Goal: Communication & Community: Answer question/provide support

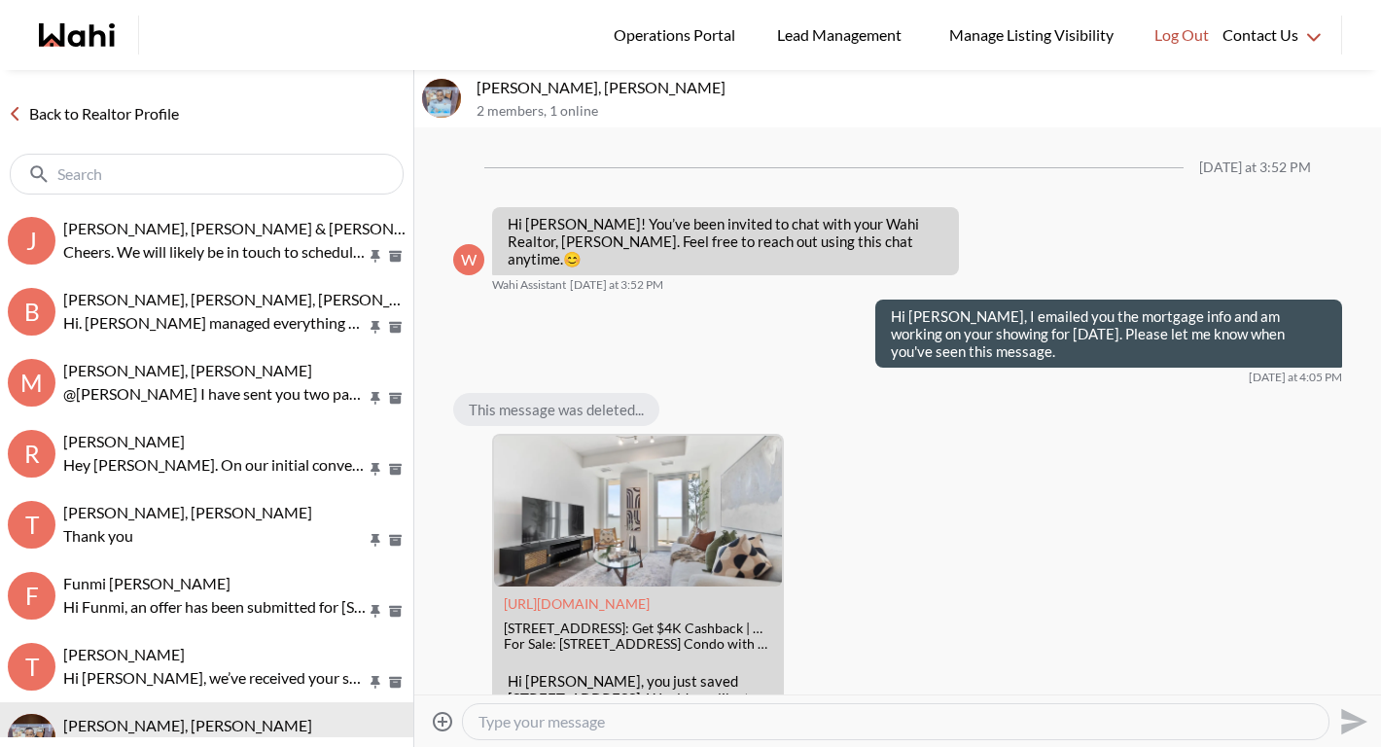
scroll to position [2325, 0]
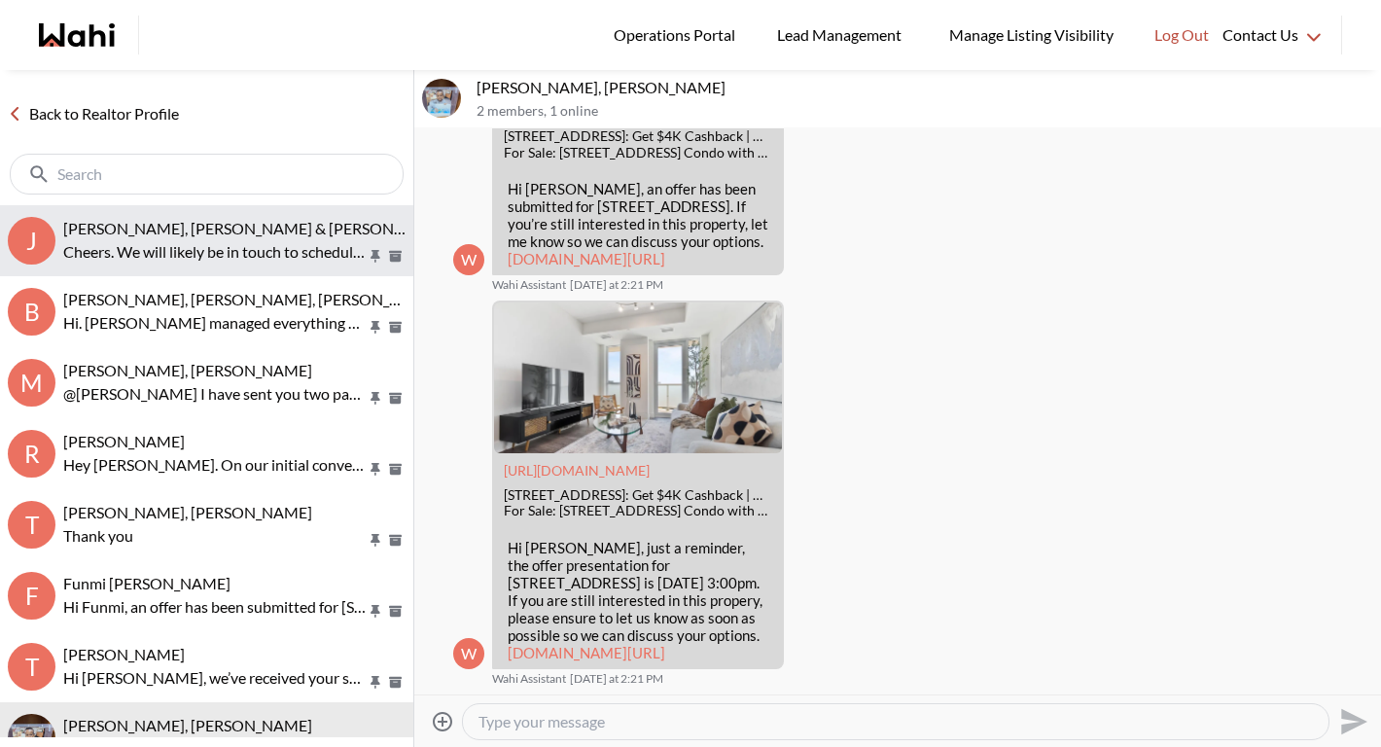
click at [302, 225] on span "[PERSON_NAME], [PERSON_NAME] & [PERSON_NAME] [PERSON_NAME]" at bounding box center [319, 228] width 512 height 18
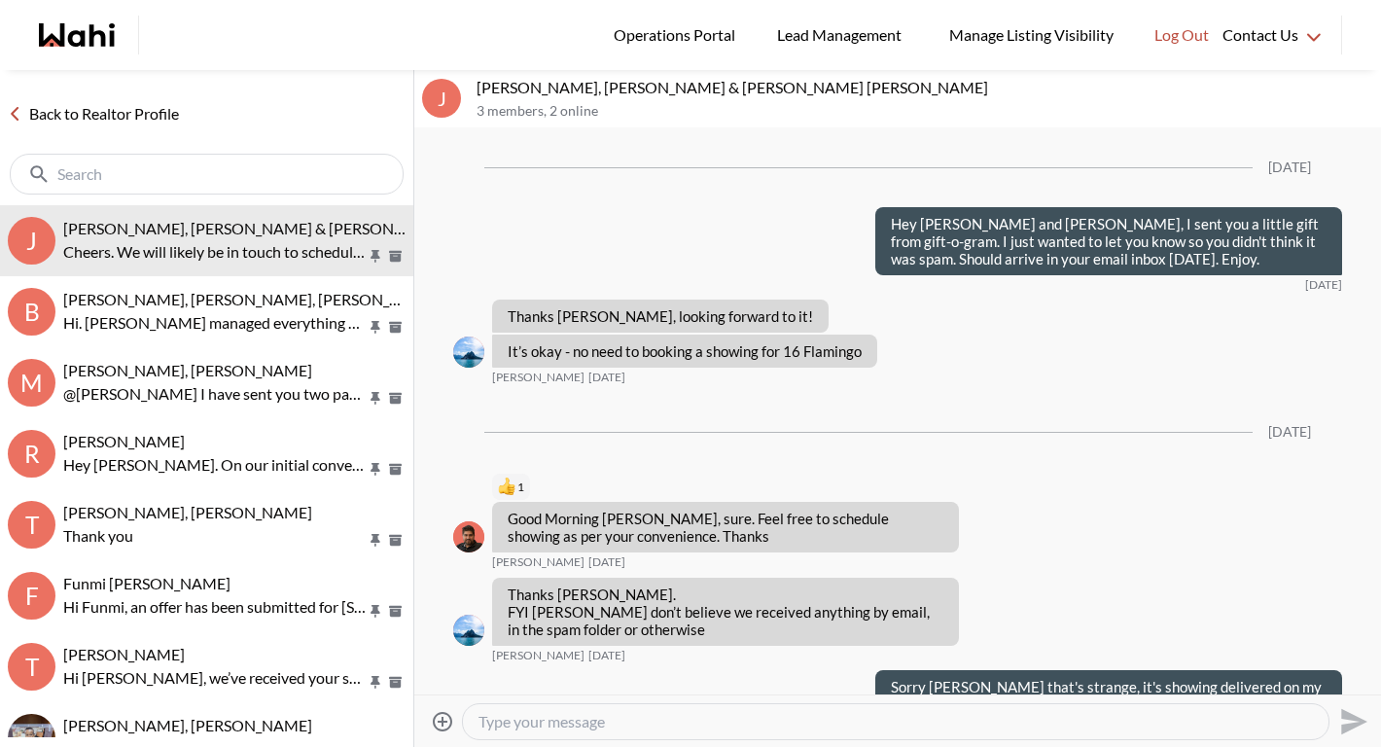
scroll to position [2041, 0]
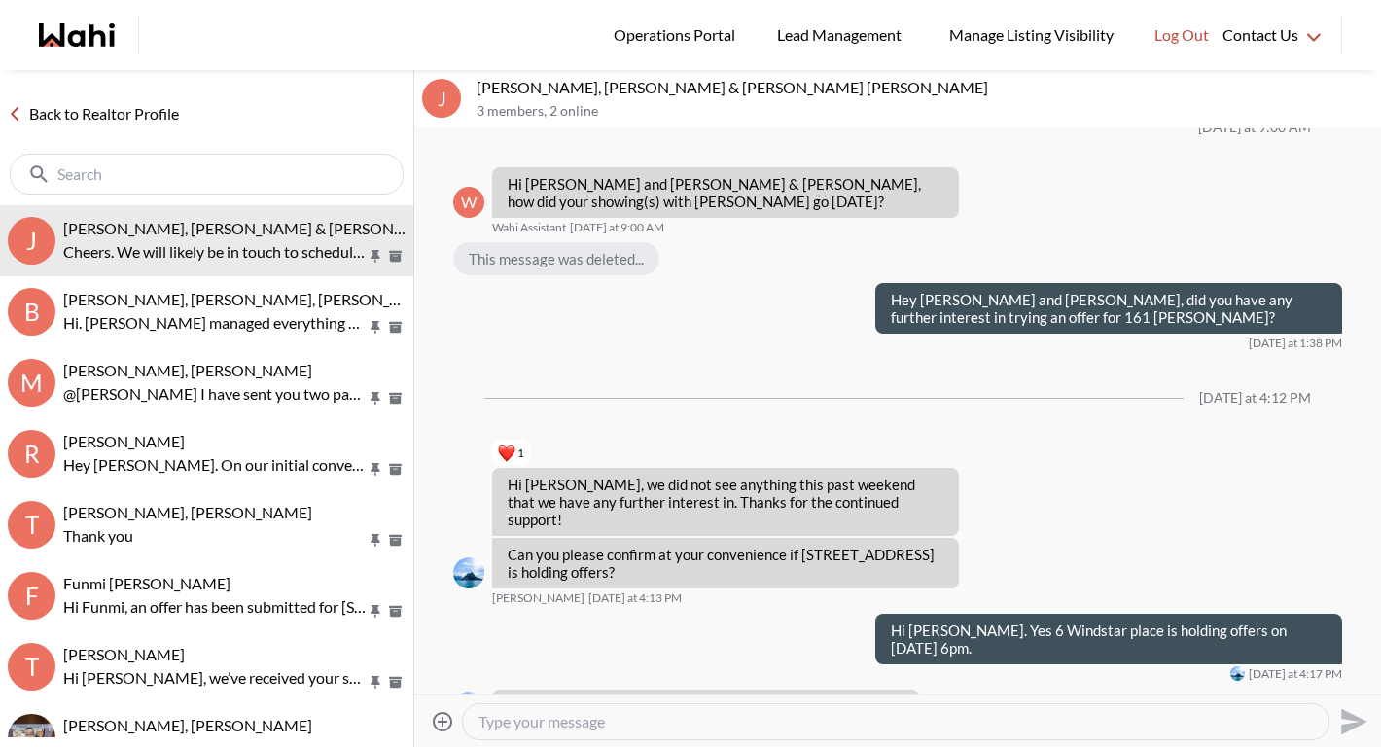
click at [592, 731] on div at bounding box center [896, 721] width 866 height 35
click at [621, 719] on textarea "Type your message" at bounding box center [896, 721] width 835 height 19
type textarea "Sounds great!"
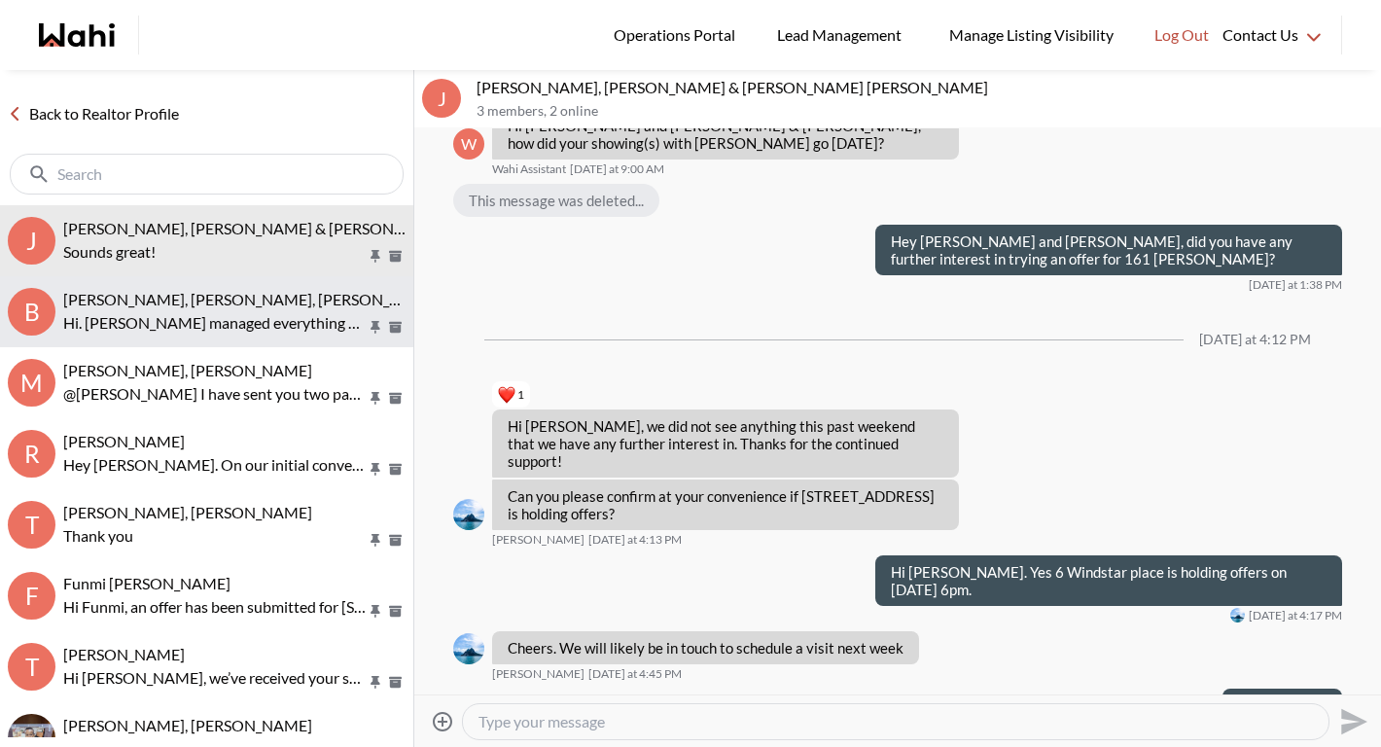
click at [284, 315] on p "Hi. Rohit managed everything well. The showings themselves were fine. It is cle…" at bounding box center [214, 322] width 303 height 23
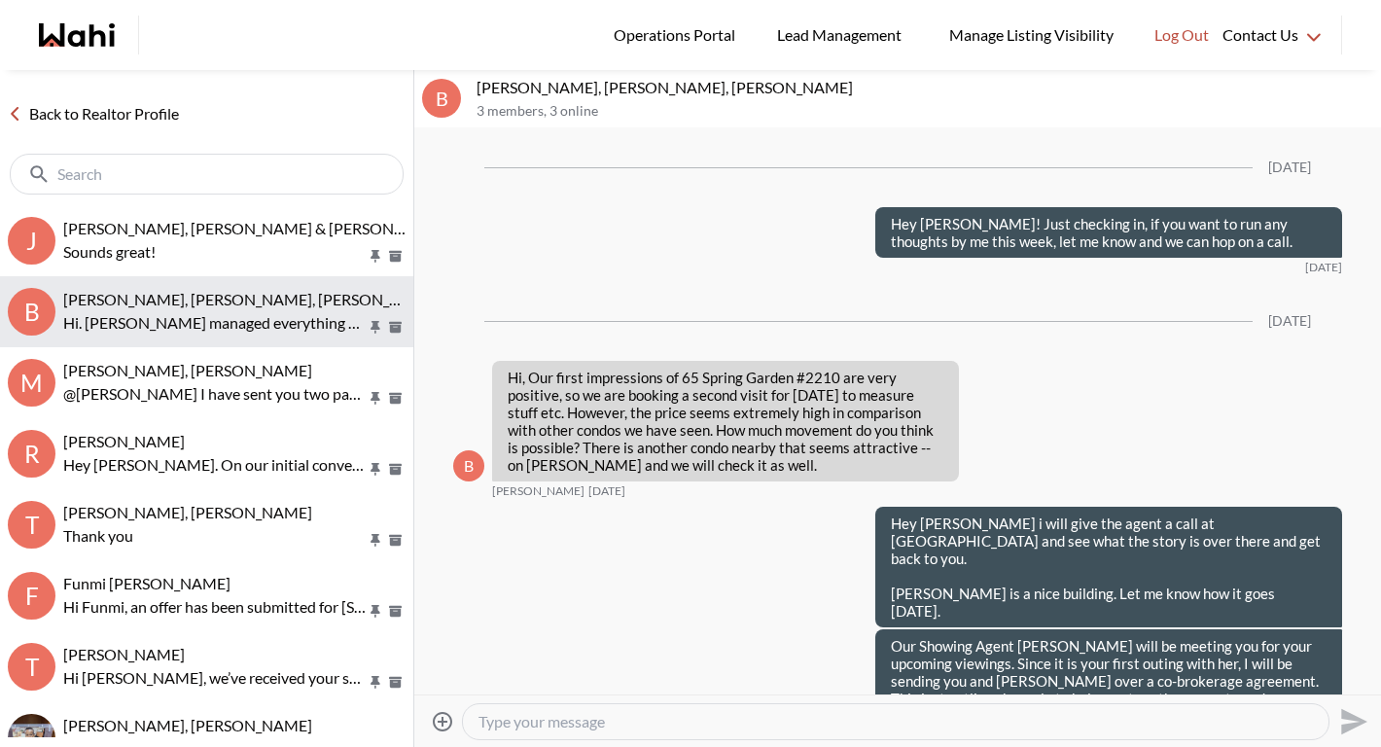
scroll to position [2203, 0]
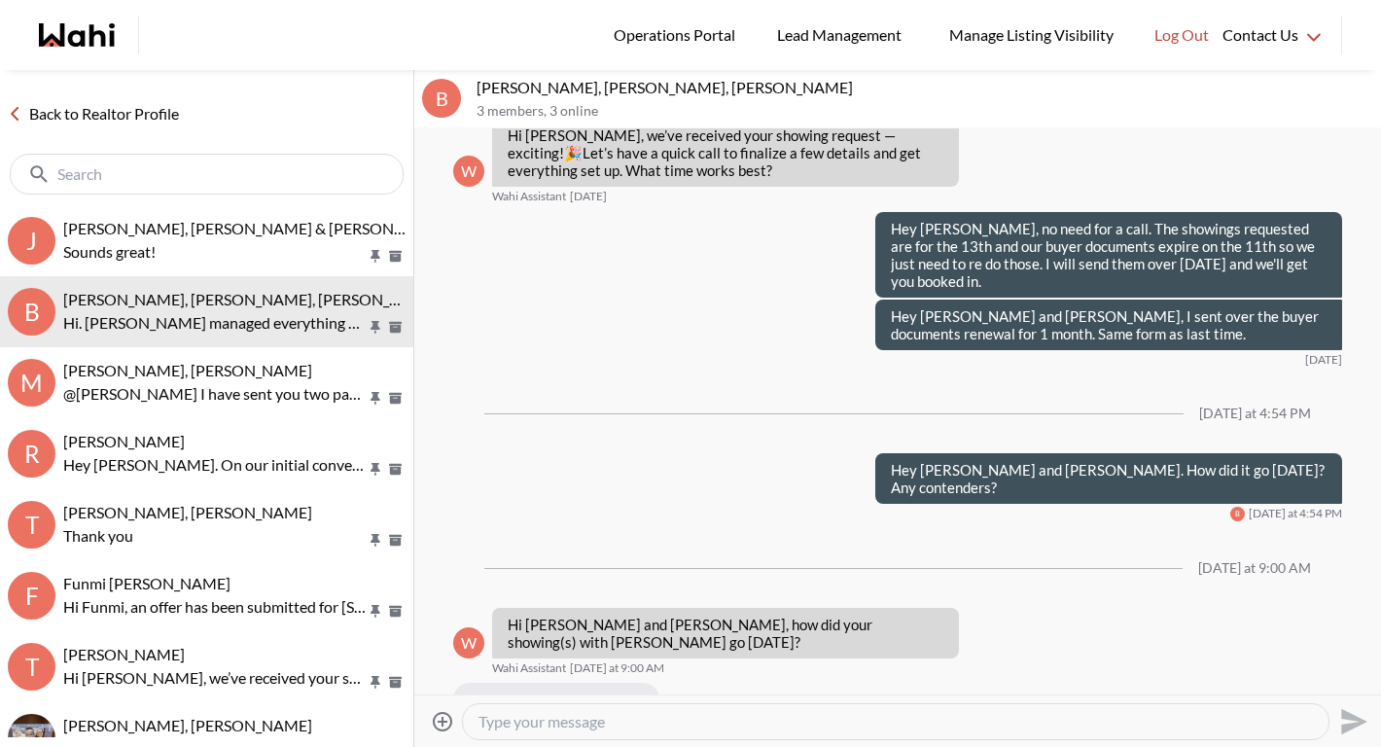
click at [765, 714] on textarea "Type your message" at bounding box center [896, 721] width 835 height 19
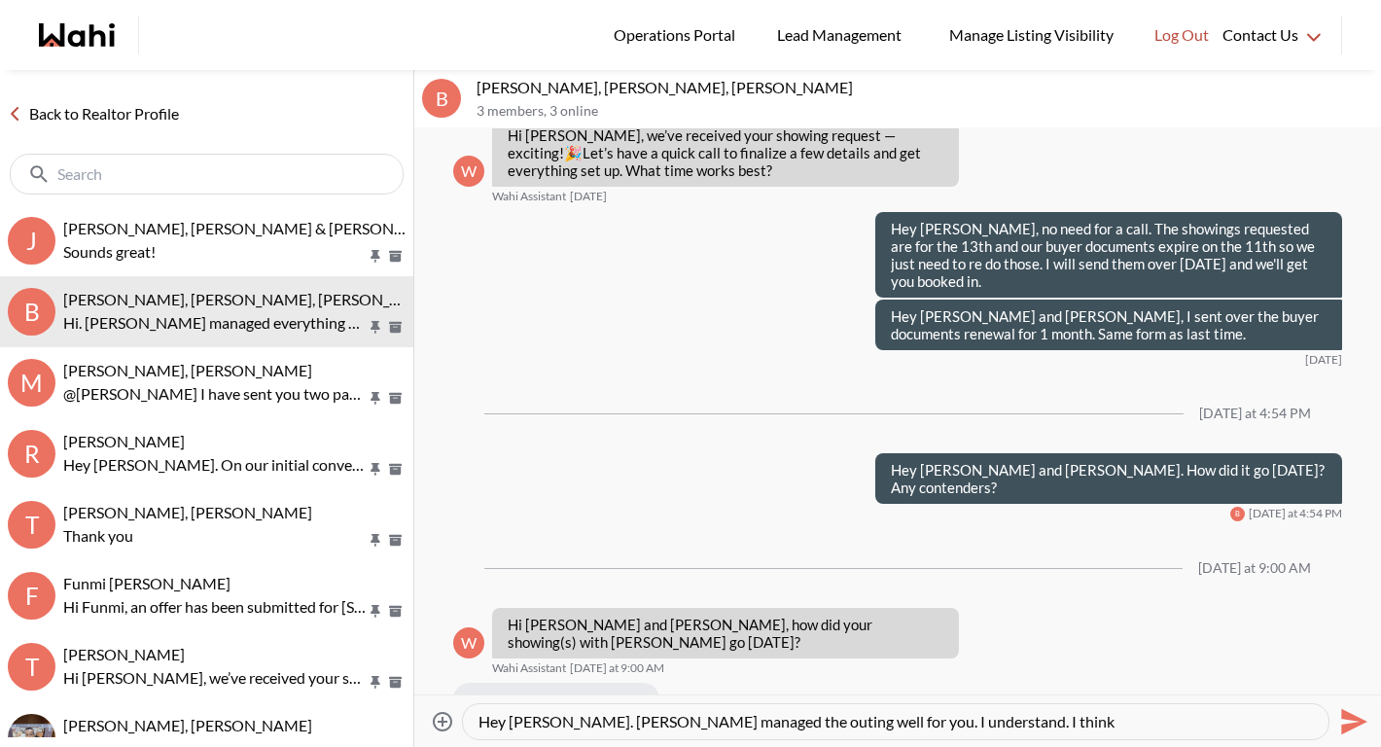
scroll to position [18, 0]
type textarea "Hey Bill. Glad Rohit managed the outing well for you. I understand. I think She…"
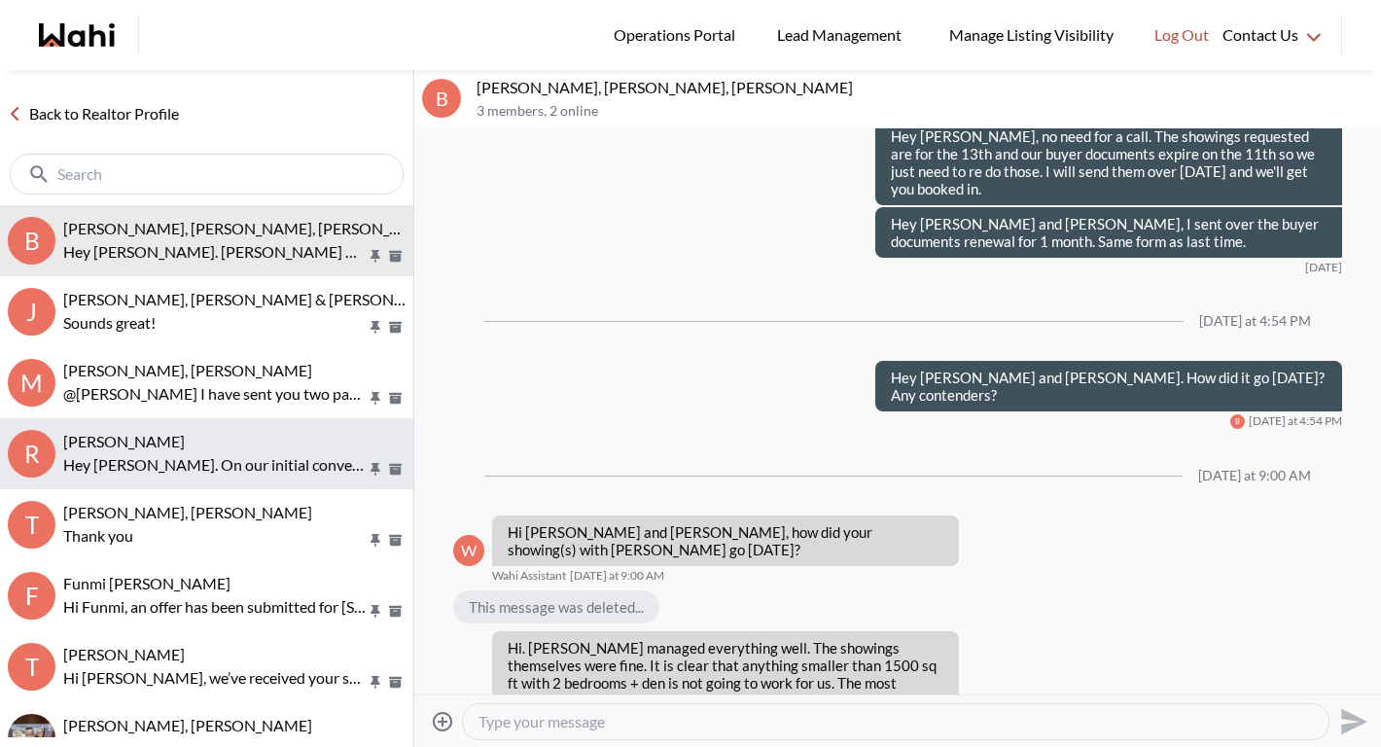
click at [195, 429] on button "R Ritu Gill, Michelle Hey Ritu. On our initial conversation, we spoke about a b…" at bounding box center [206, 453] width 413 height 71
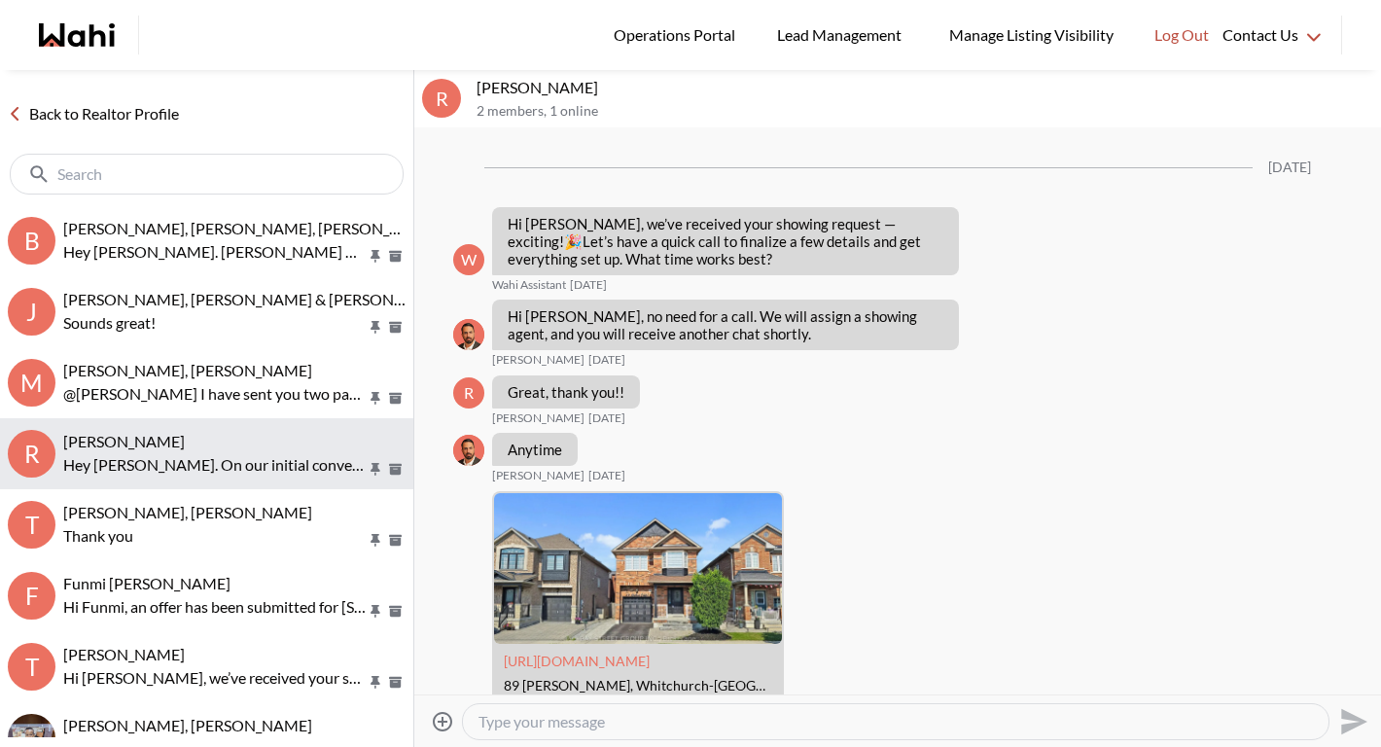
scroll to position [2971, 0]
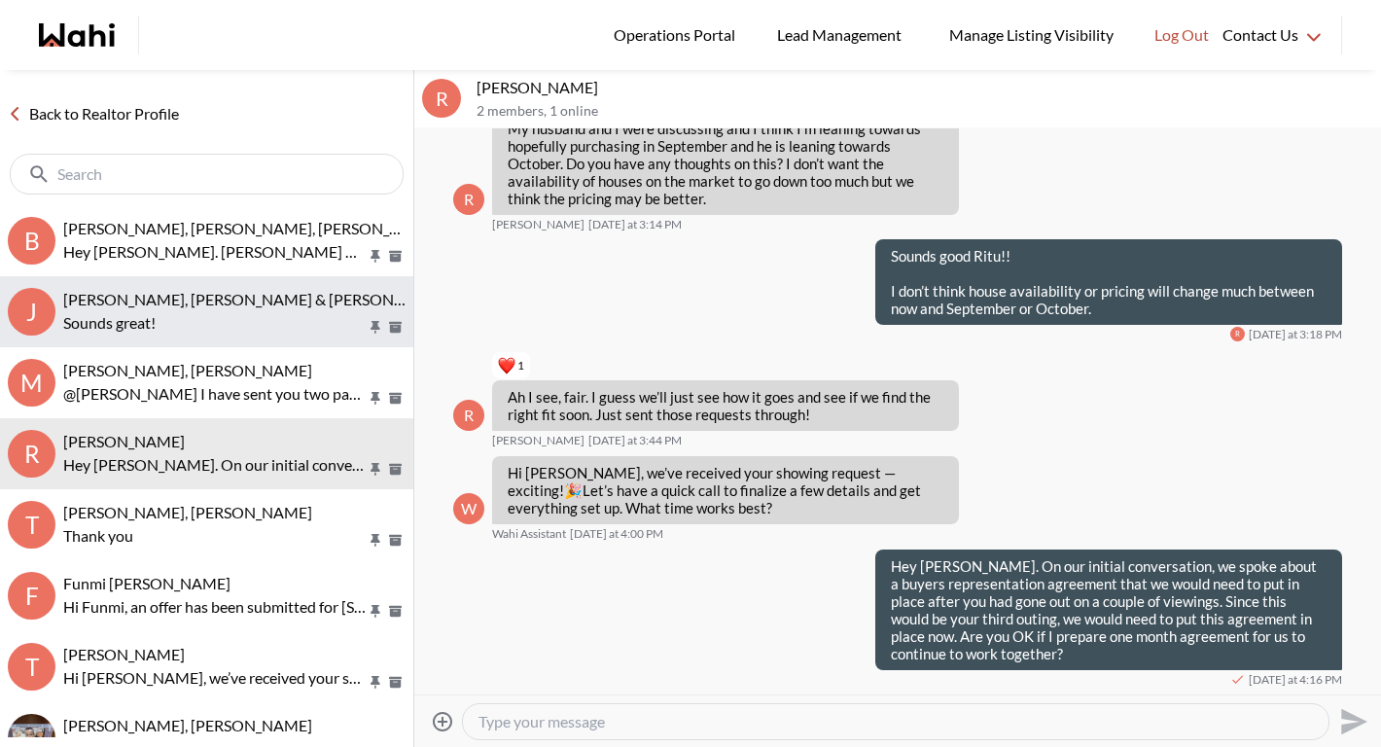
click at [172, 337] on button "J Jason Brown, Jason & Lauryn Vaz-Brown, Michelle Sounds great!" at bounding box center [206, 311] width 413 height 71
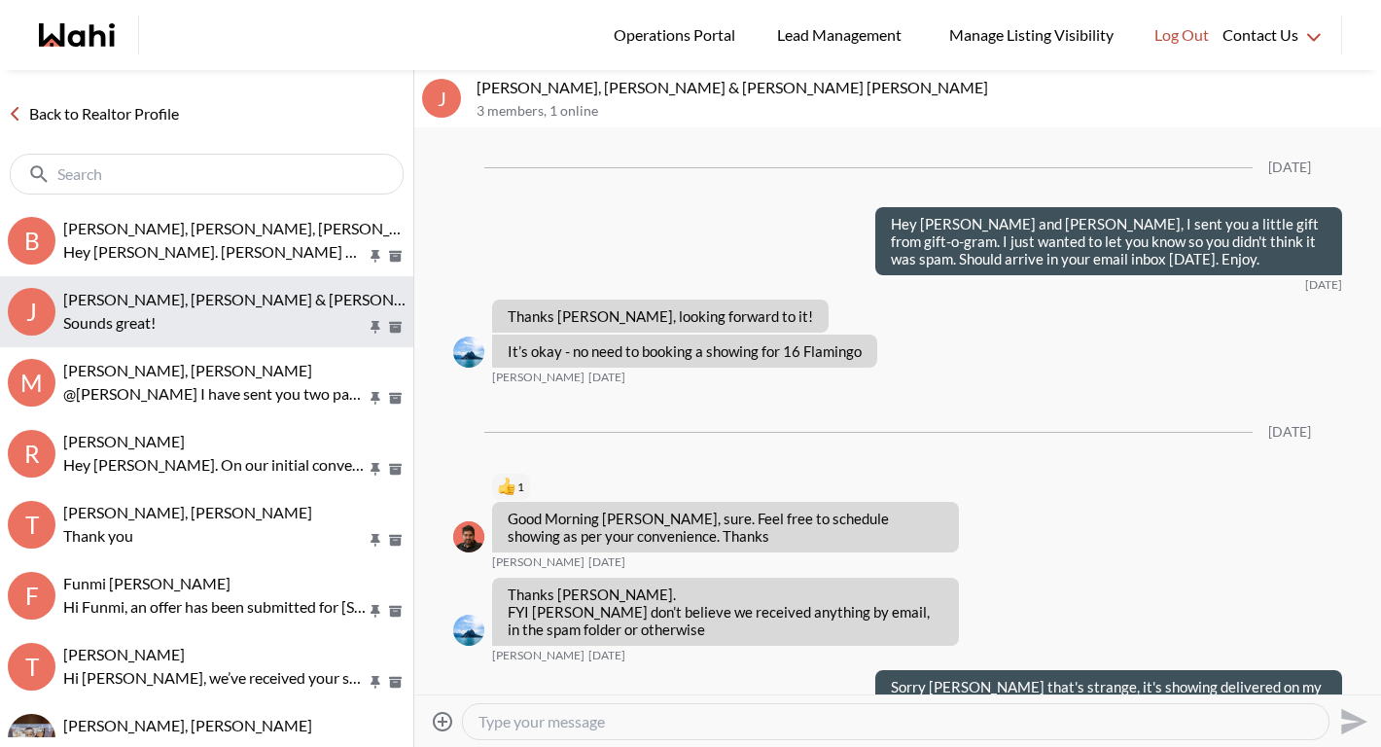
scroll to position [2099, 0]
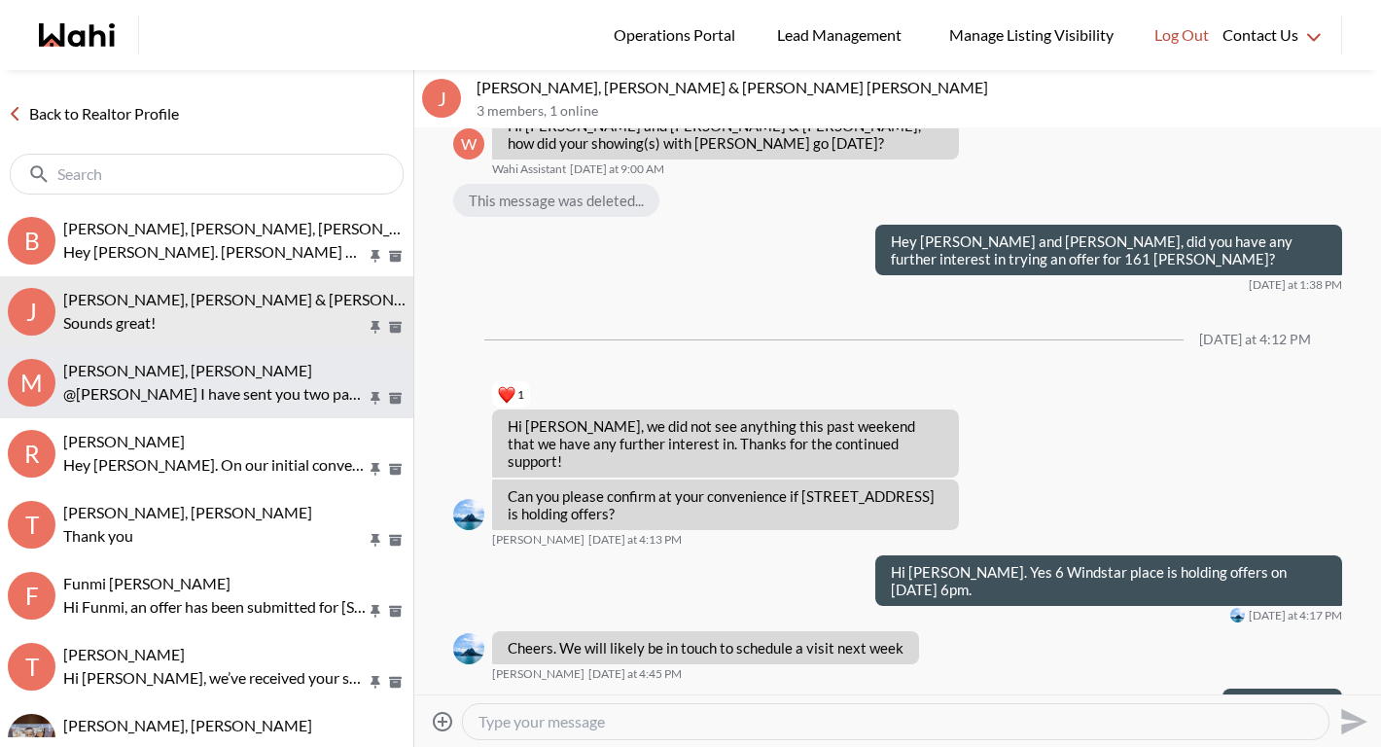
click at [172, 389] on p "@Margaret Stewart I have sent you two paperwork day before yesterday regarding …" at bounding box center [214, 393] width 303 height 23
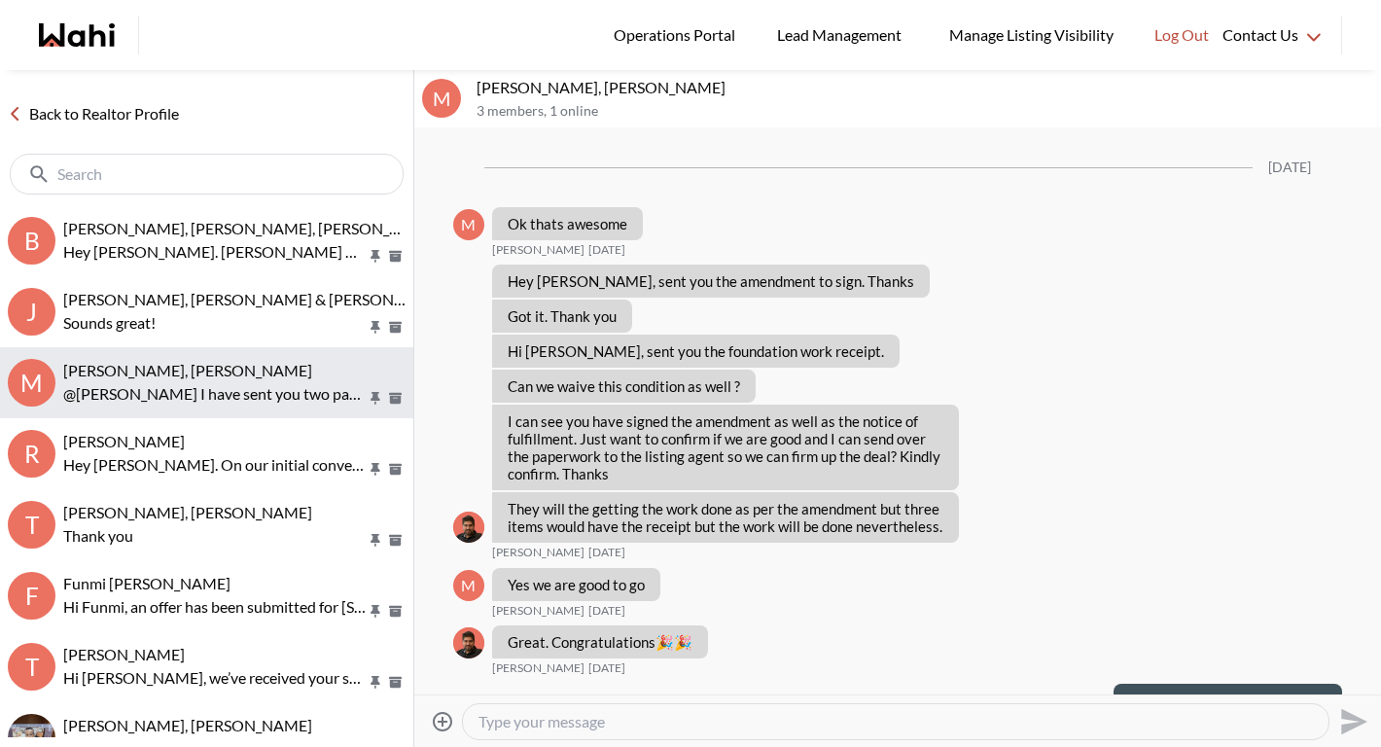
scroll to position [1711, 0]
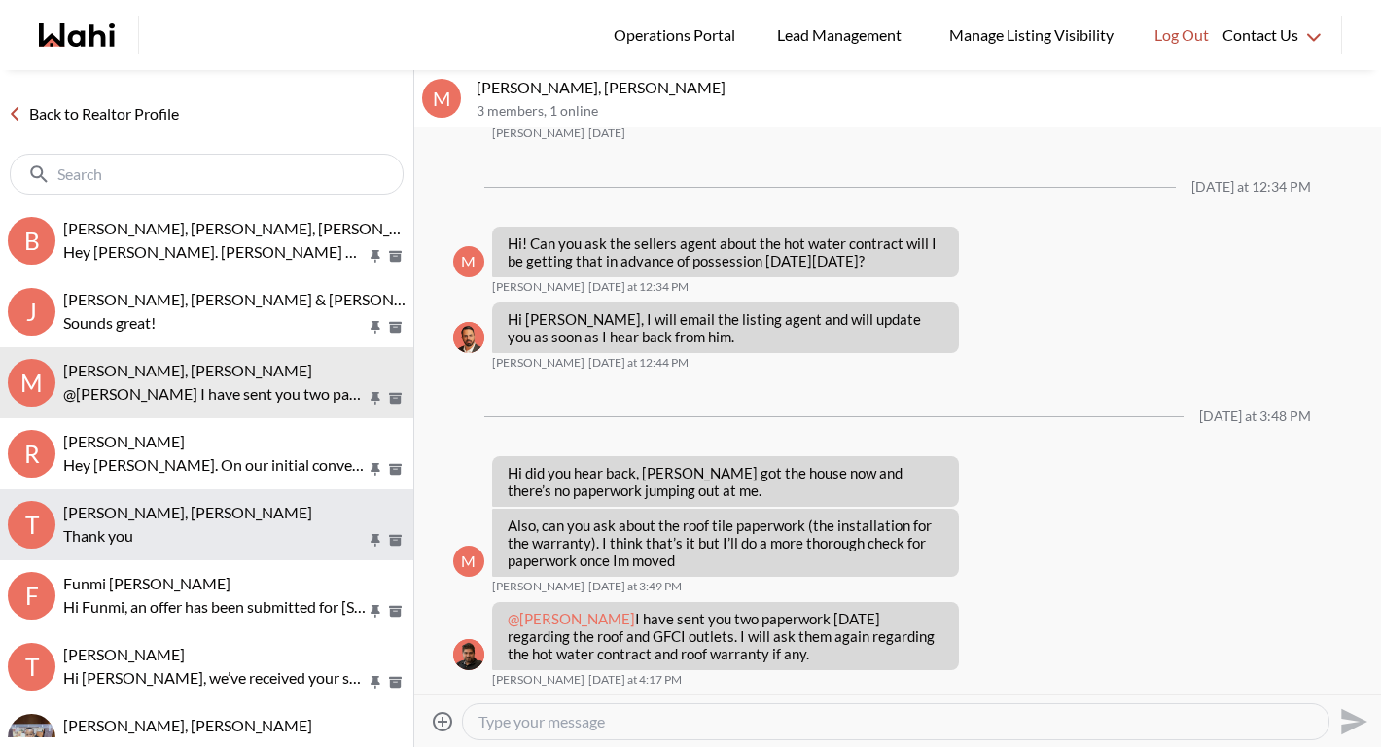
click at [171, 520] on span "Tadia Hines, Naveen, Michelle" at bounding box center [187, 512] width 249 height 18
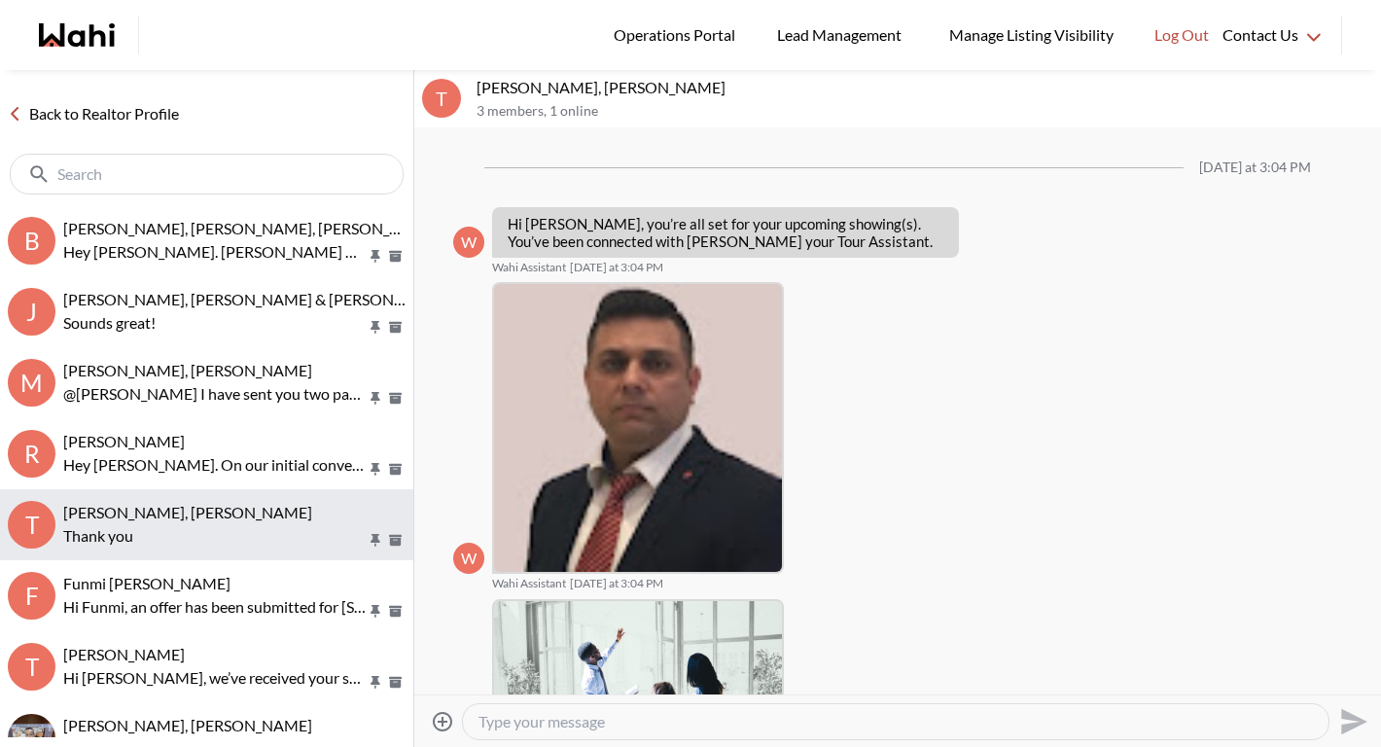
scroll to position [410, 0]
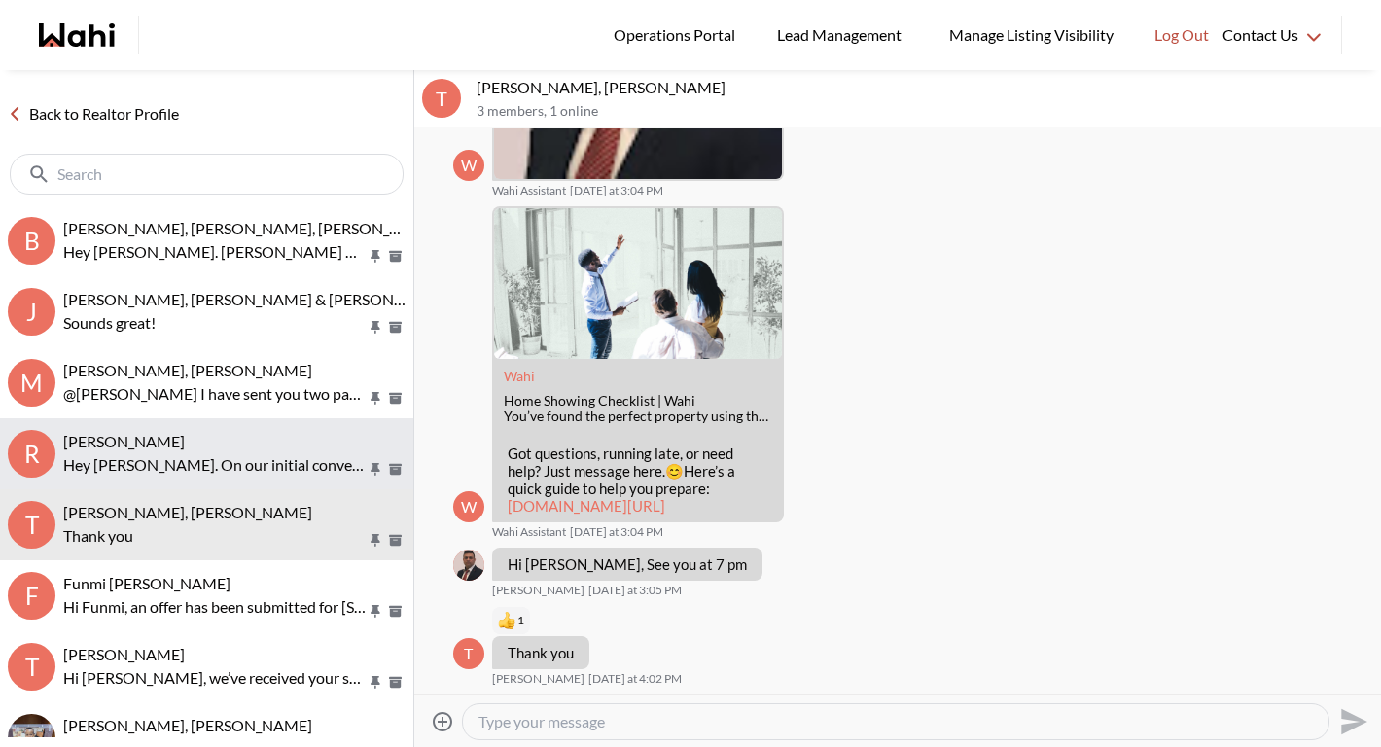
click at [170, 474] on p "Hey Ritu. On our initial conversation, we spoke about a buyers representation a…" at bounding box center [214, 464] width 303 height 23
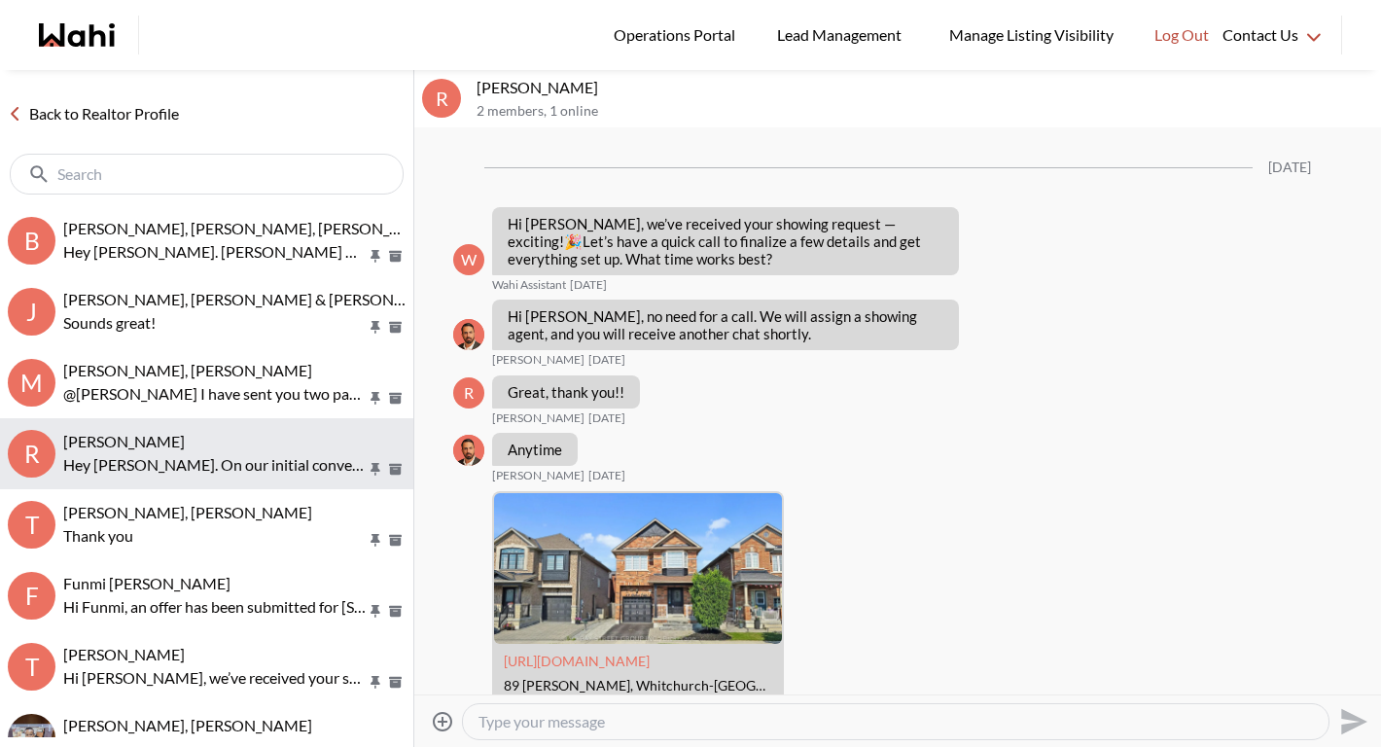
scroll to position [2971, 0]
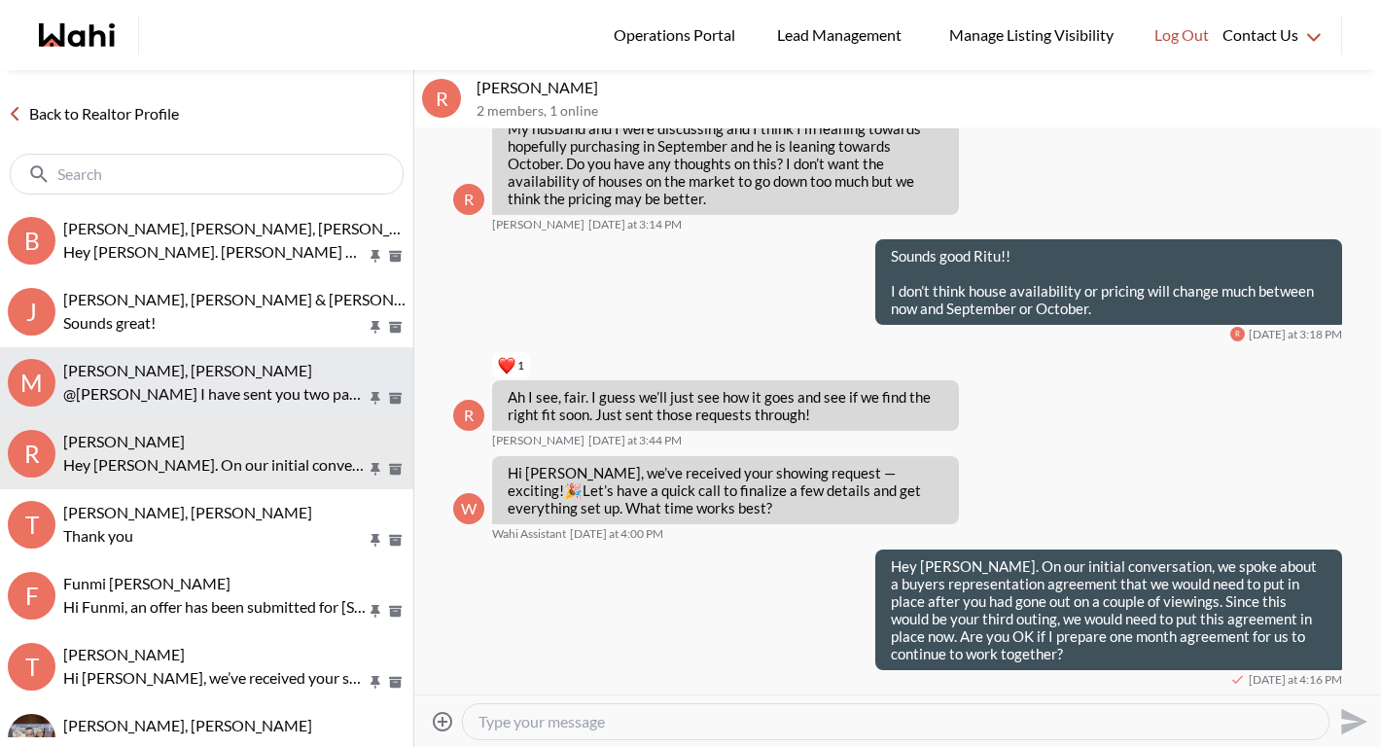
click at [166, 397] on p "@Margaret Stewart I have sent you two paperwork day before yesterday regarding …" at bounding box center [214, 393] width 303 height 23
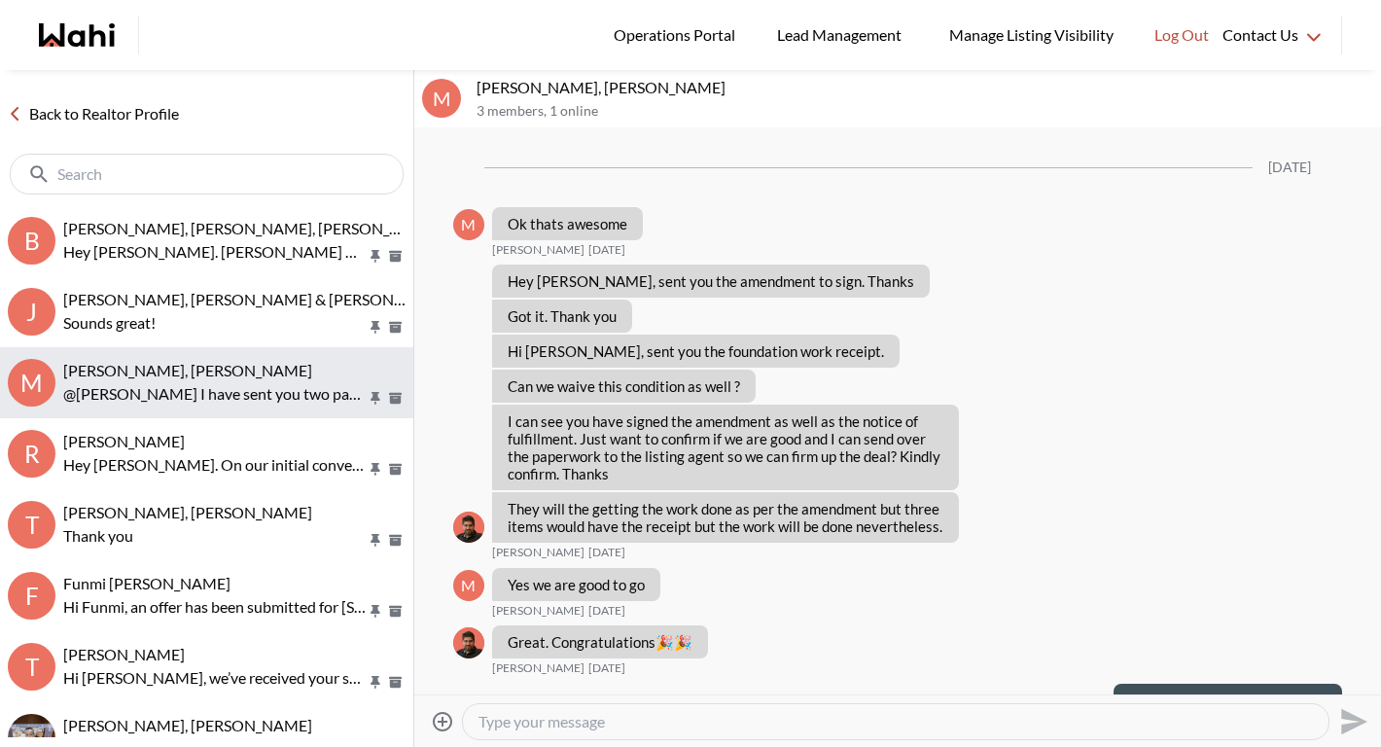
scroll to position [1711, 0]
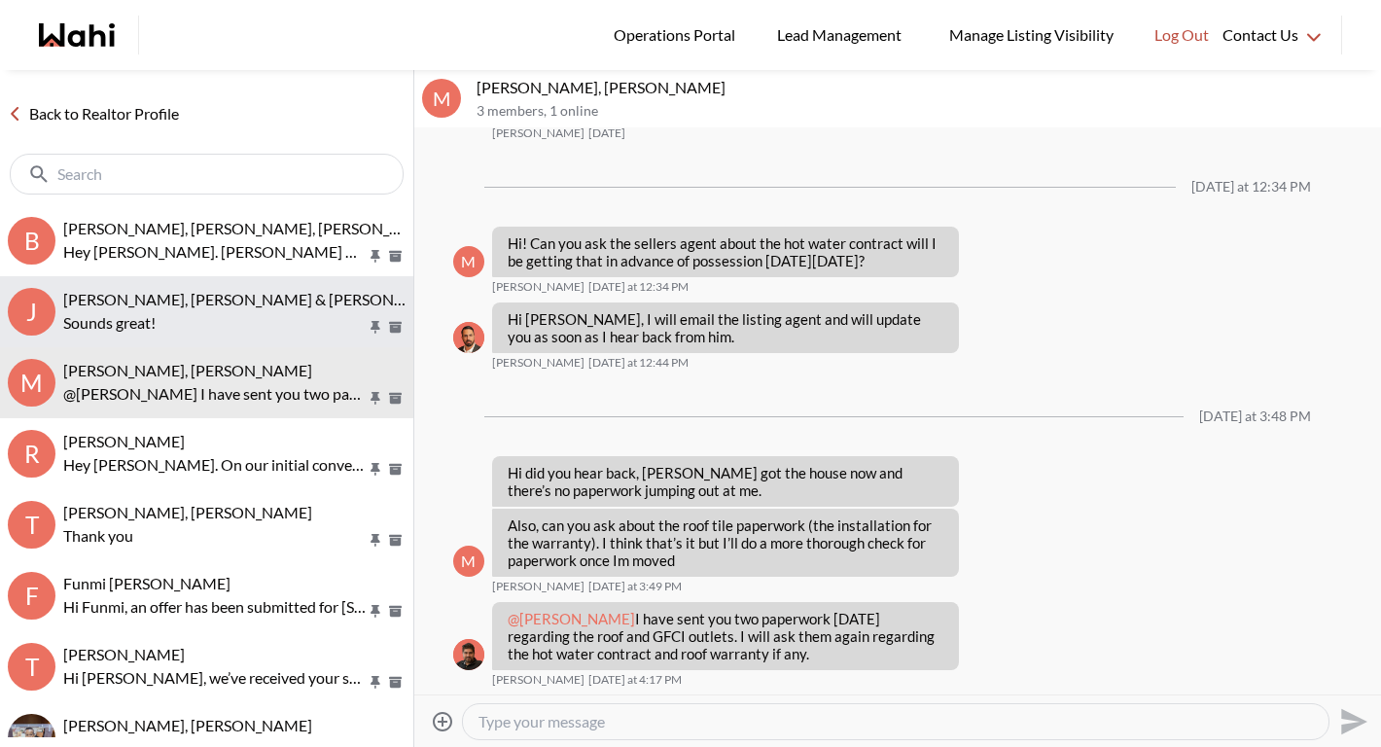
click at [152, 311] on p "Sounds great!" at bounding box center [214, 322] width 303 height 23
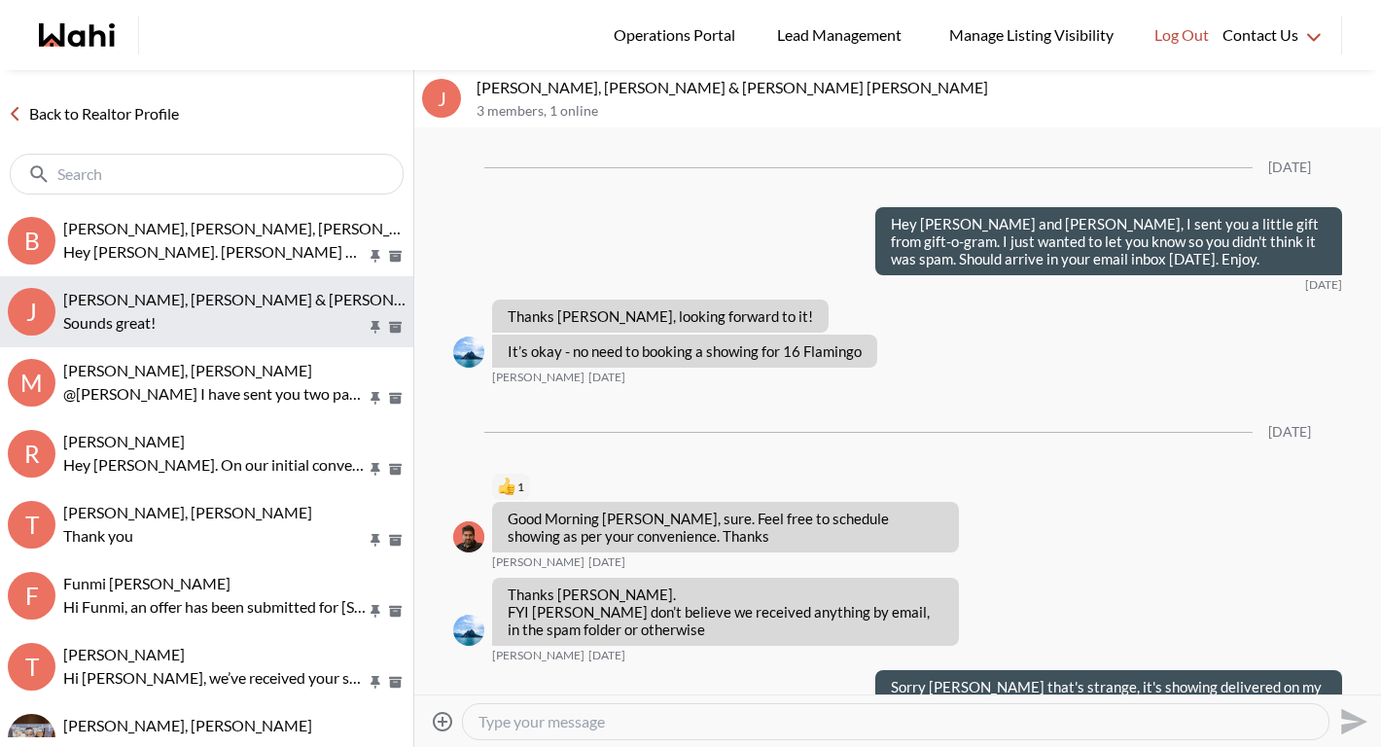
scroll to position [2099, 0]
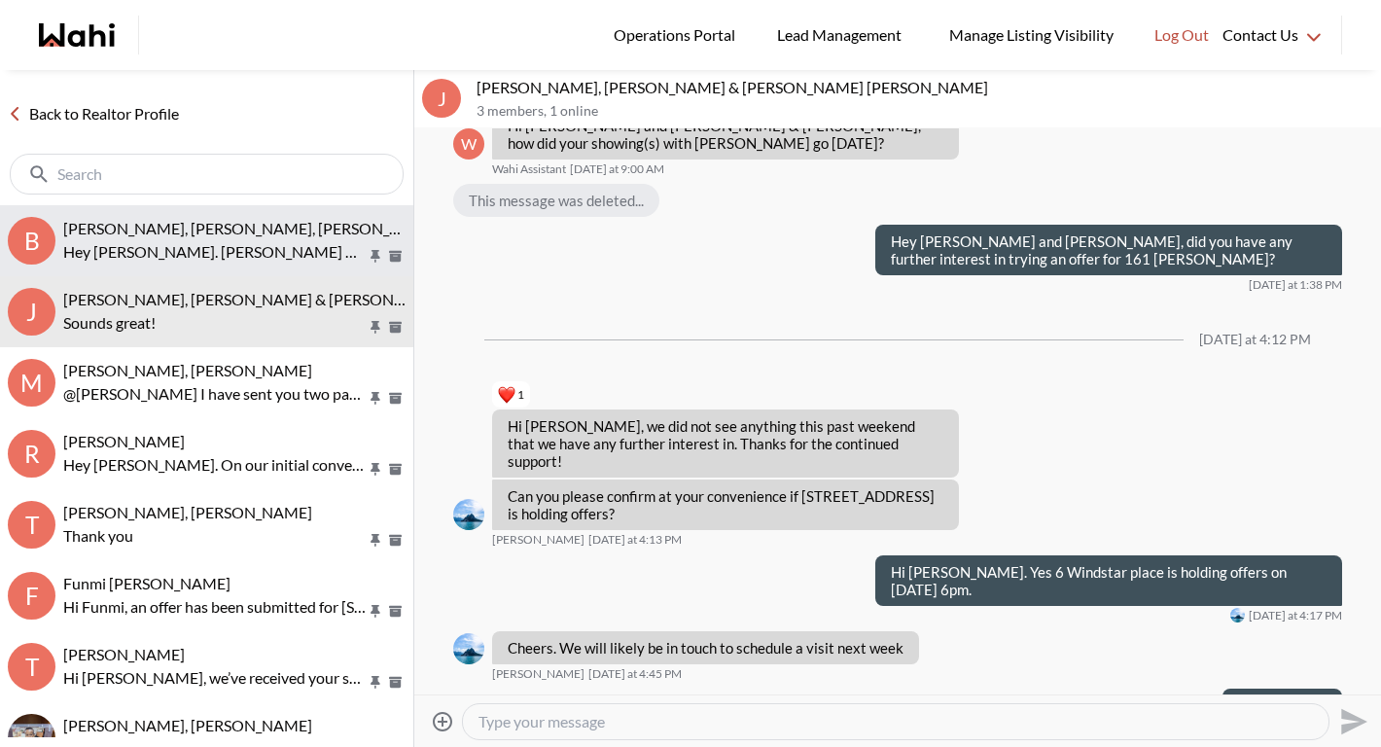
click at [152, 233] on span "[PERSON_NAME], [PERSON_NAME], [PERSON_NAME]" at bounding box center [251, 228] width 376 height 18
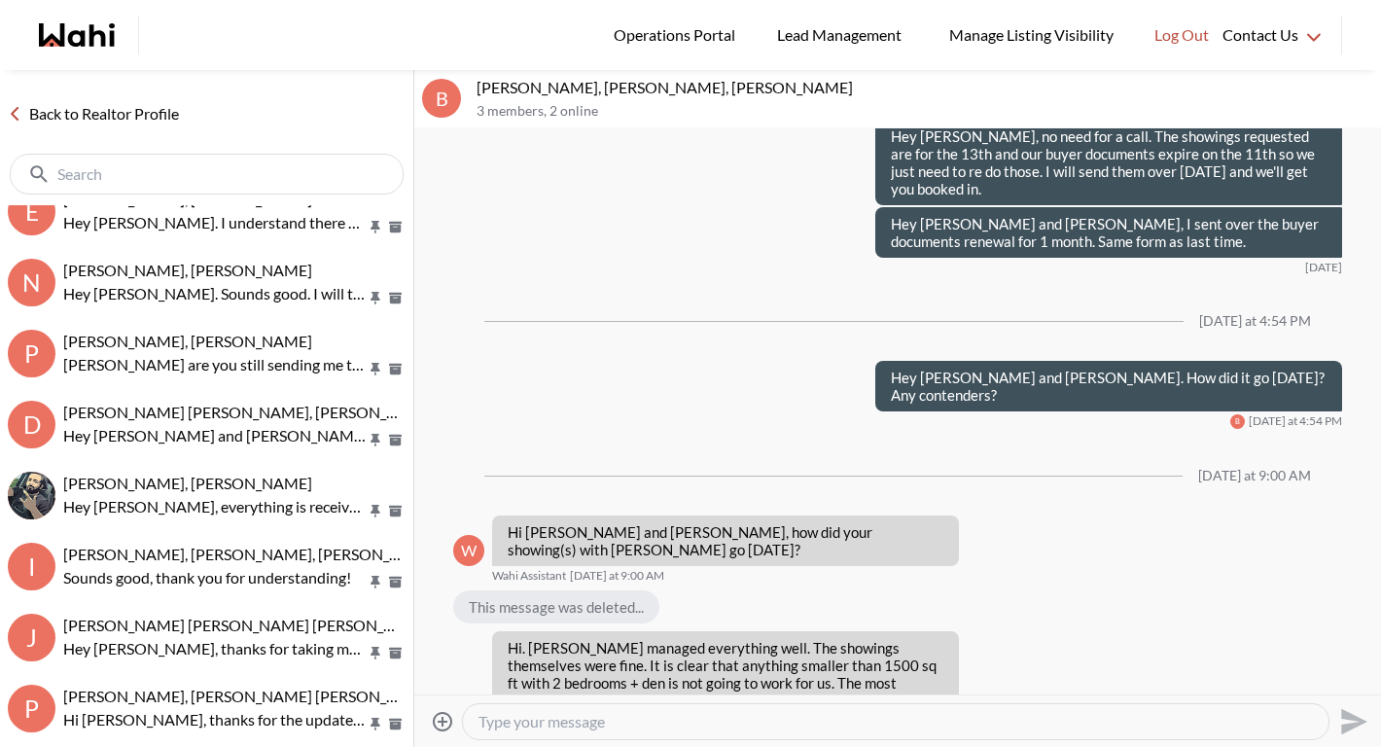
scroll to position [612, 0]
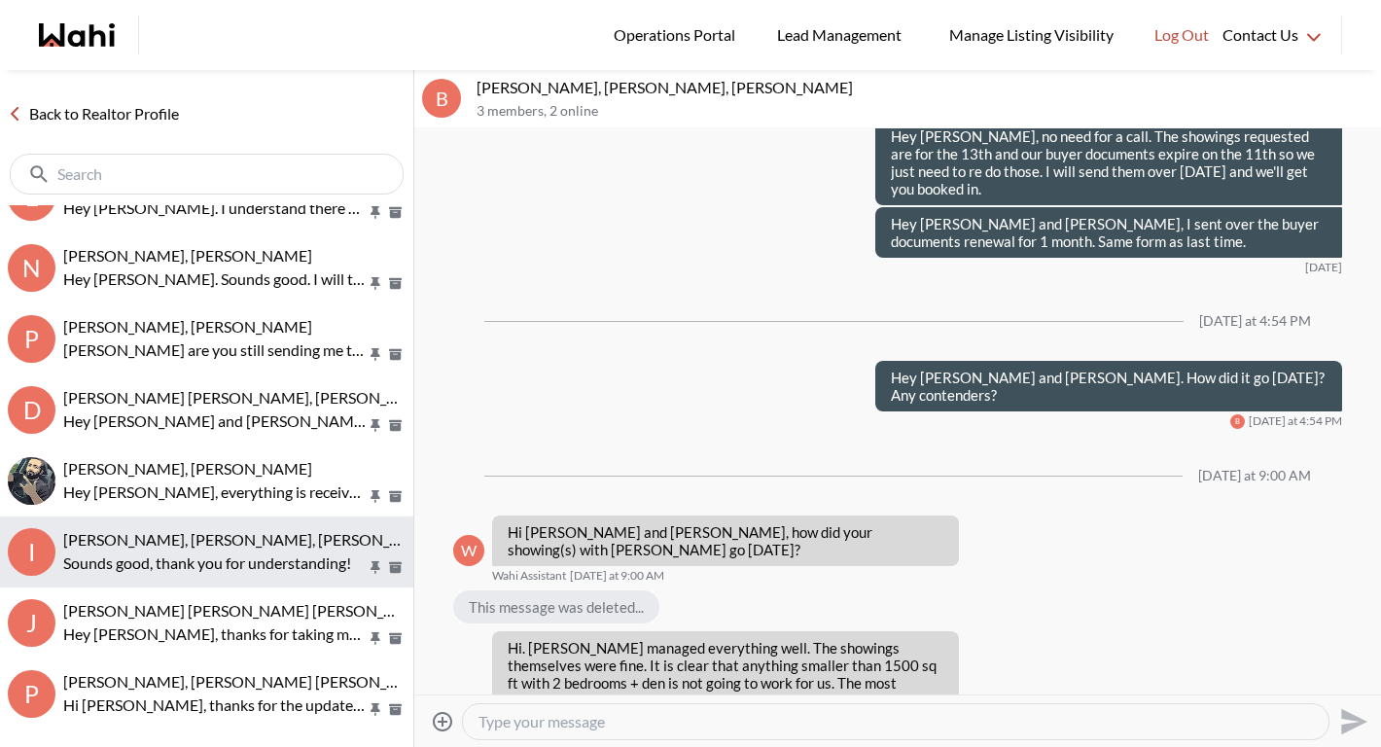
click at [184, 558] on p "Sounds good, thank you for understanding!" at bounding box center [214, 563] width 303 height 23
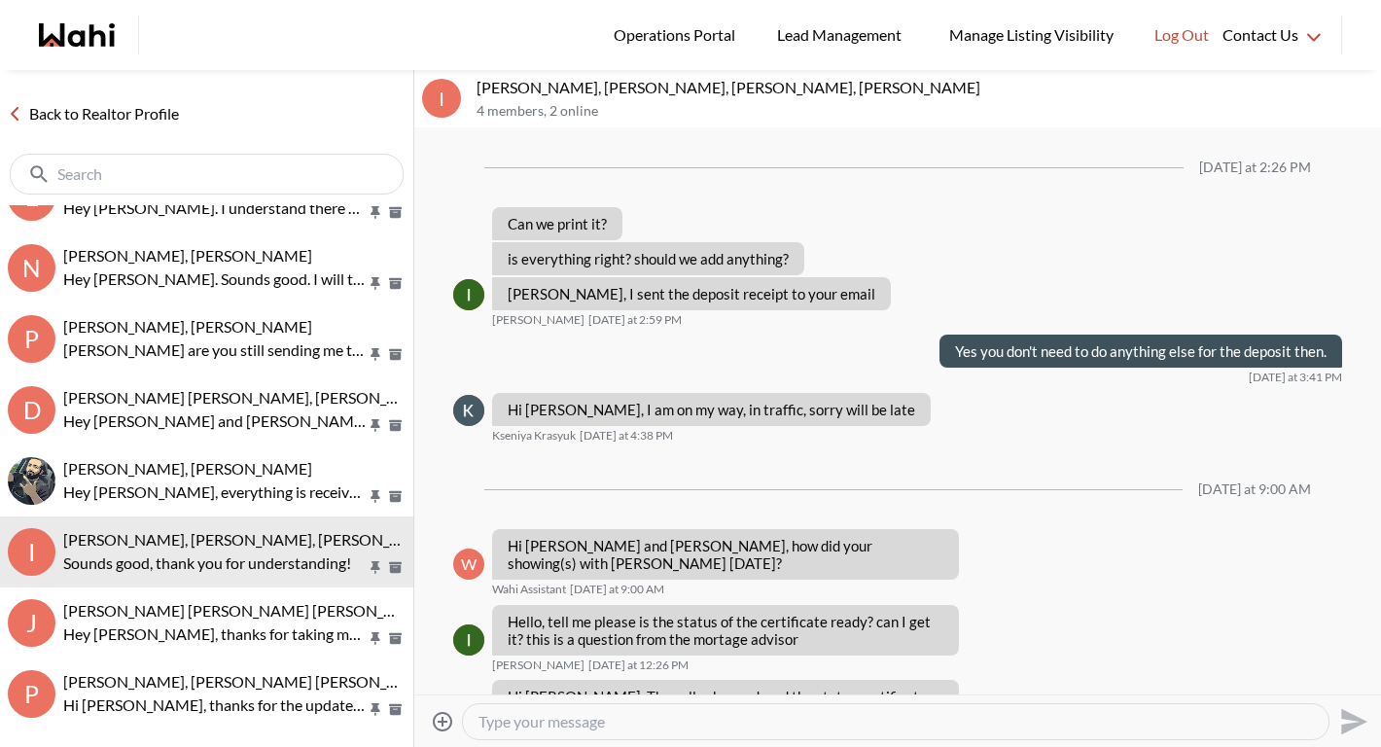
scroll to position [1694, 0]
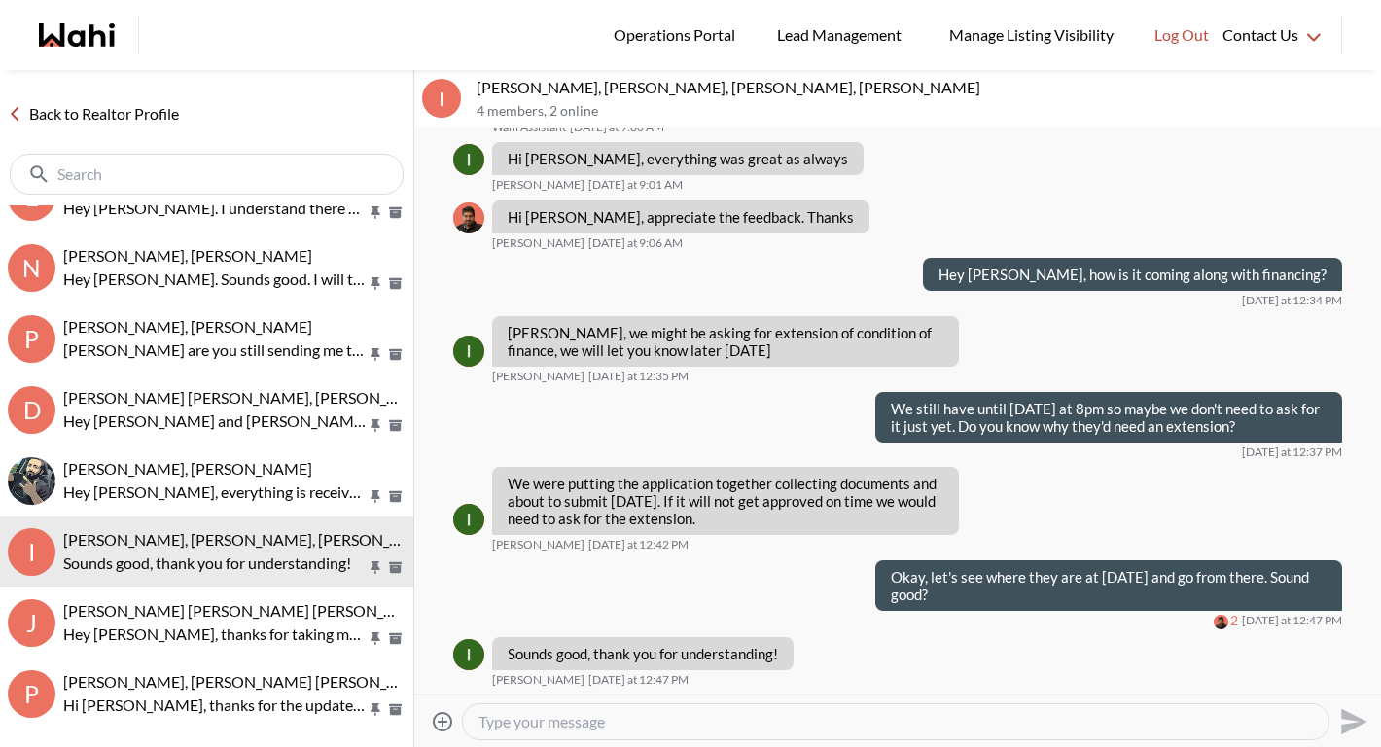
click at [549, 725] on textarea "Type your message" at bounding box center [896, 721] width 835 height 19
click at [781, 719] on textarea "I've sent you the status certificate documents. Please forward them to your law…" at bounding box center [896, 721] width 835 height 19
type textarea "I've sent you the status certificate documents by email. Please forward them to…"
click at [1352, 721] on icon "Send" at bounding box center [1352, 721] width 31 height 31
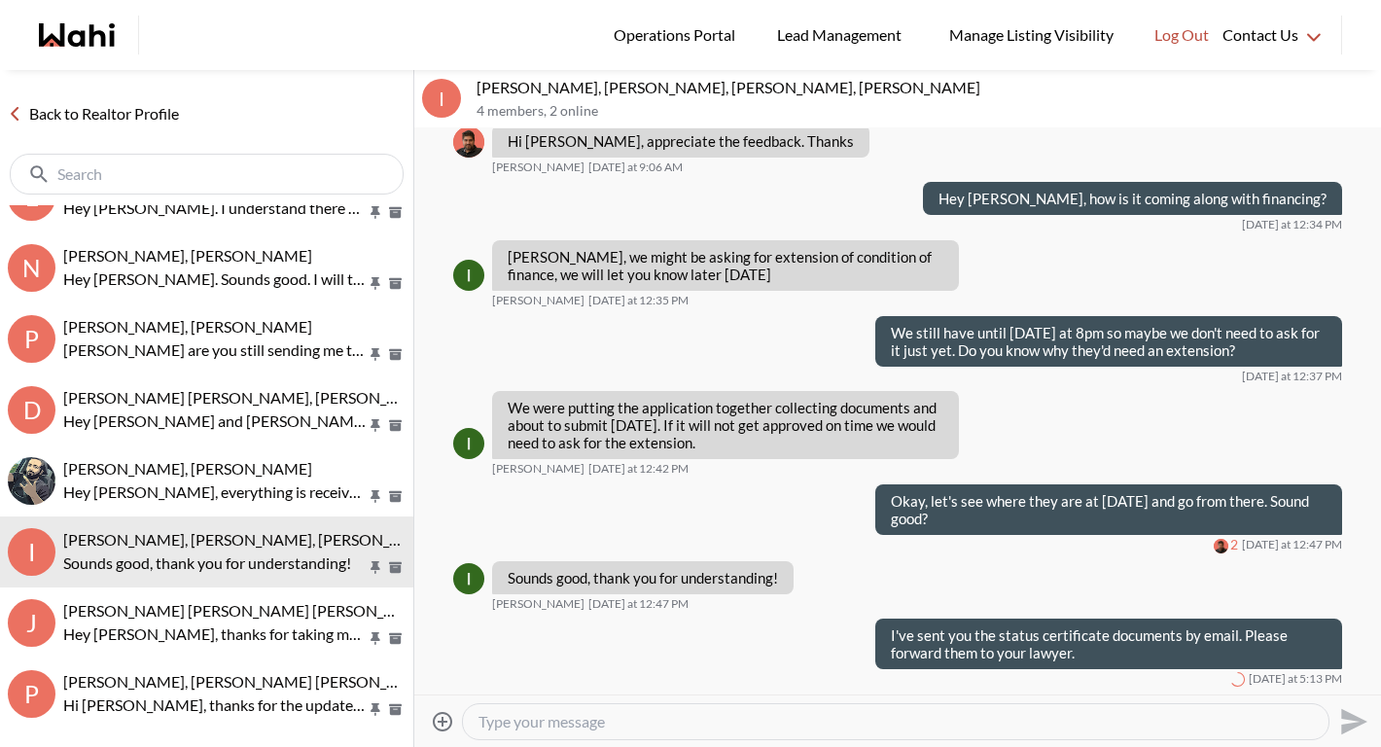
scroll to position [0, 0]
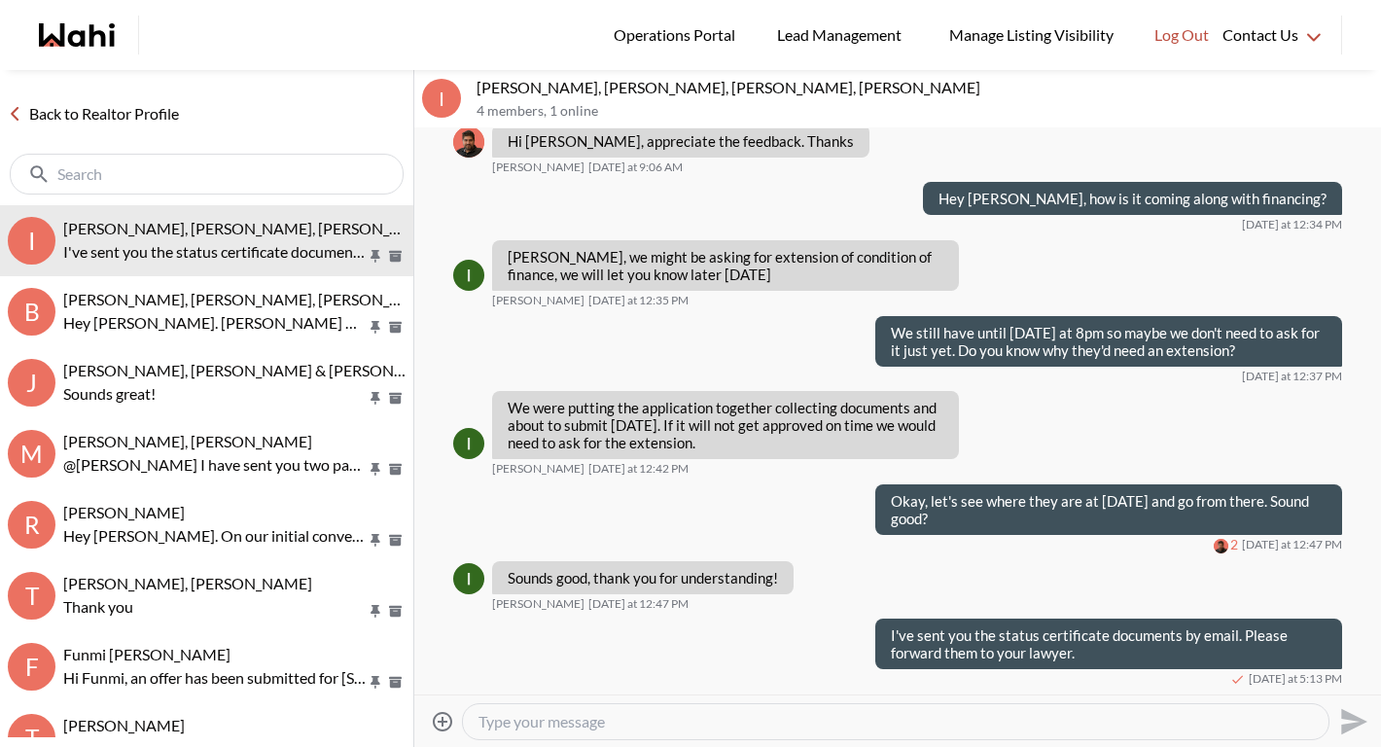
click at [172, 120] on link "Back to Realtor Profile" at bounding box center [93, 113] width 187 height 25
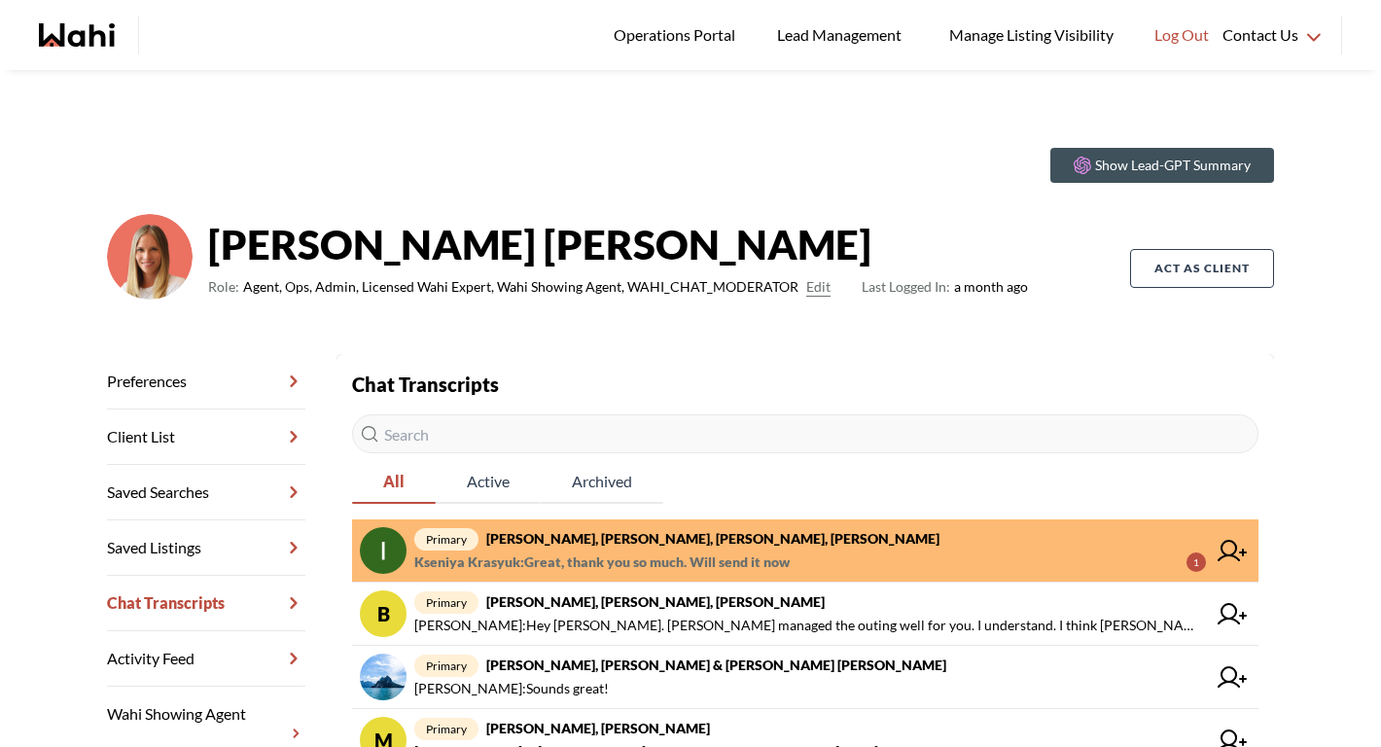
click at [672, 560] on span "Kseniya Krasyuk : Great, thank you so much. Will send it now" at bounding box center [601, 562] width 375 height 23
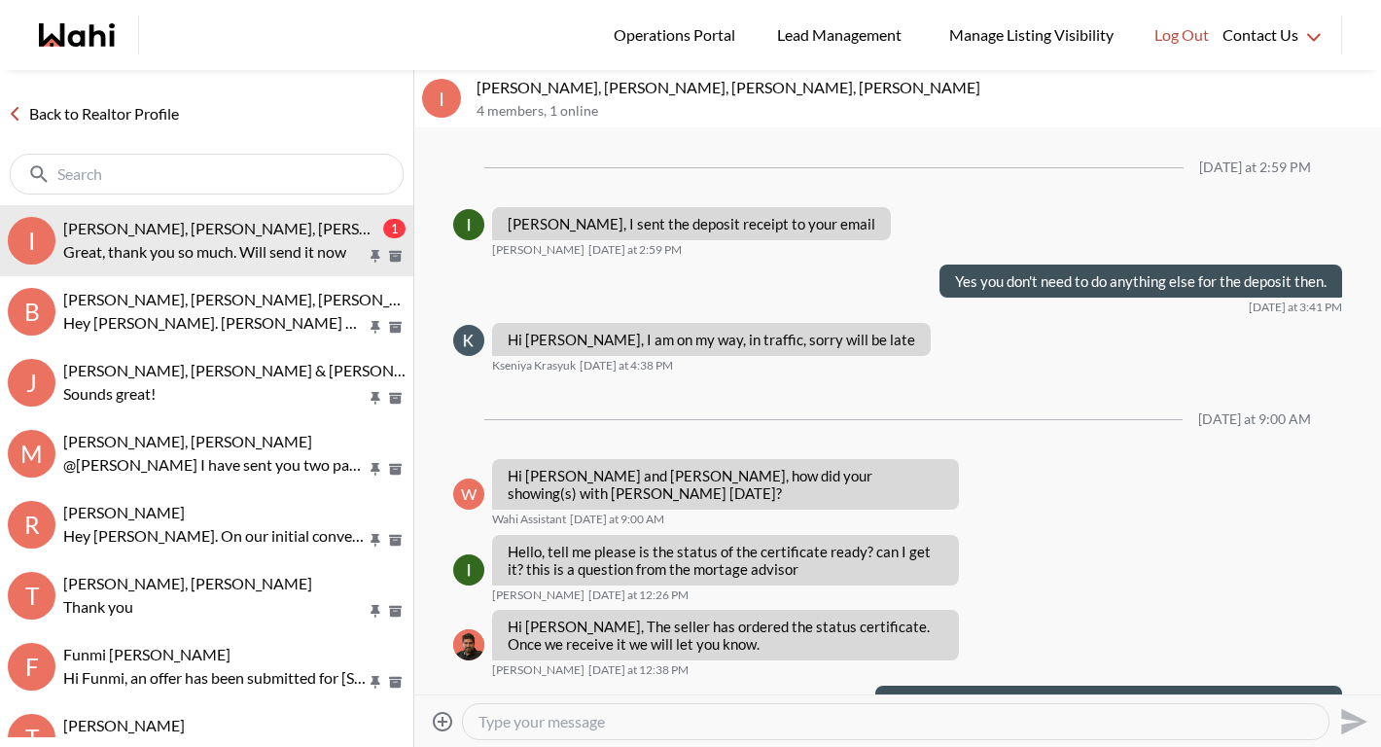
scroll to position [1882, 0]
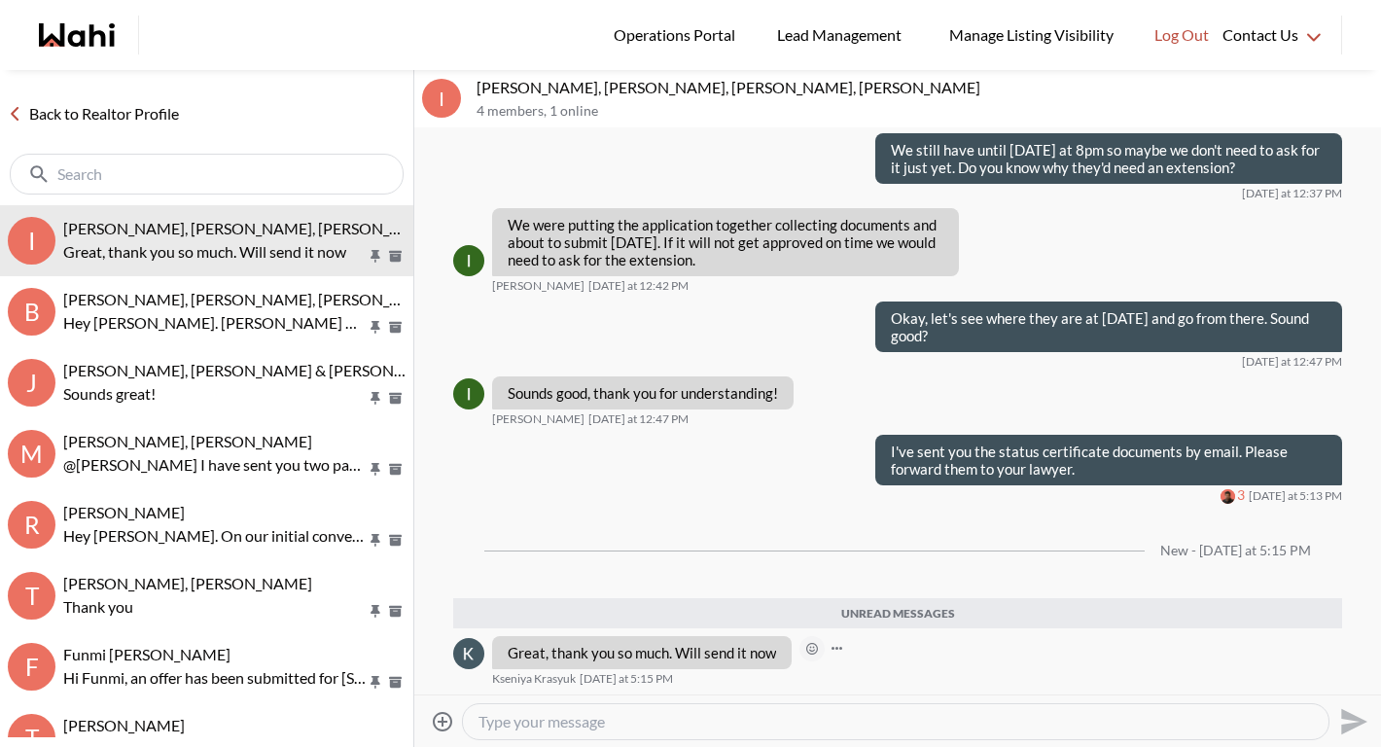
click at [806, 651] on icon "Open Reaction Selector" at bounding box center [812, 649] width 12 height 12
click at [874, 609] on div "Select Reaction: Thumbs up" at bounding box center [870, 608] width 18 height 18
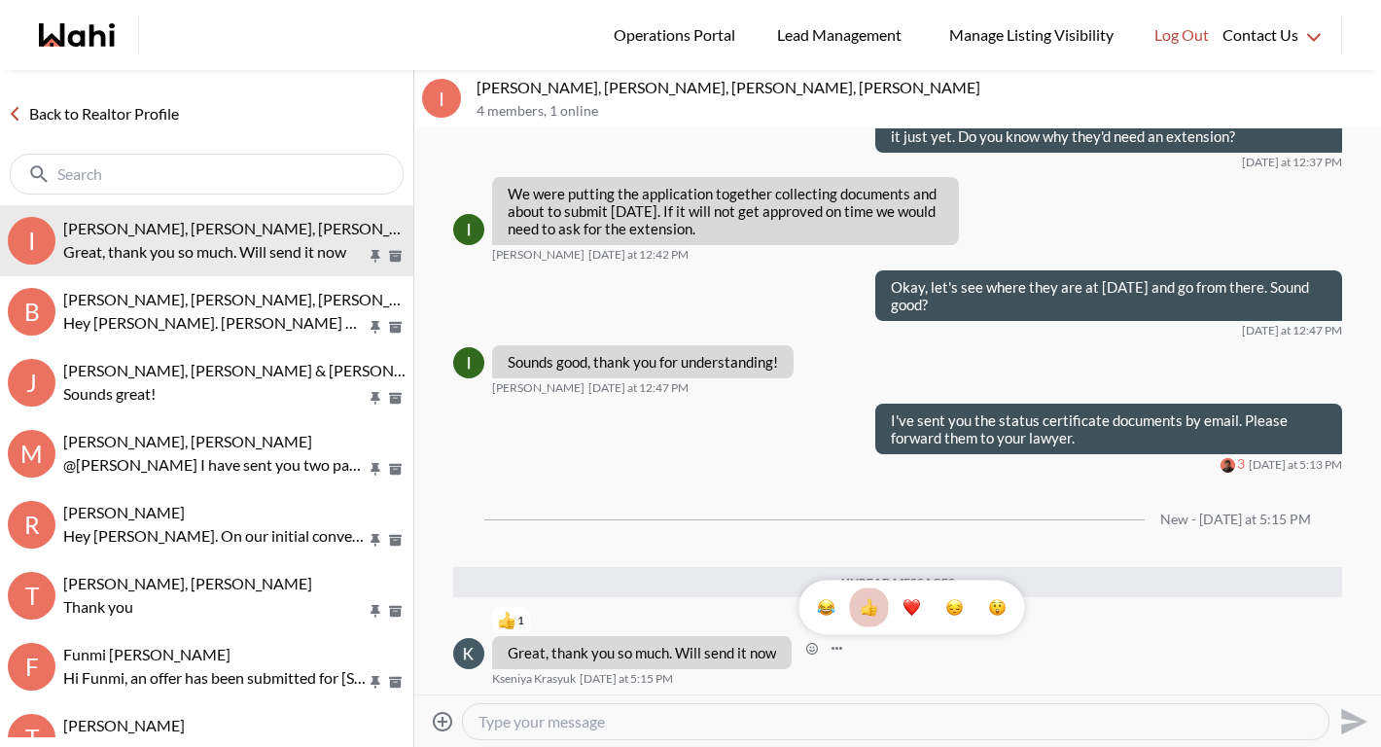
click at [161, 109] on link "Back to Realtor Profile" at bounding box center [93, 113] width 187 height 25
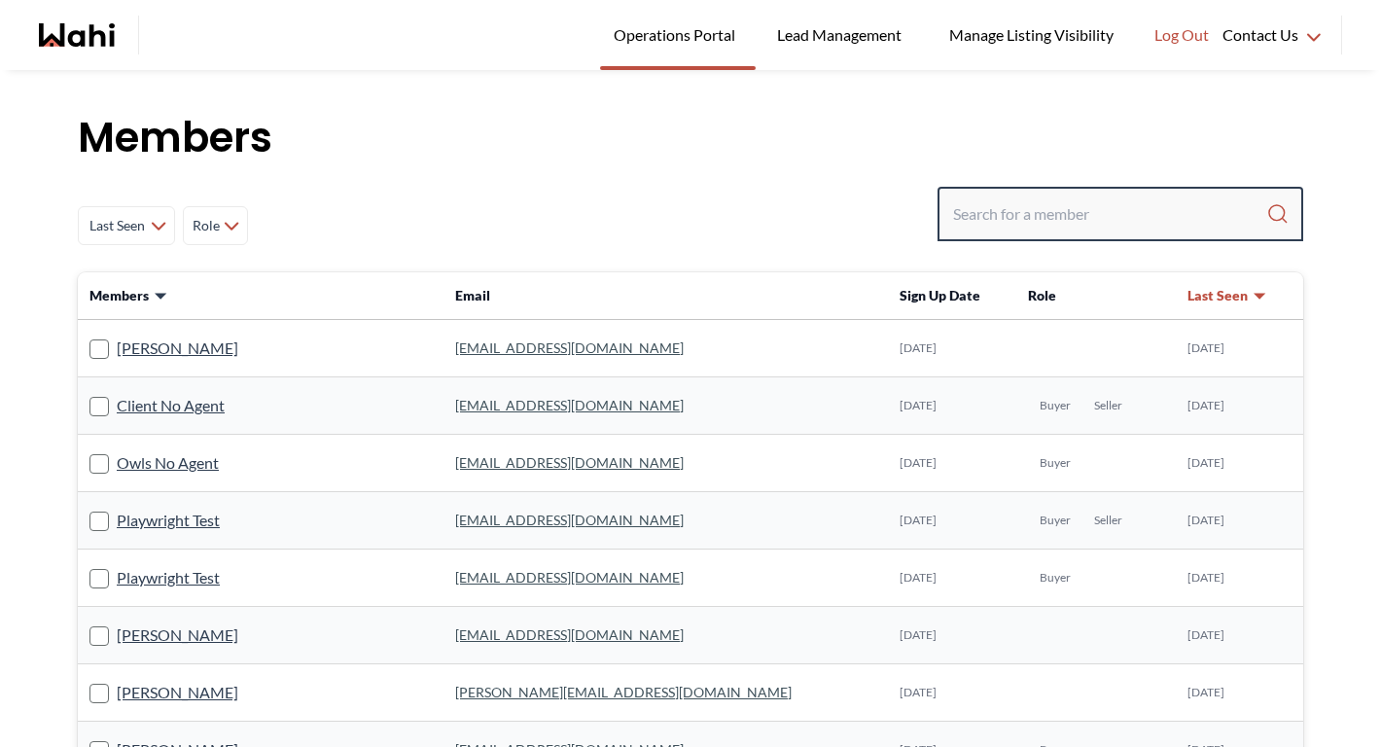
click at [1005, 218] on input "Search input" at bounding box center [1109, 213] width 313 height 35
type input "faraz"
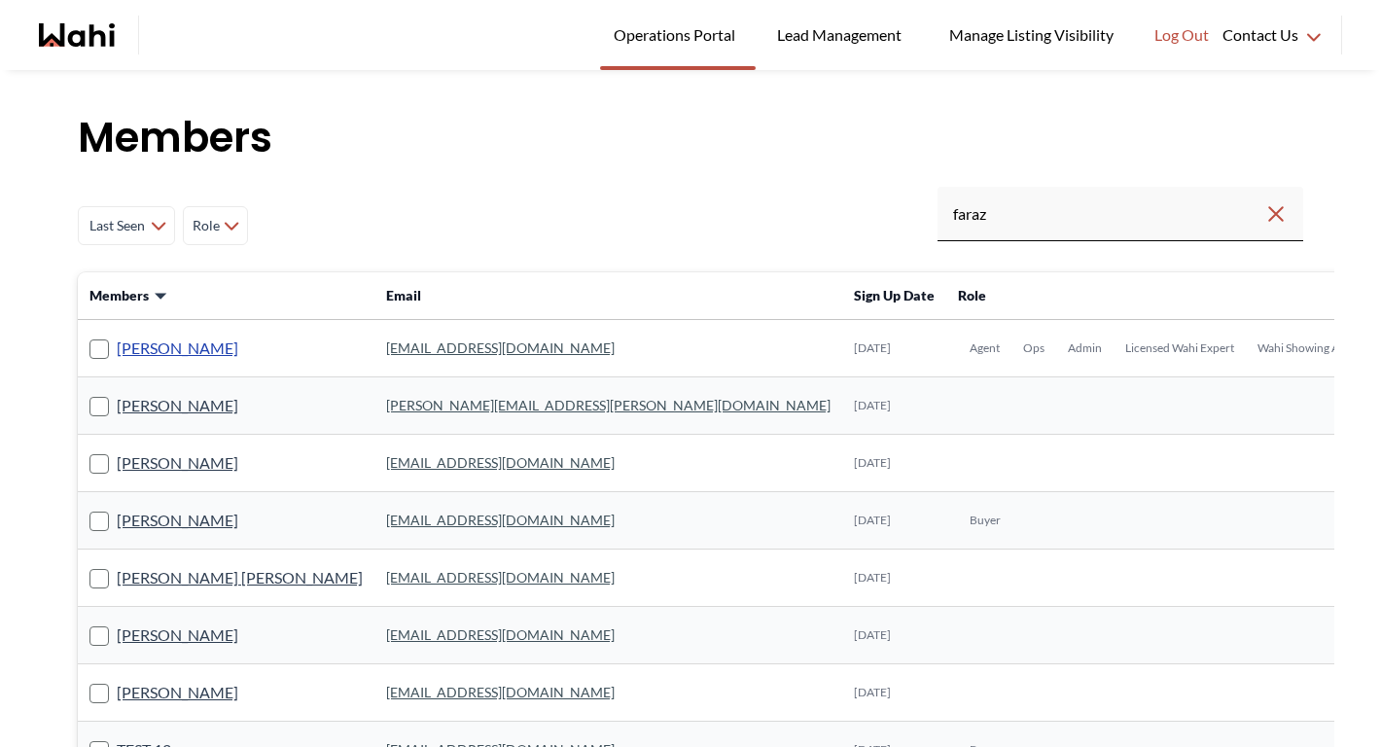
click at [140, 357] on link "[PERSON_NAME]" at bounding box center [178, 348] width 122 height 25
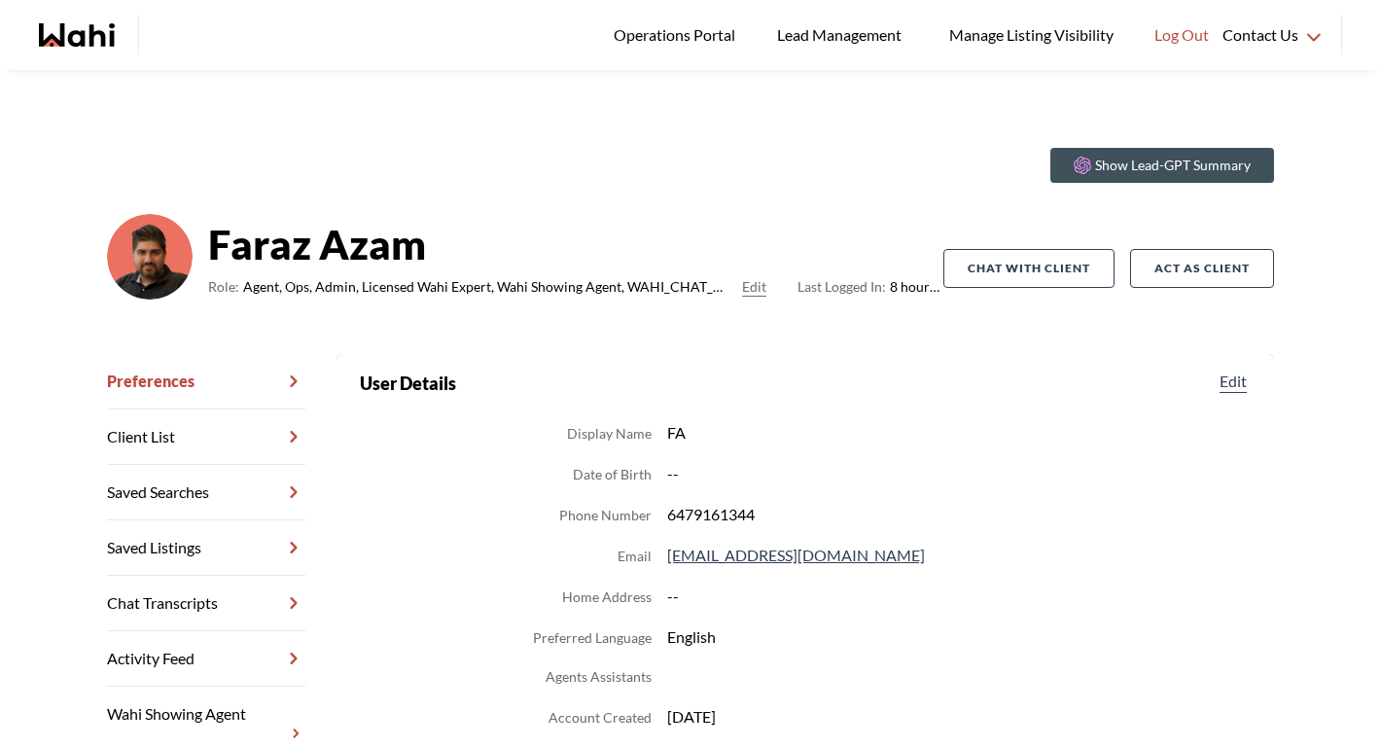
click at [287, 587] on icon at bounding box center [293, 603] width 23 height 39
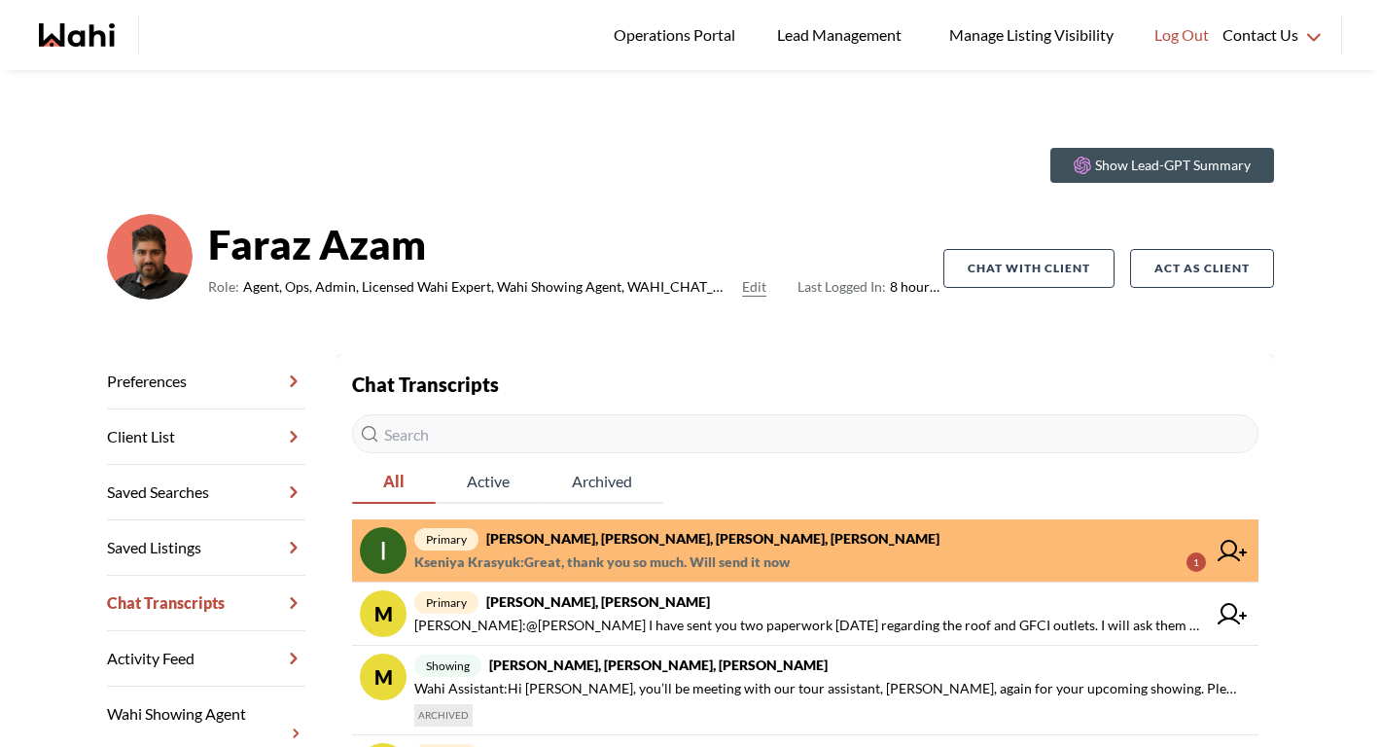
click at [551, 566] on span "Kseniya Krasyuk : Great, thank you so much. Will send it now" at bounding box center [601, 562] width 375 height 23
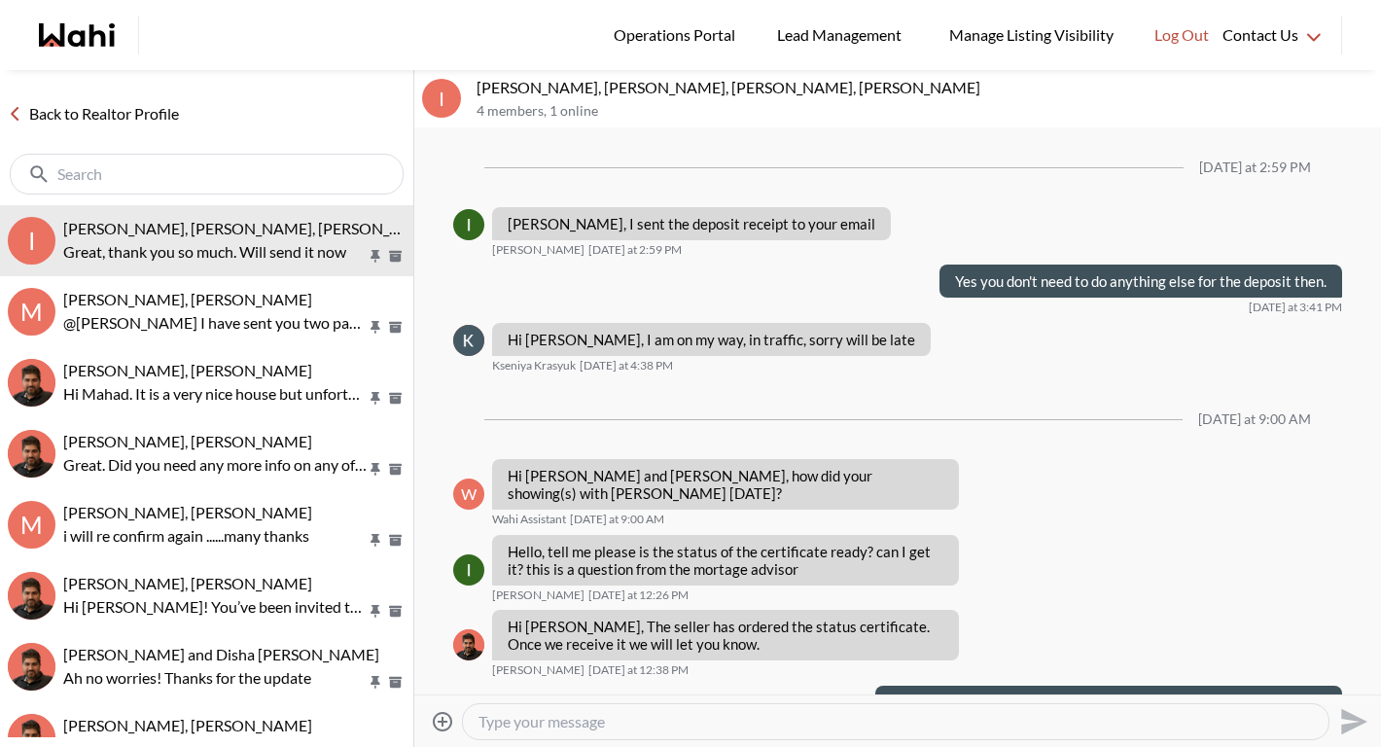
scroll to position [1788, 0]
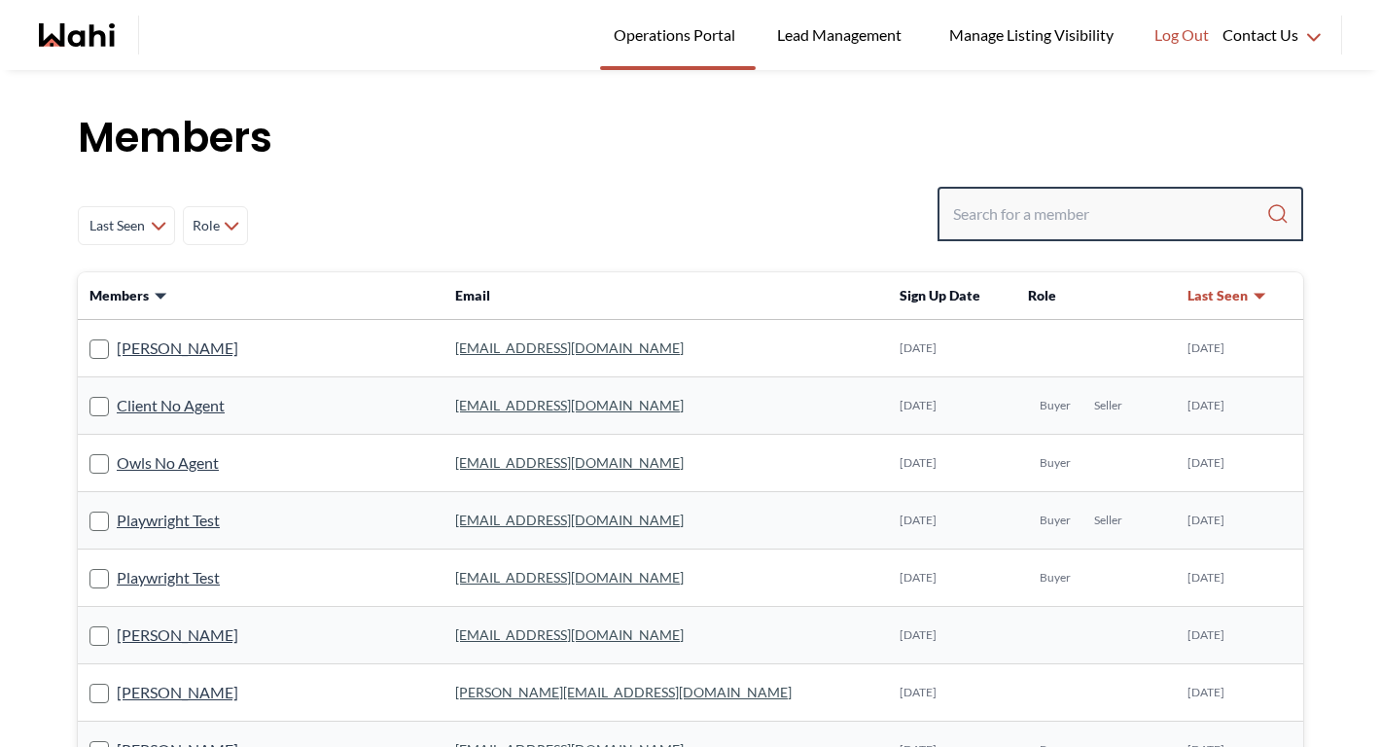
click at [991, 209] on input "Search input" at bounding box center [1109, 213] width 313 height 35
type input "behnam"
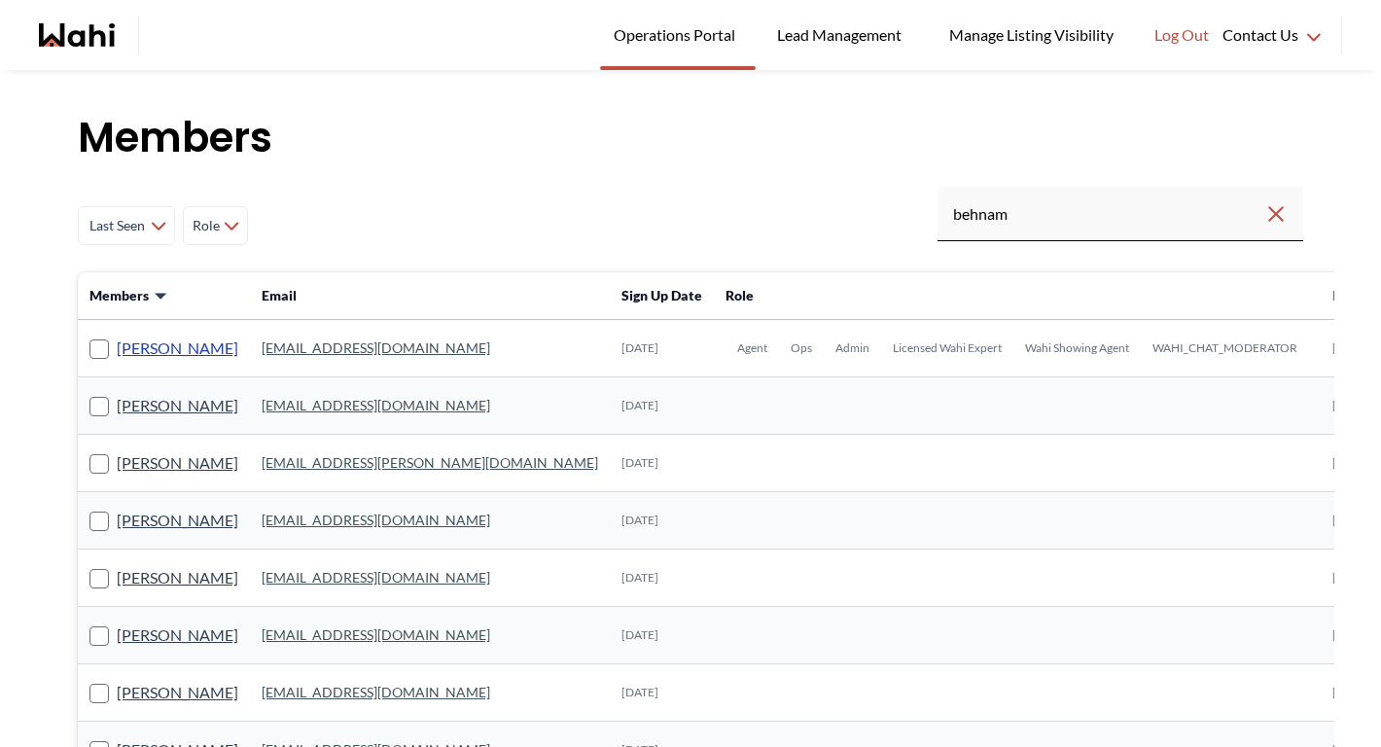
click at [176, 340] on link "[PERSON_NAME]" at bounding box center [178, 348] width 122 height 25
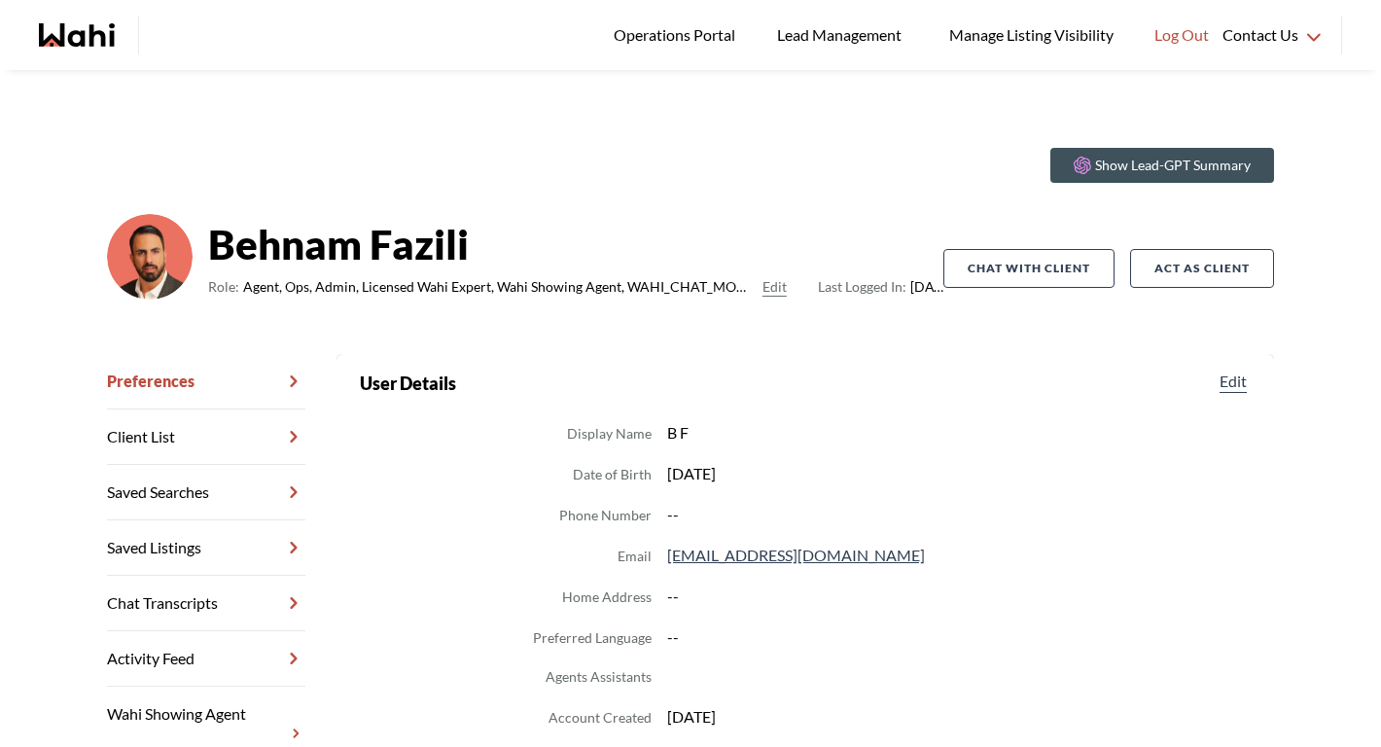
click at [236, 591] on link "Chat Transcripts" at bounding box center [206, 603] width 198 height 55
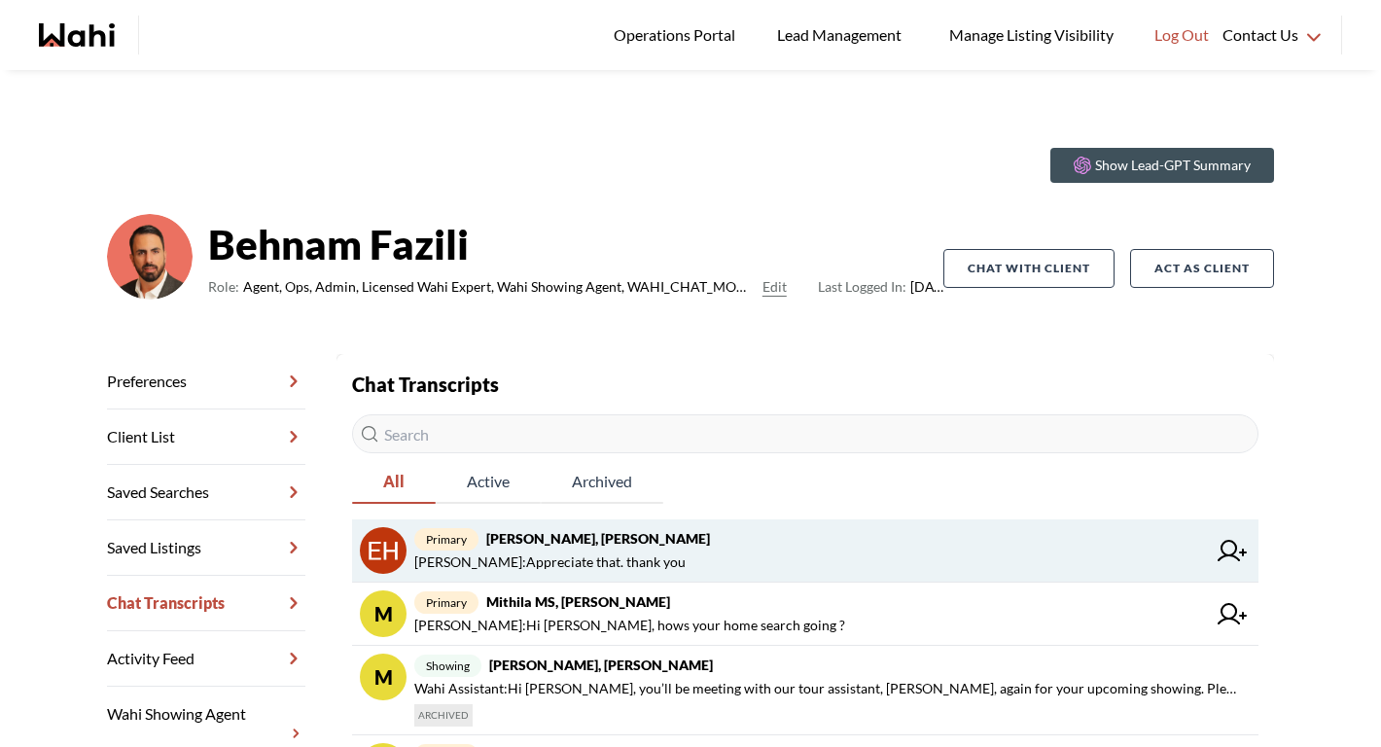
click at [594, 540] on strong "[PERSON_NAME], [PERSON_NAME]" at bounding box center [598, 538] width 224 height 17
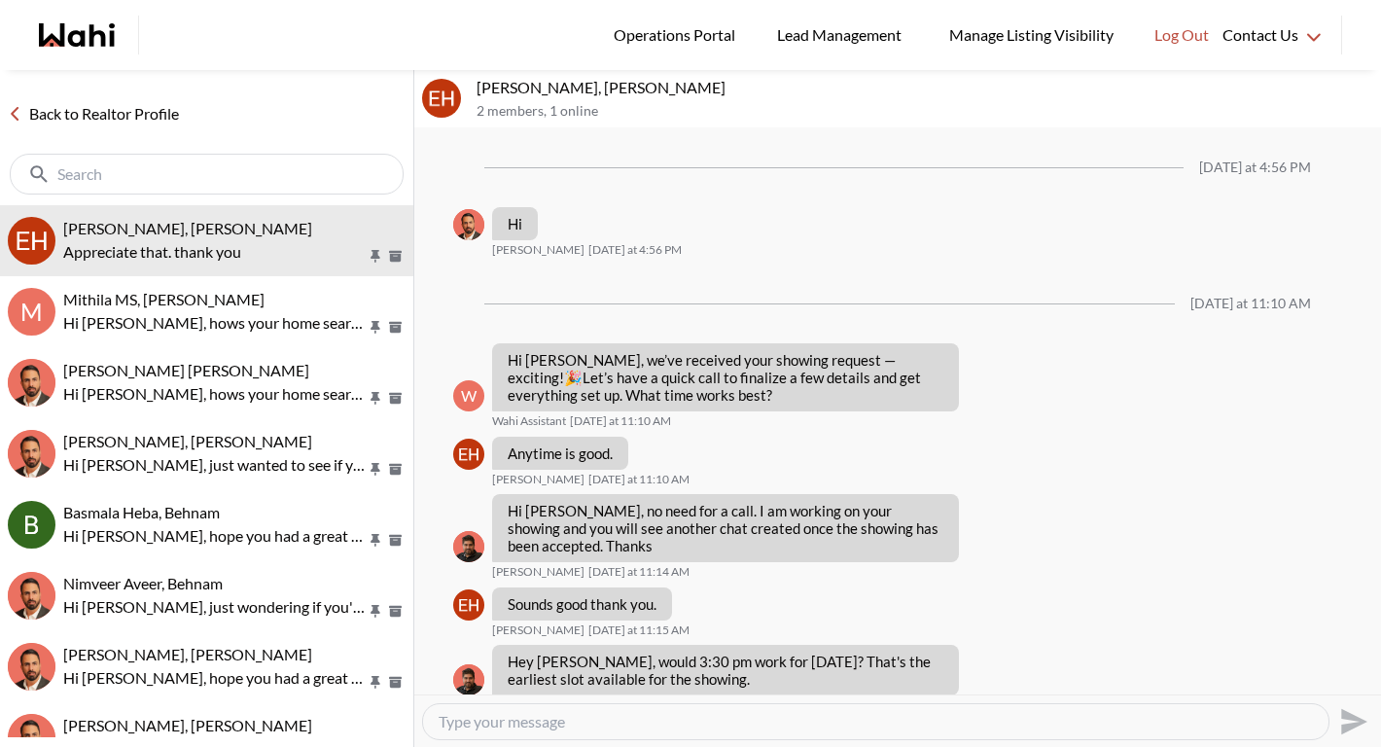
scroll to position [2091, 0]
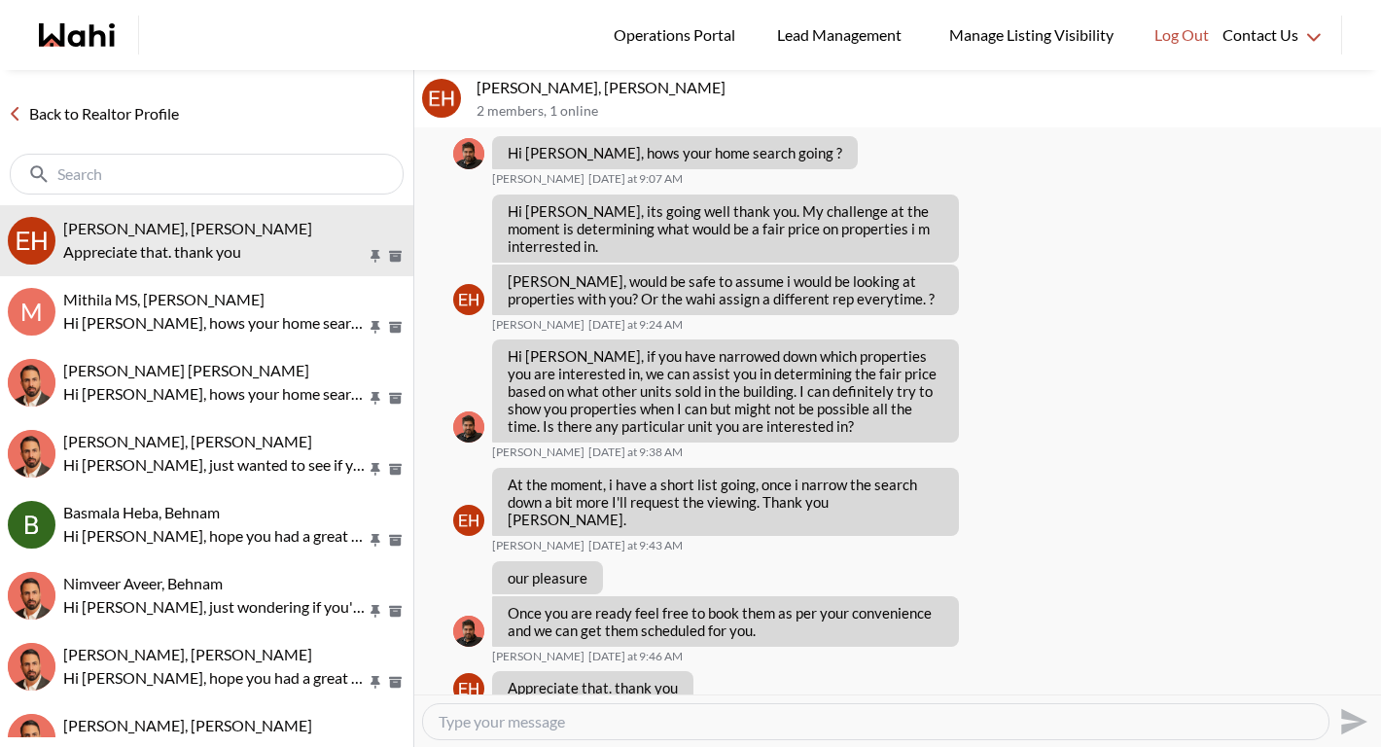
click at [155, 107] on link "Back to Realtor Profile" at bounding box center [93, 113] width 187 height 25
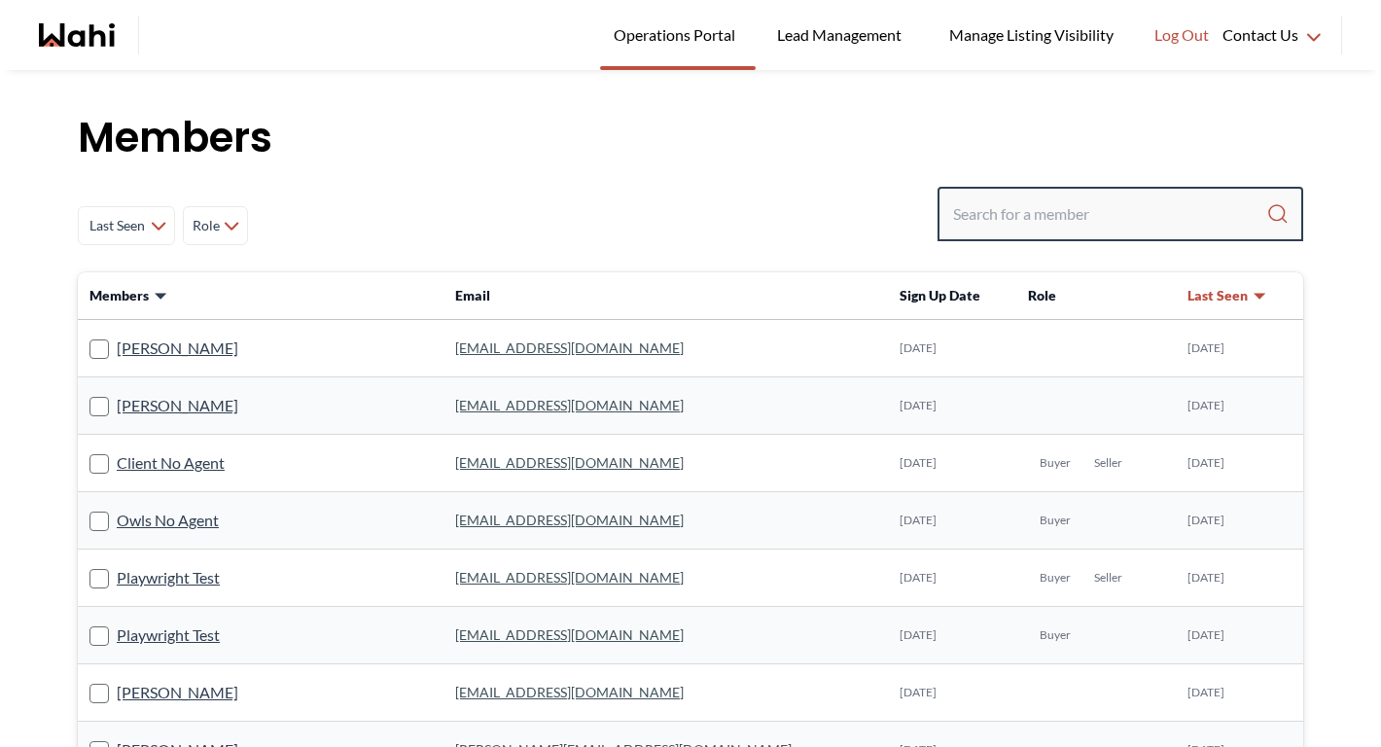
click at [1025, 216] on input "Search input" at bounding box center [1109, 213] width 313 height 35
paste input "brokebrooke.mm@gmail.com"
type input "brokebrooke.mm@gmail.com"
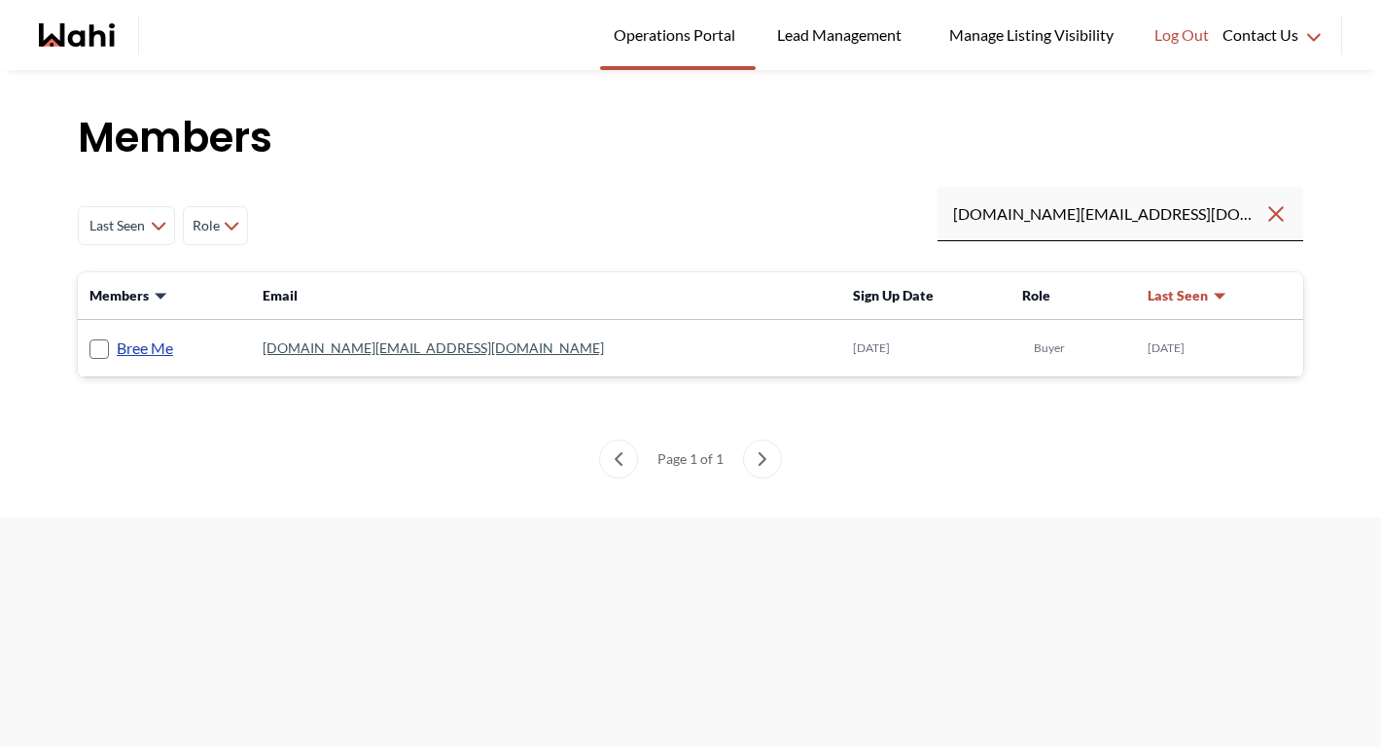
click at [143, 349] on link "Bree Me" at bounding box center [145, 348] width 56 height 25
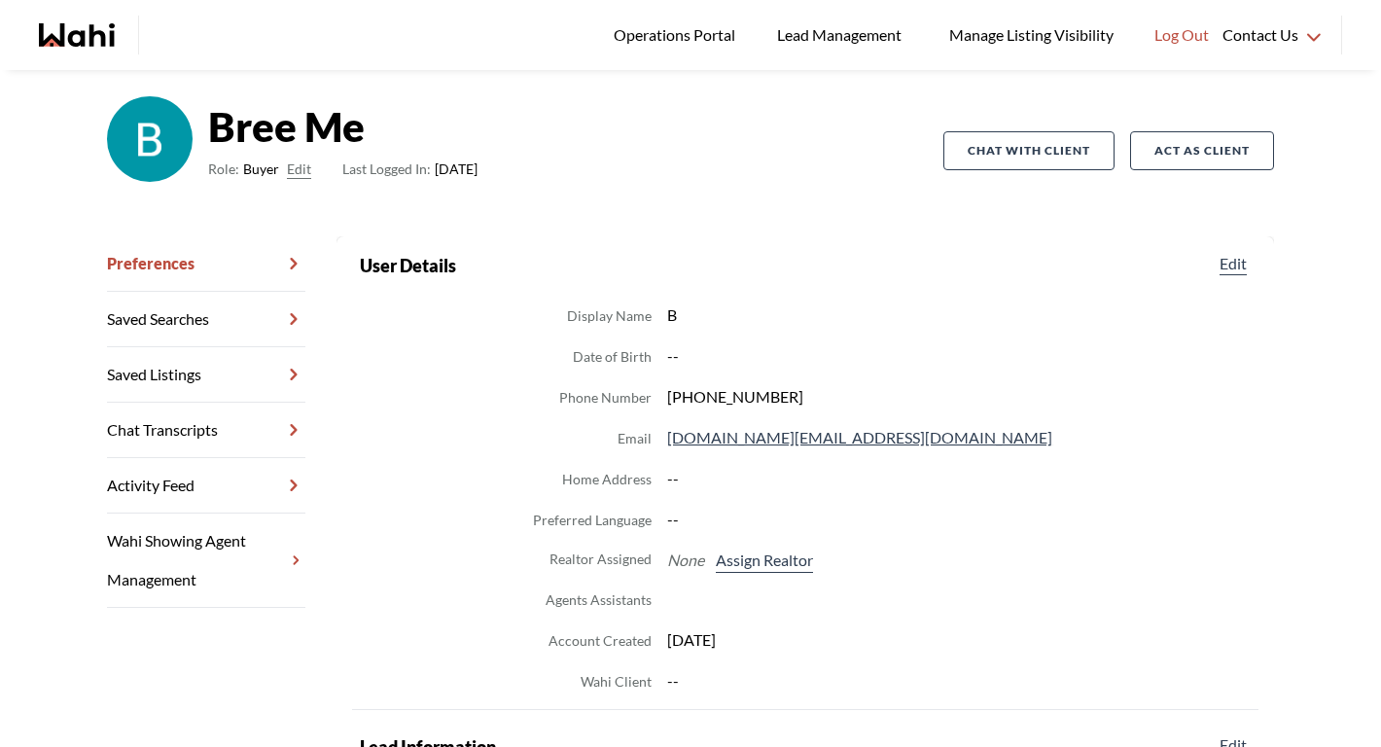
scroll to position [184, 0]
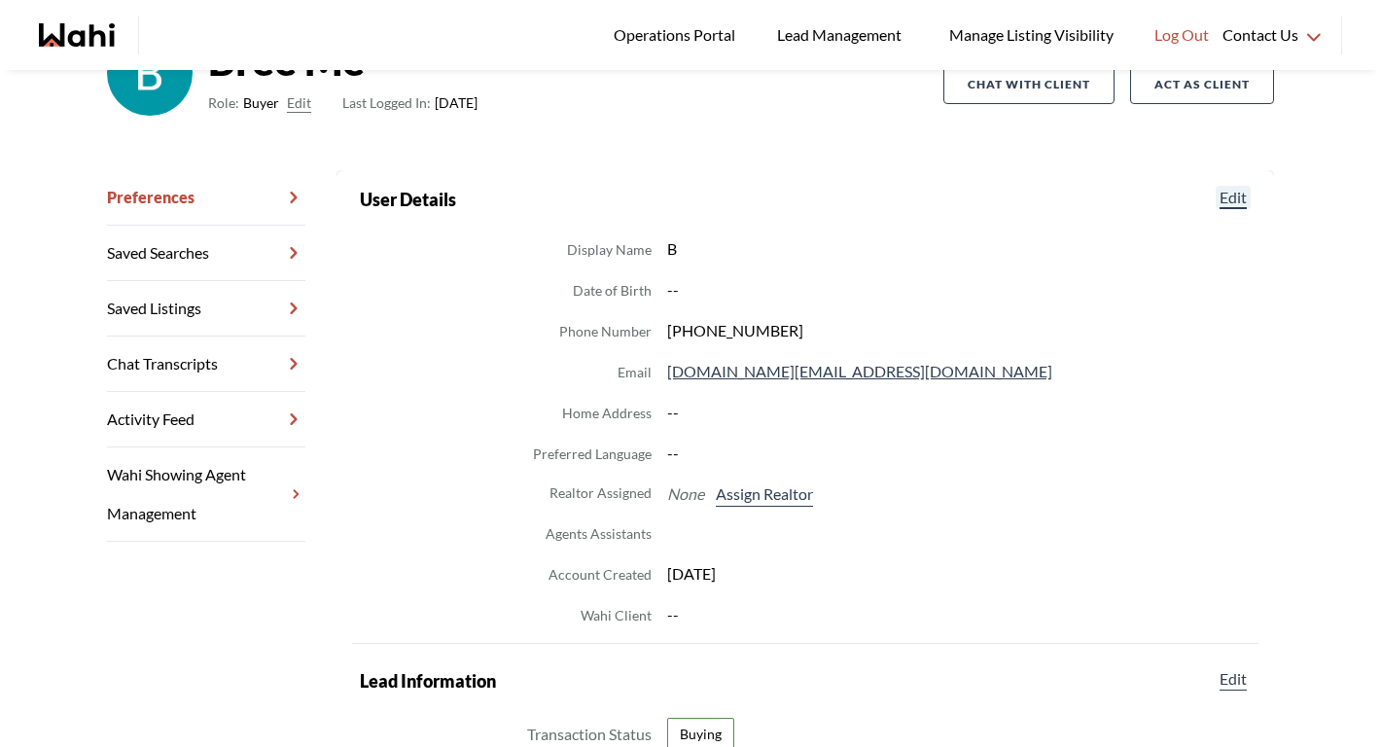
click at [1245, 195] on button "Edit" at bounding box center [1233, 197] width 35 height 23
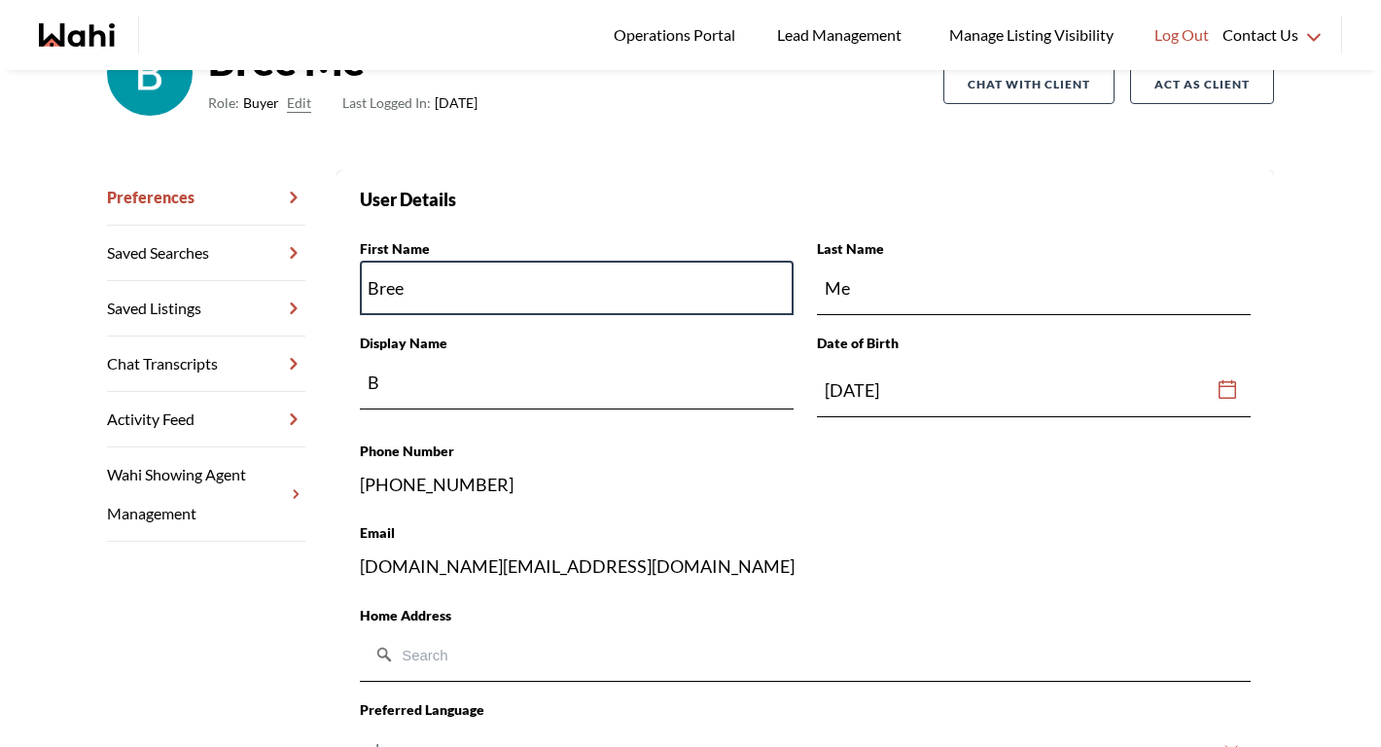
drag, startPoint x: 576, startPoint y: 281, endPoint x: 258, endPoint y: 292, distance: 318.3
click at [259, 292] on div "Preferences Saved Searches Saved Listings Chat Transcripts Activity Feed Wahi S…" at bounding box center [690, 755] width 1167 height 1170
paste input "ook"
type input "Brooke"
type input "BM"
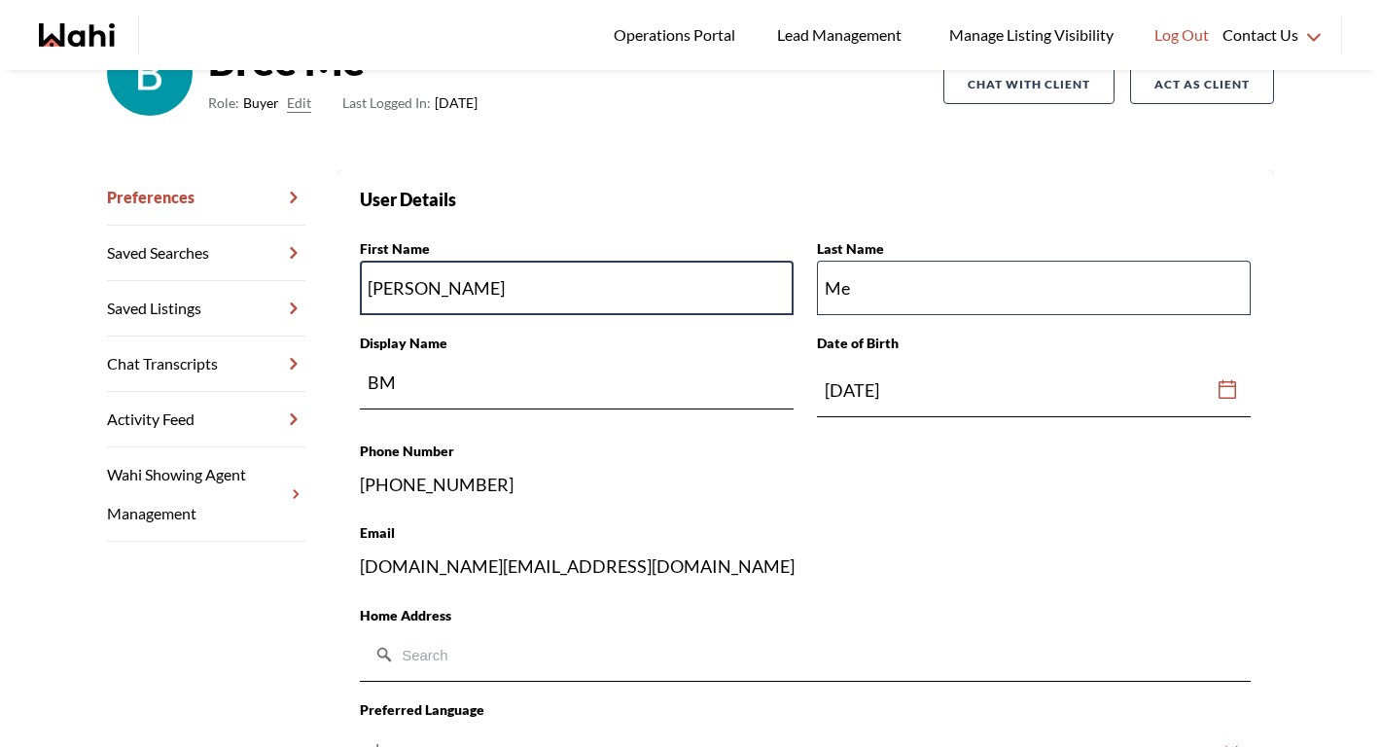
type input "Brooke"
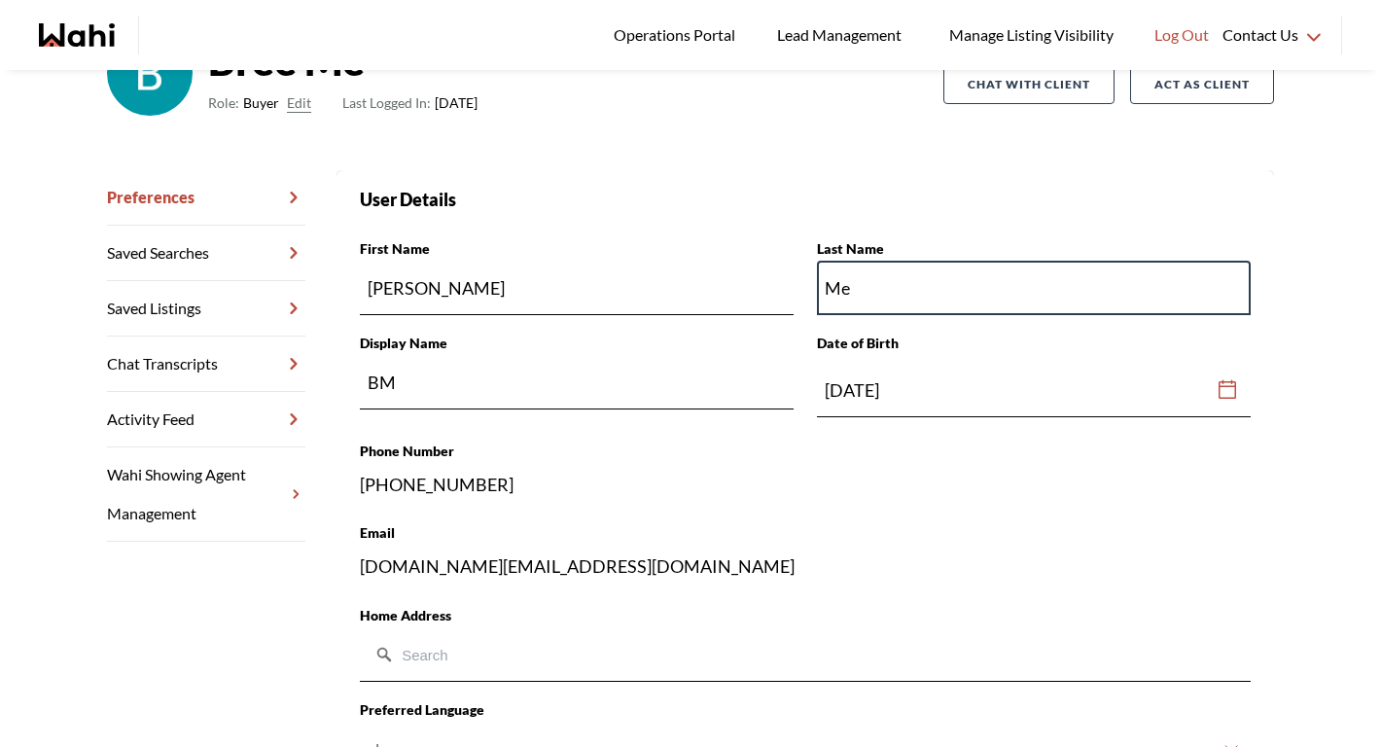
click at [910, 283] on input "Me" at bounding box center [1034, 288] width 434 height 54
type input "Medina"
click at [912, 489] on div "Phone Number +12267525656" at bounding box center [805, 469] width 891 height 58
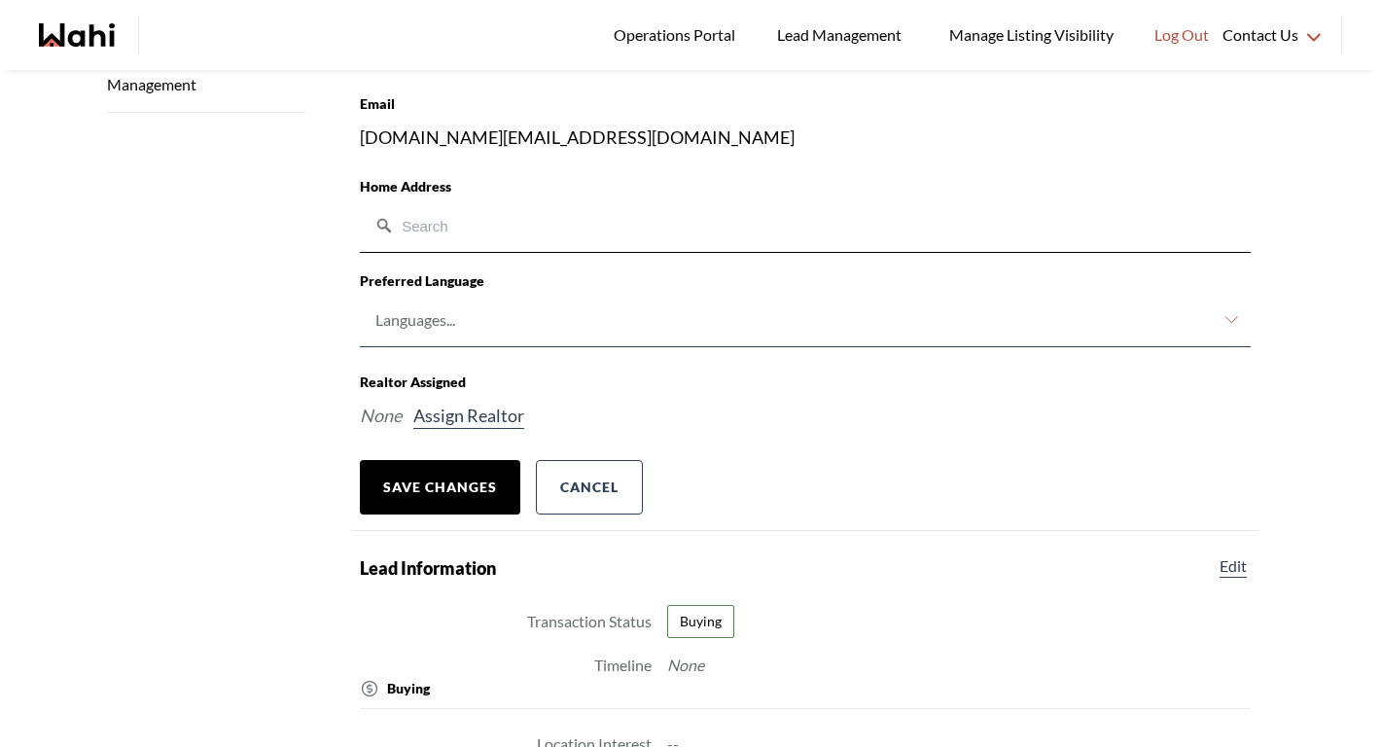
click at [499, 498] on button "Save Changes" at bounding box center [440, 487] width 161 height 54
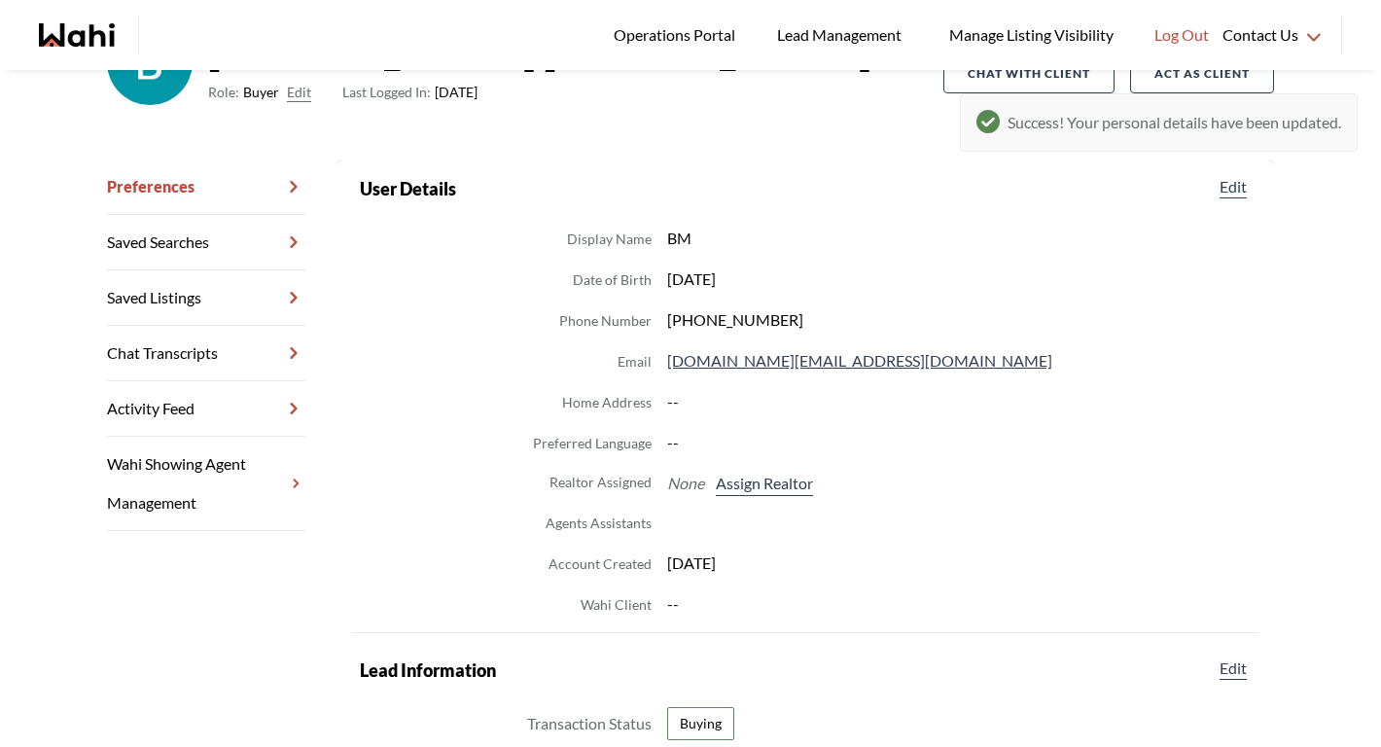
click at [262, 333] on link "Chat Transcripts" at bounding box center [206, 353] width 198 height 55
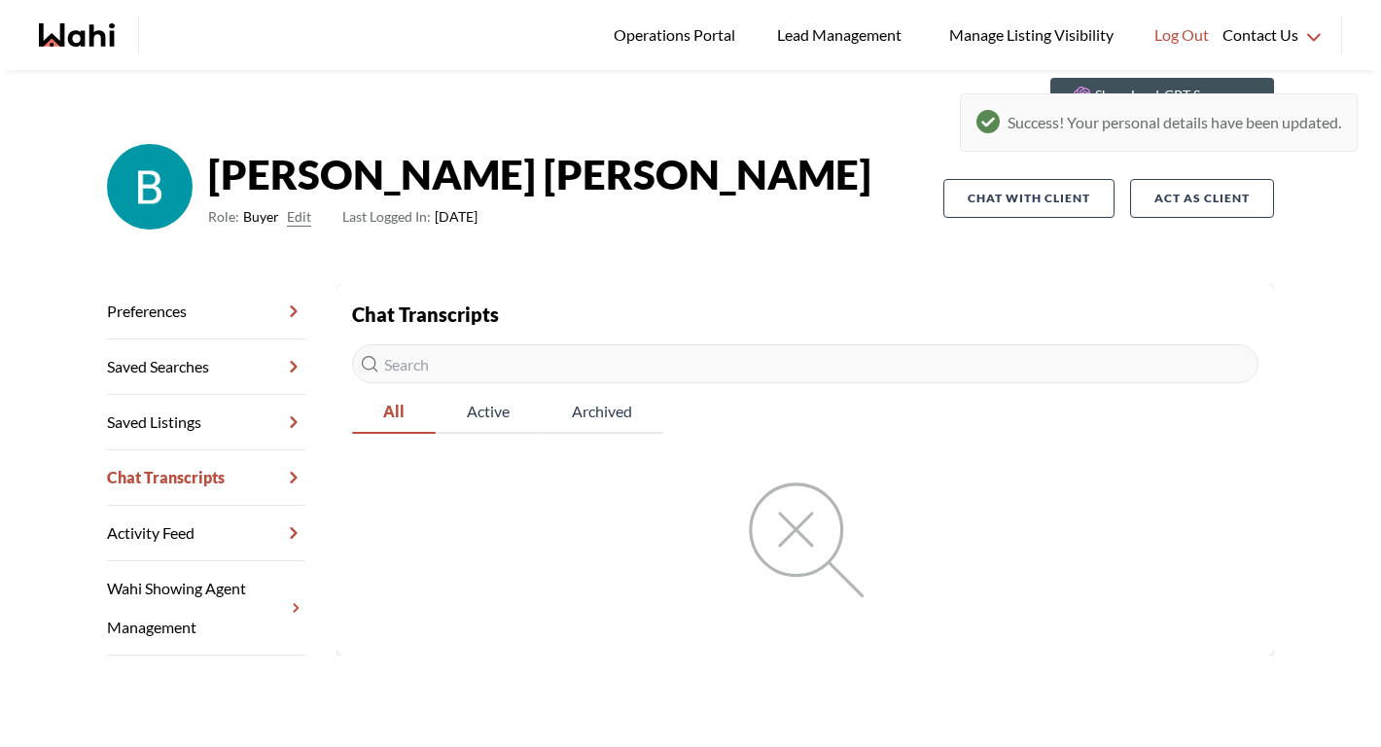
scroll to position [70, 0]
click at [242, 303] on link "Preferences" at bounding box center [206, 311] width 198 height 55
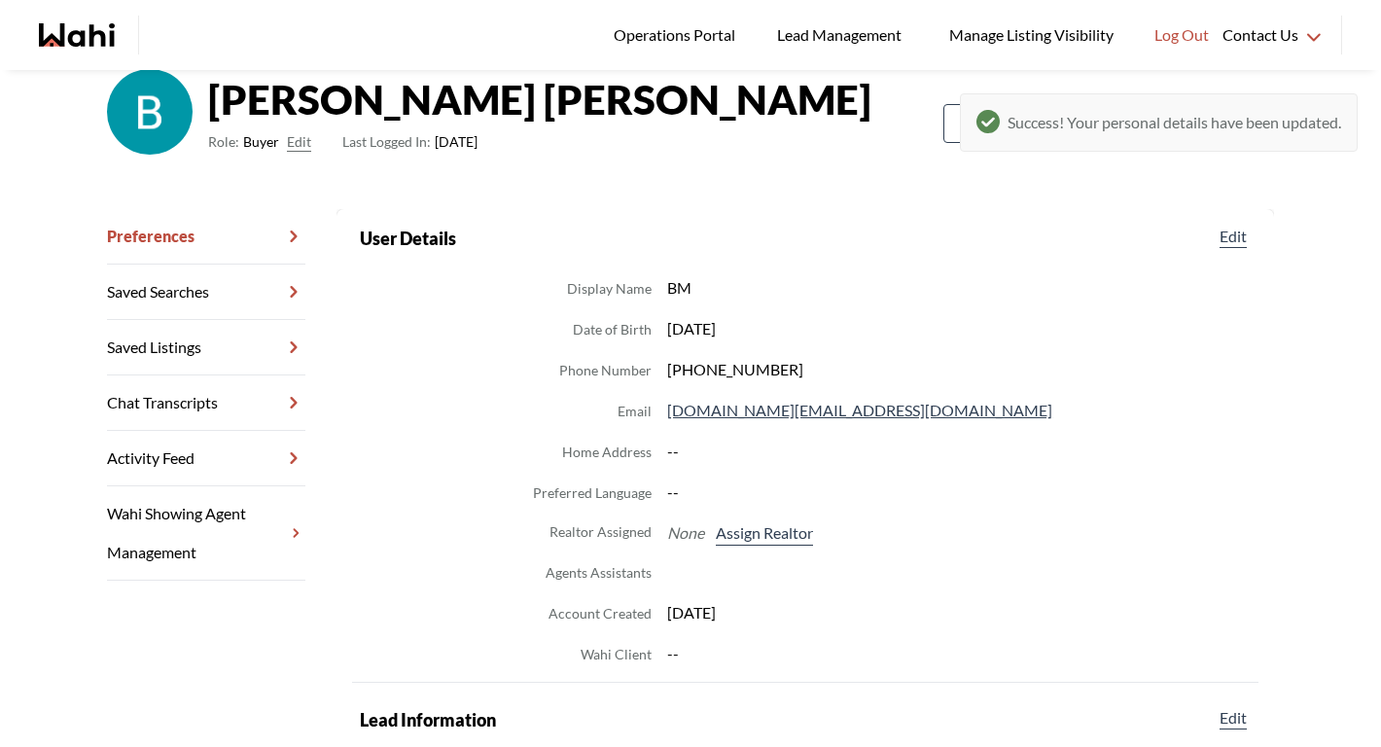
scroll to position [143, 0]
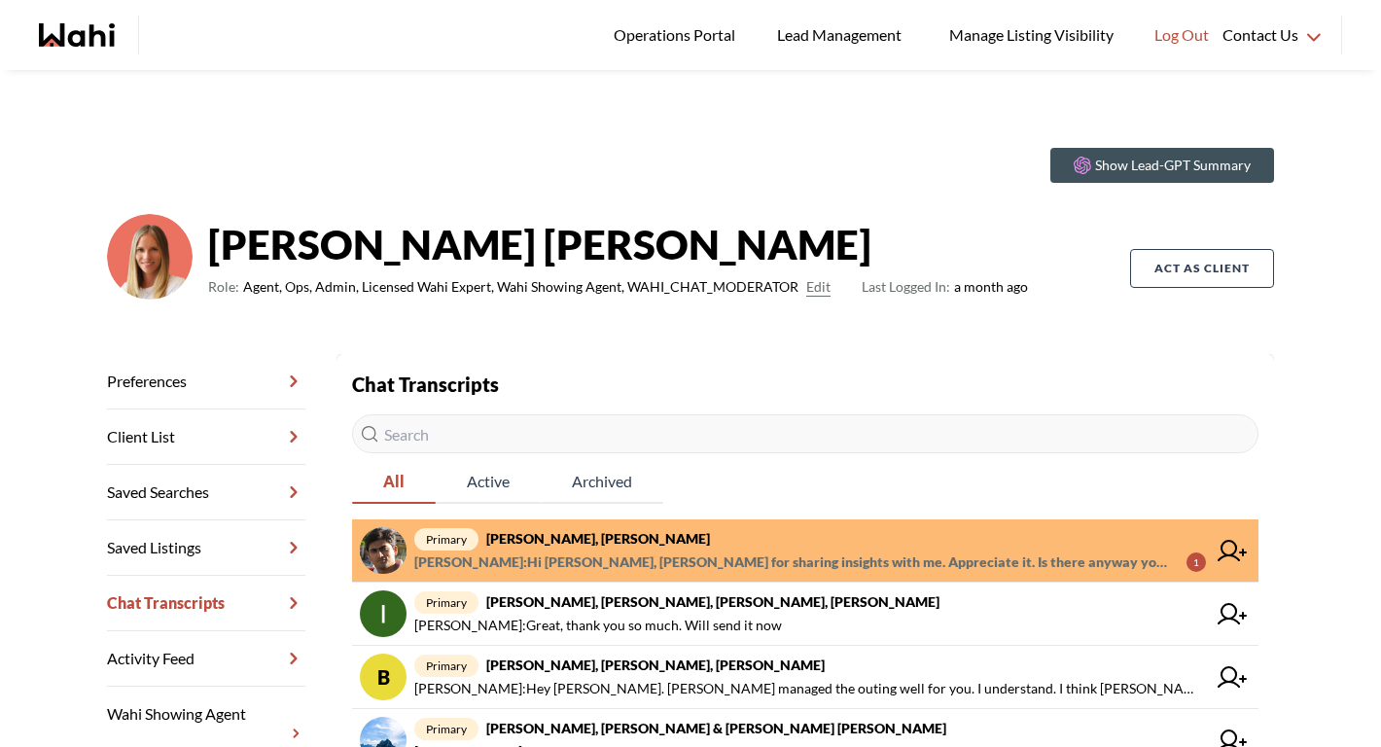
click at [525, 565] on span "[PERSON_NAME] : Hi [PERSON_NAME], [PERSON_NAME] for sharing insights with me. A…" at bounding box center [792, 562] width 757 height 23
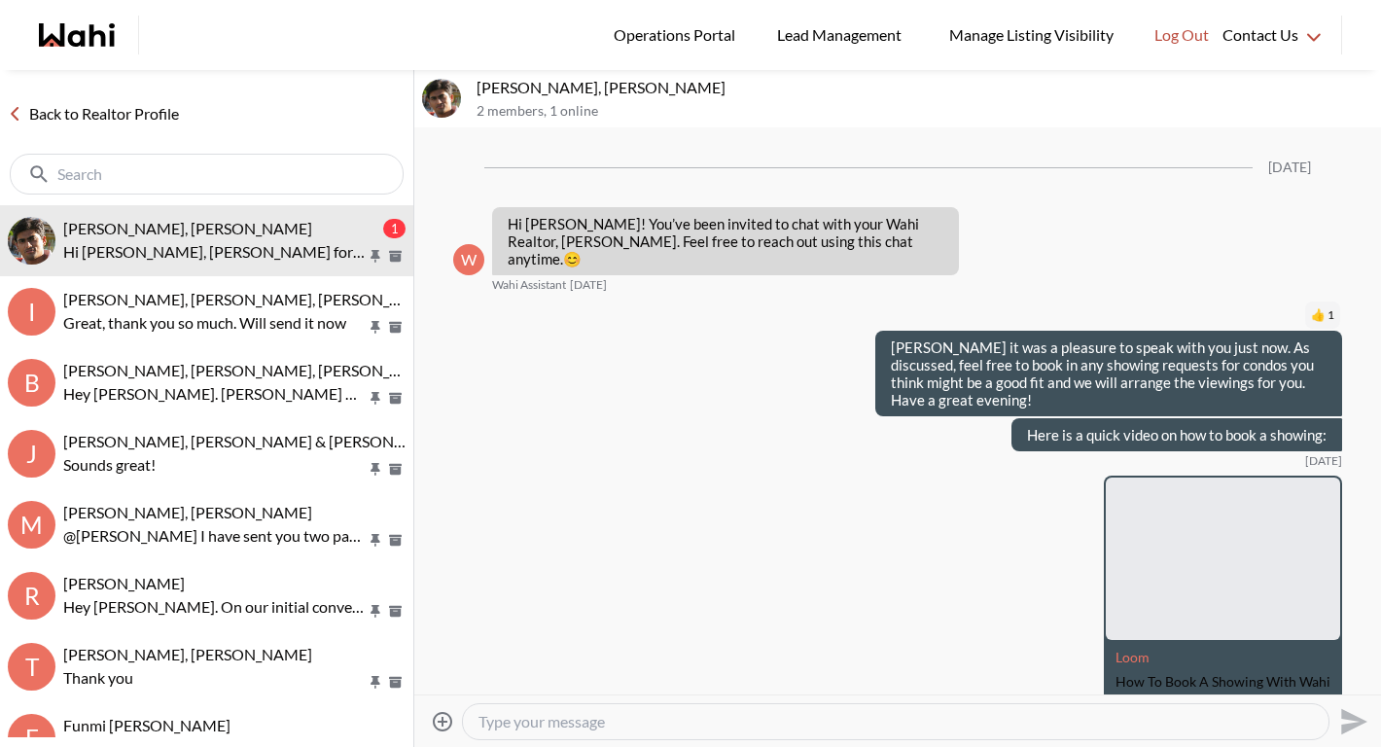
scroll to position [353, 0]
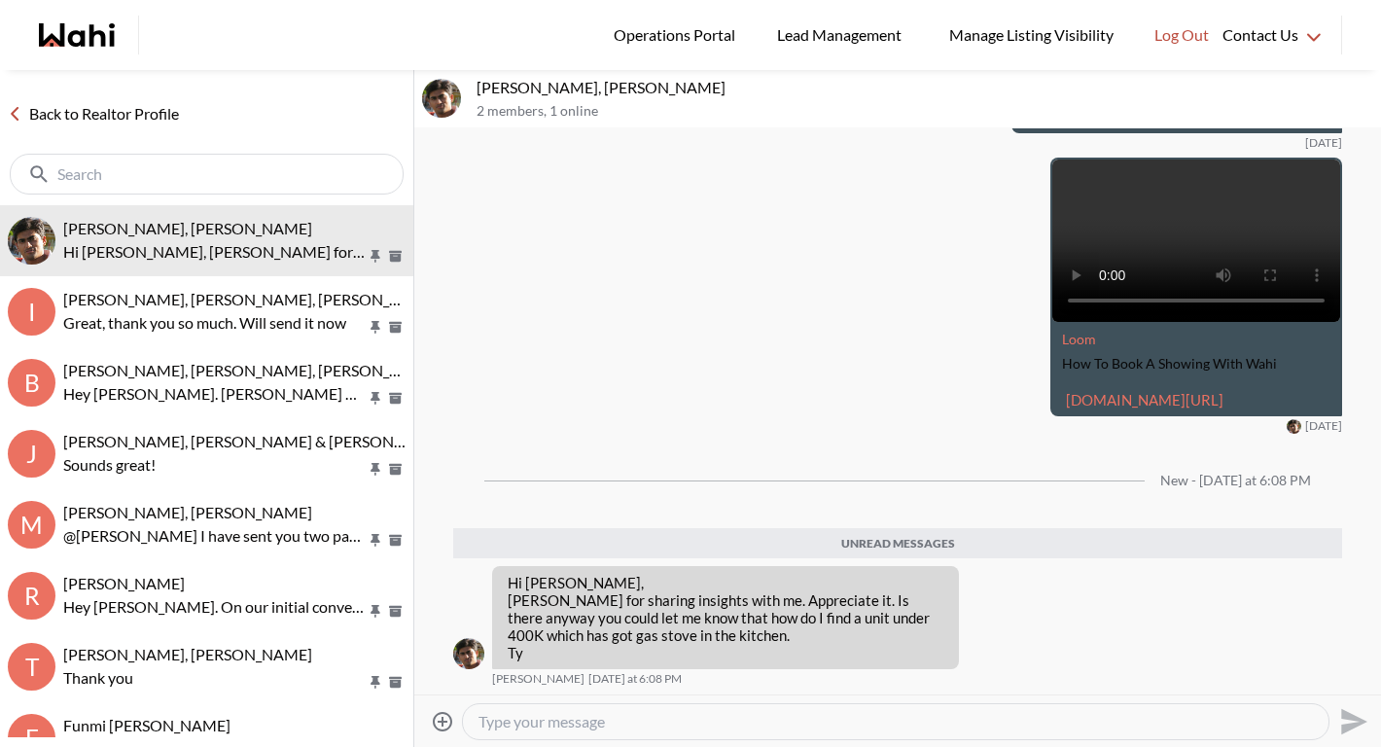
click at [562, 728] on textarea "Type your message" at bounding box center [896, 721] width 835 height 19
type textarea "Hello. There is no way to search specifically for a gas stove as a filter, but …"
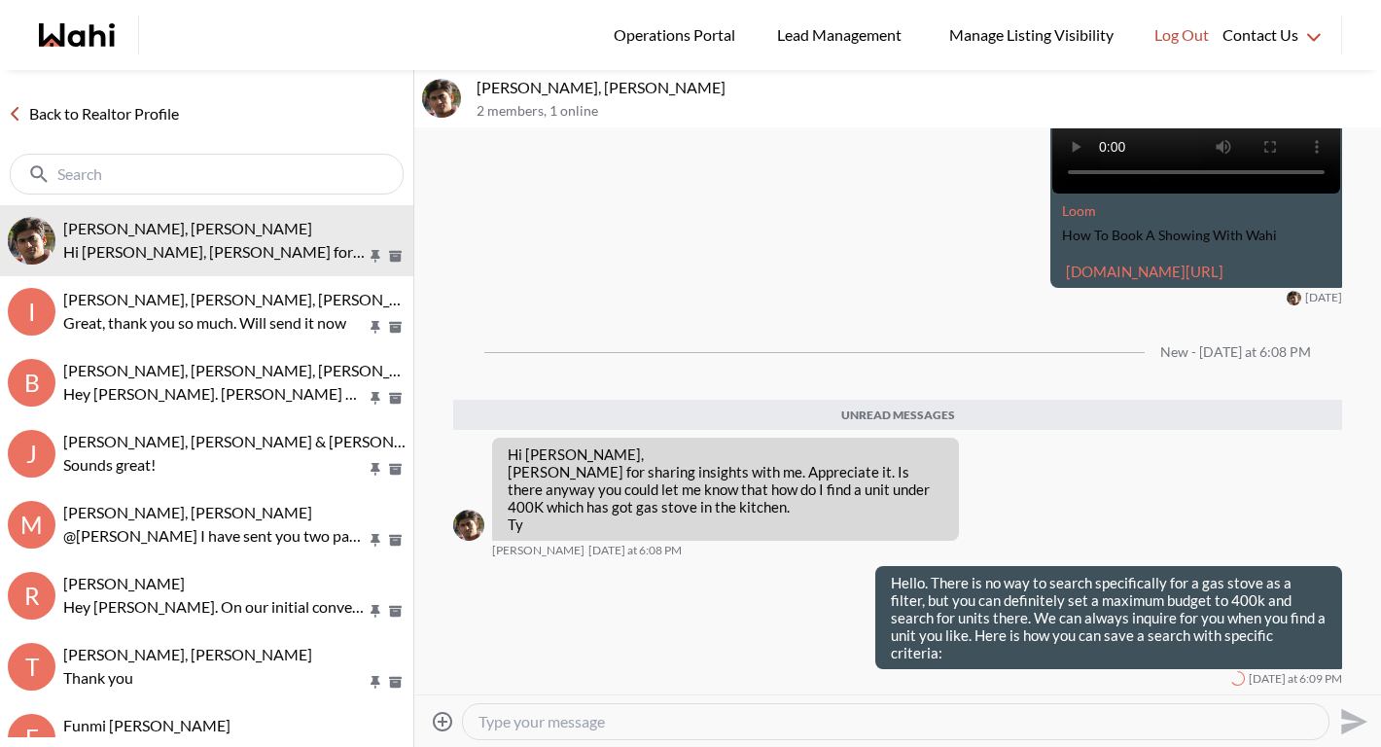
scroll to position [417, 0]
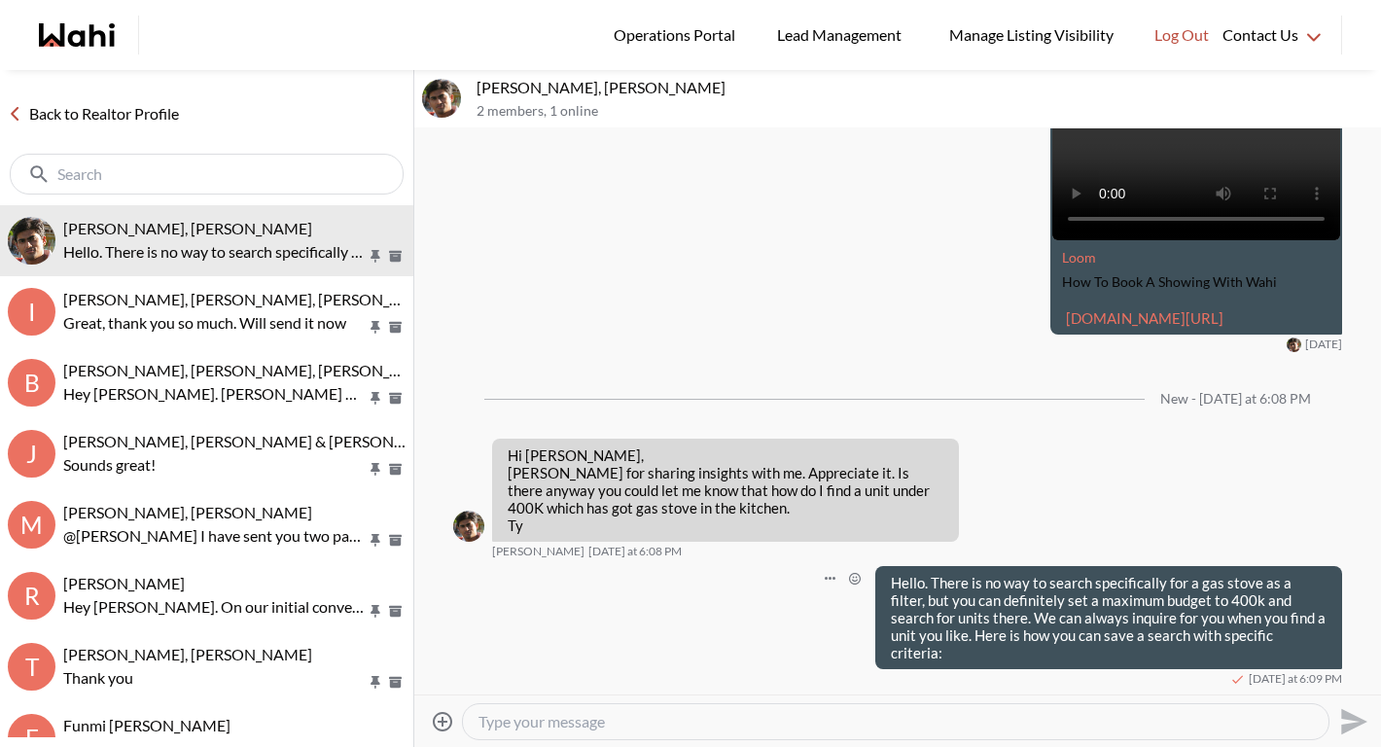
paste textarea "[URL][DOMAIN_NAME]"
type textarea "[URL][DOMAIN_NAME]"
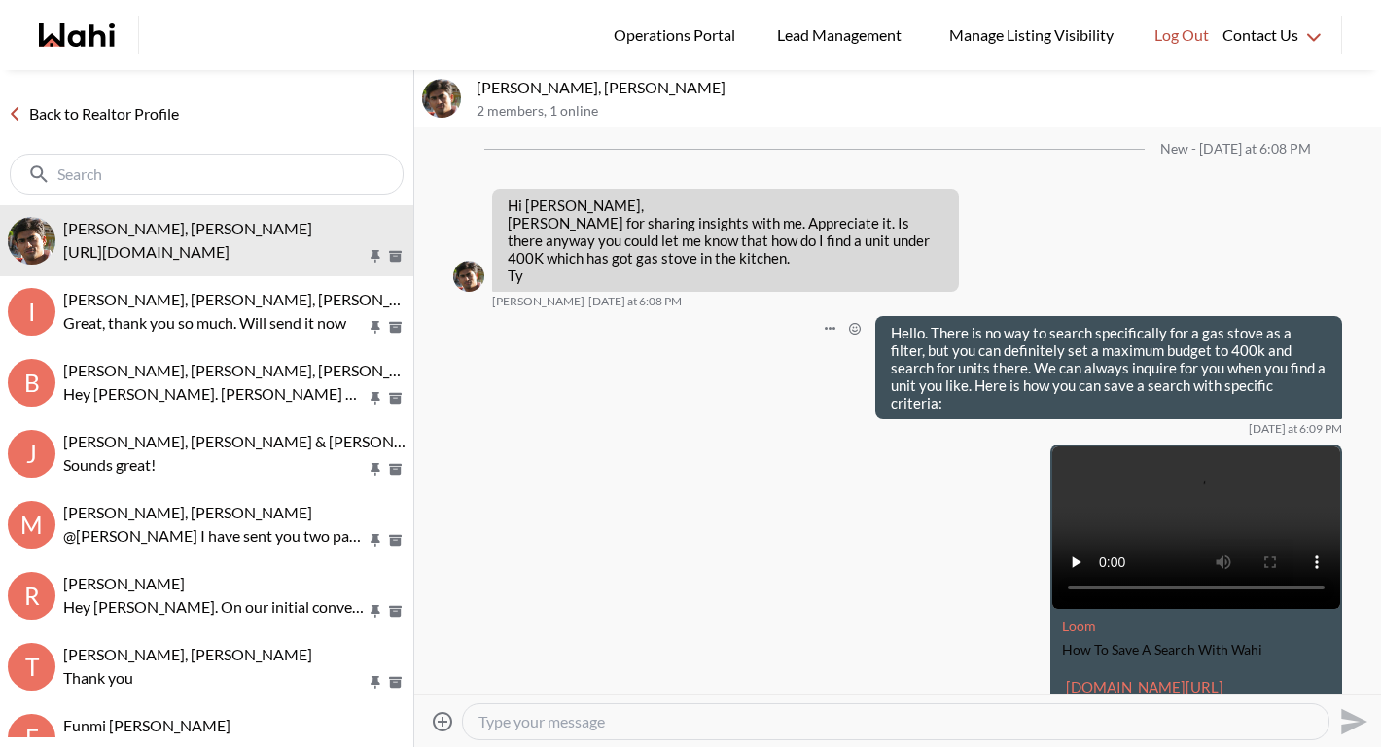
scroll to position [735, 0]
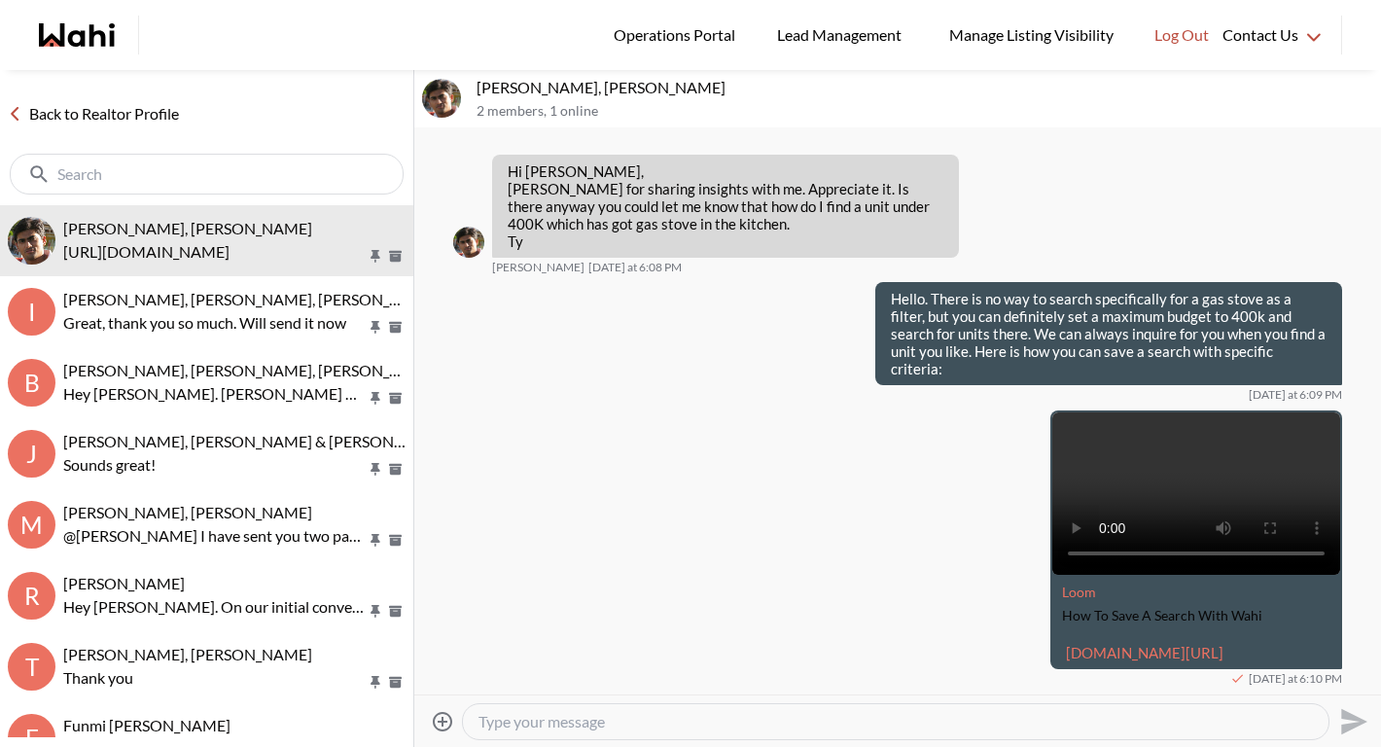
click at [137, 103] on link "Back to Realtor Profile" at bounding box center [93, 113] width 187 height 25
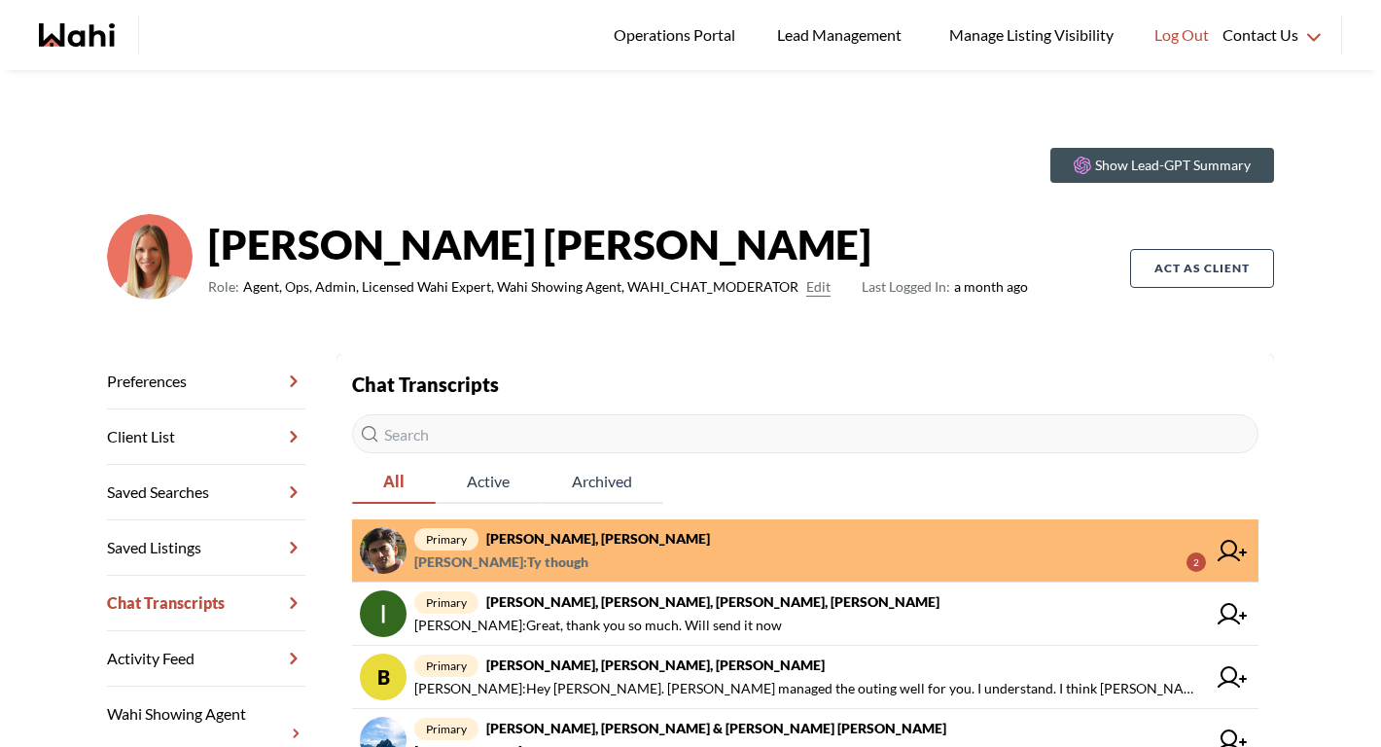
click at [651, 573] on span "[PERSON_NAME] : Ty though 2" at bounding box center [810, 562] width 792 height 23
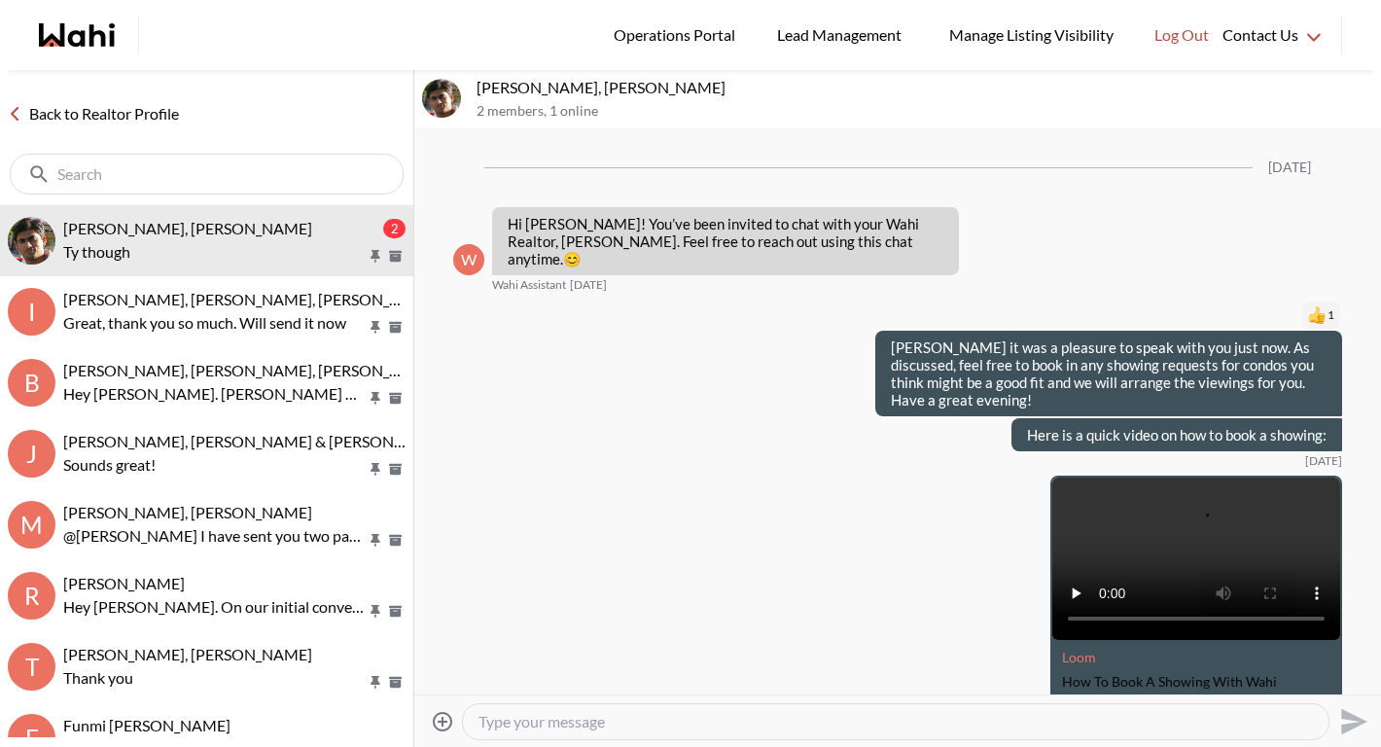
scroll to position [989, 0]
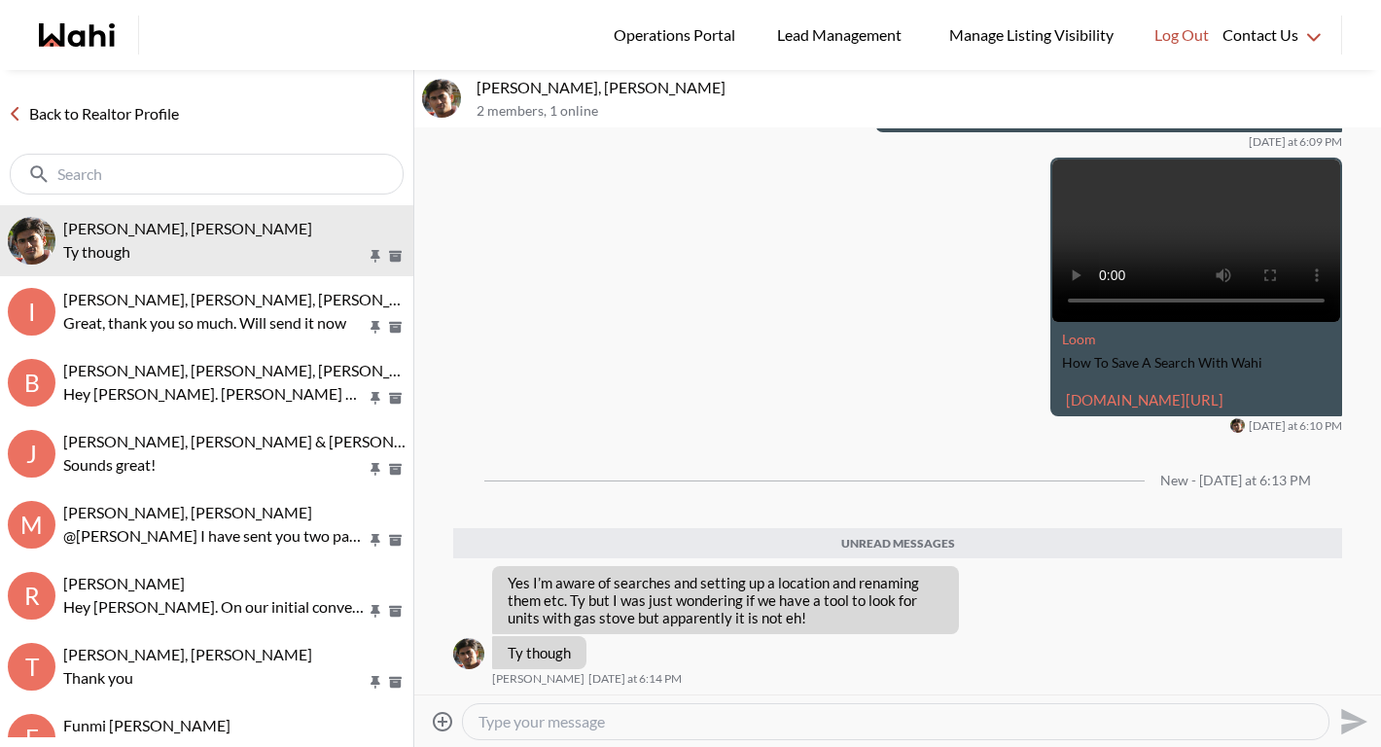
click at [638, 735] on div at bounding box center [896, 721] width 866 height 35
click at [633, 715] on textarea "Type your message" at bounding box center [896, 721] width 835 height 19
click at [568, 724] on textarea "Type your message" at bounding box center [896, 721] width 835 height 19
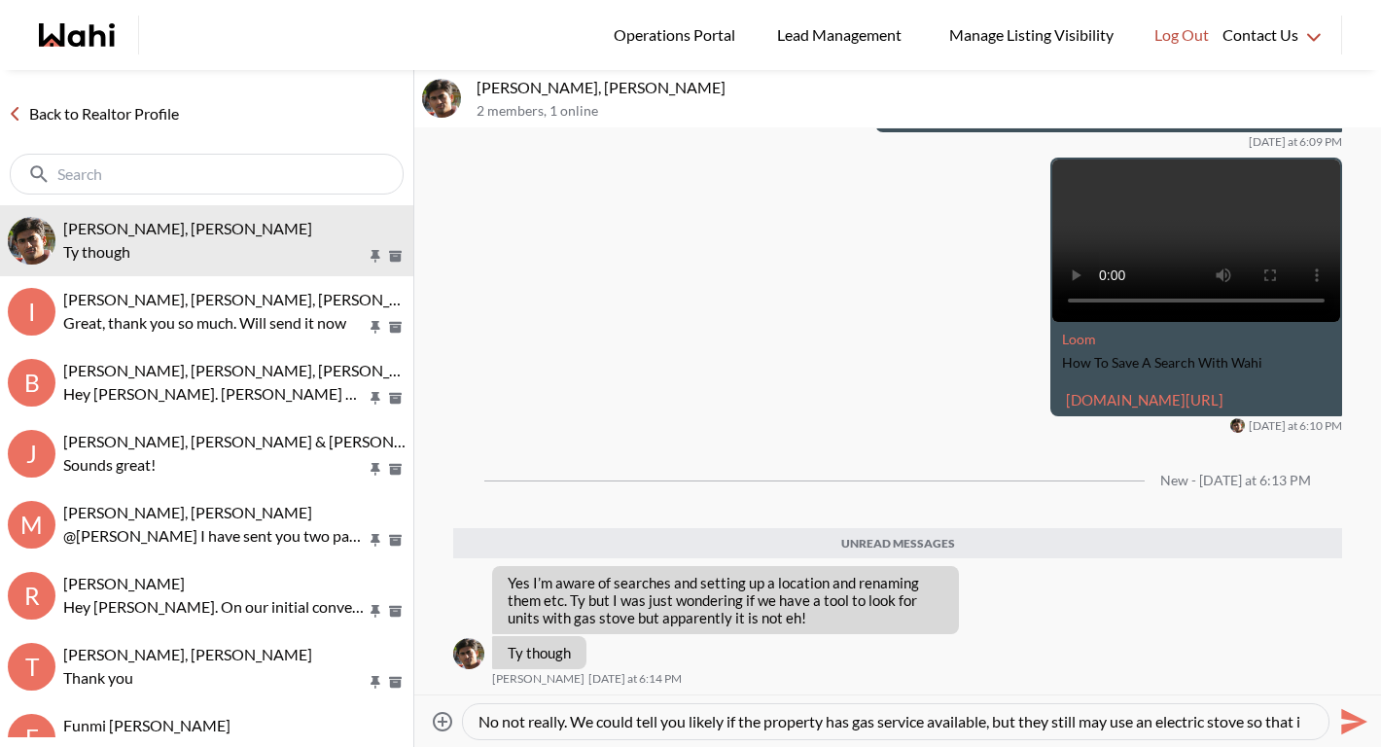
scroll to position [18, 0]
click at [643, 722] on textarea "No not really. We could tell you likely if the property has gas service availab…" at bounding box center [896, 721] width 835 height 19
click at [885, 719] on textarea "No not really. We could tell you likely if the property has gas service availab…" at bounding box center [896, 721] width 835 height 19
type textarea "No not really. We could tell you likely if the property has gas service availab…"
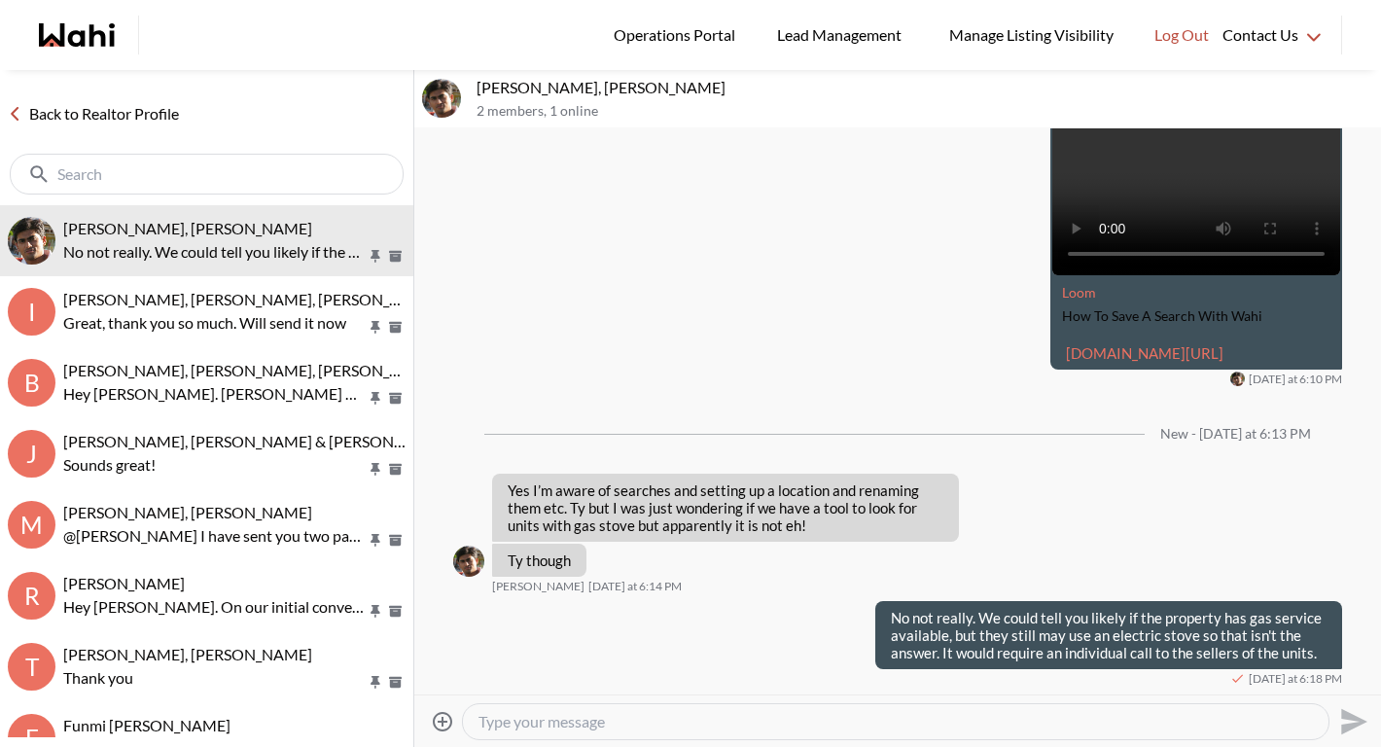
scroll to position [1036, 0]
click at [147, 115] on link "Back to Realtor Profile" at bounding box center [93, 113] width 187 height 25
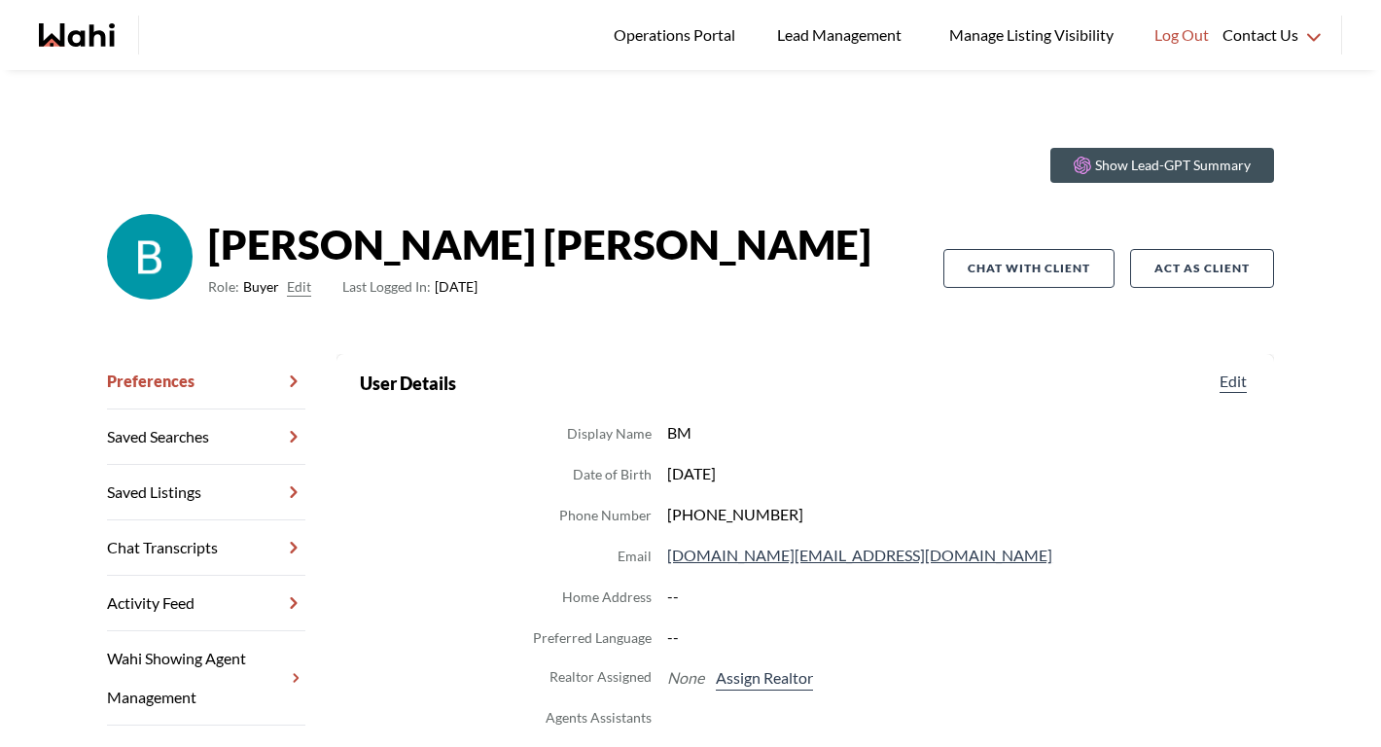
scroll to position [143, 0]
